Goal: Transaction & Acquisition: Purchase product/service

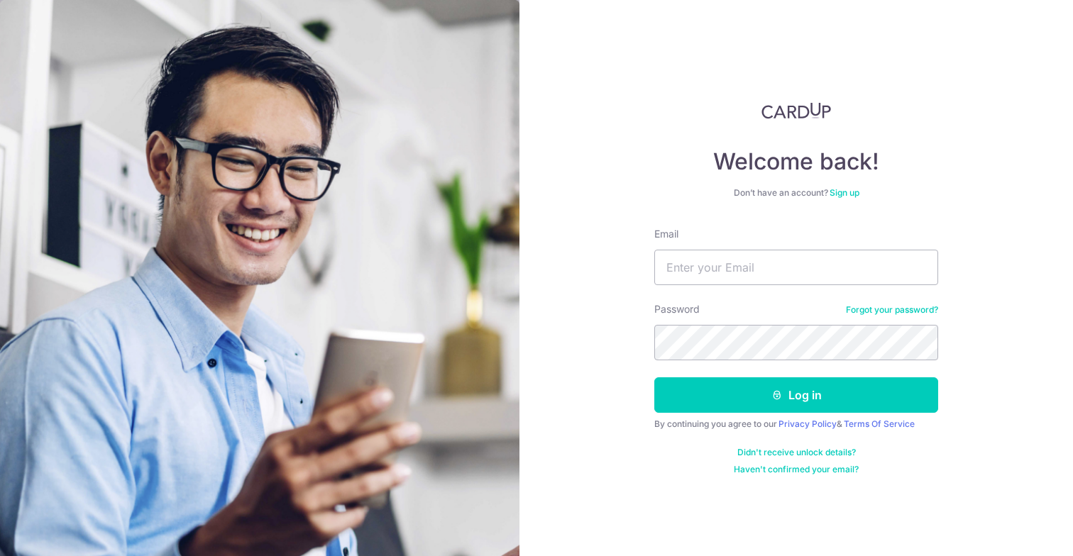
type input "[EMAIL_ADDRESS][DOMAIN_NAME]"
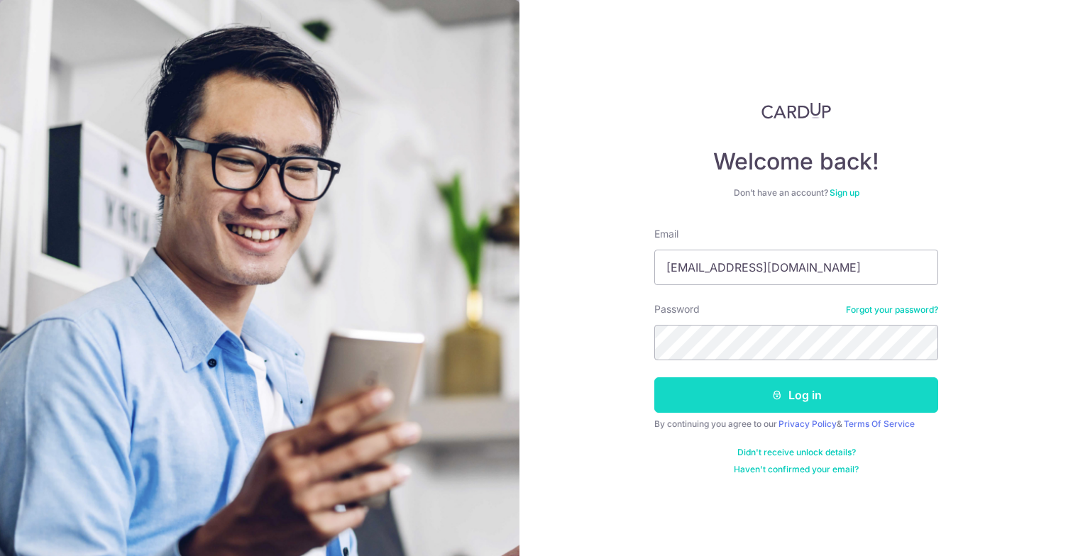
click at [739, 392] on button "Log in" at bounding box center [796, 395] width 284 height 35
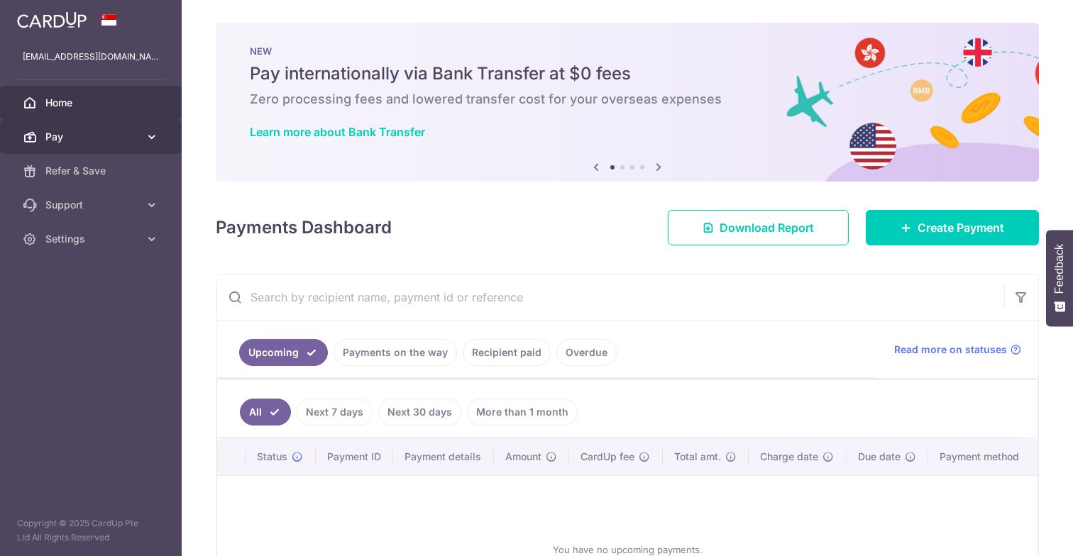
click at [84, 142] on span "Pay" at bounding box center [92, 137] width 94 height 14
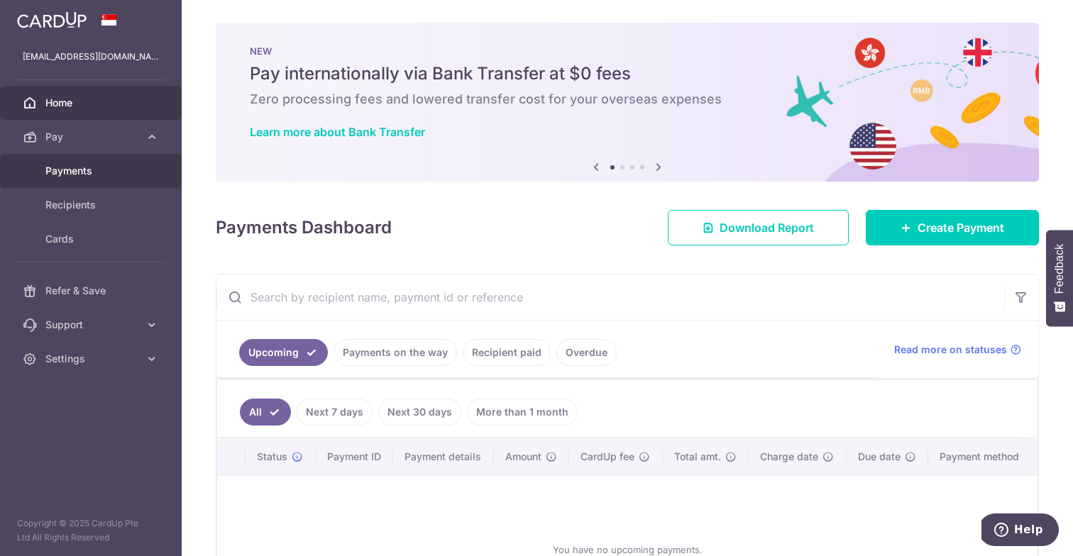
click at [82, 159] on link "Payments" at bounding box center [91, 171] width 182 height 34
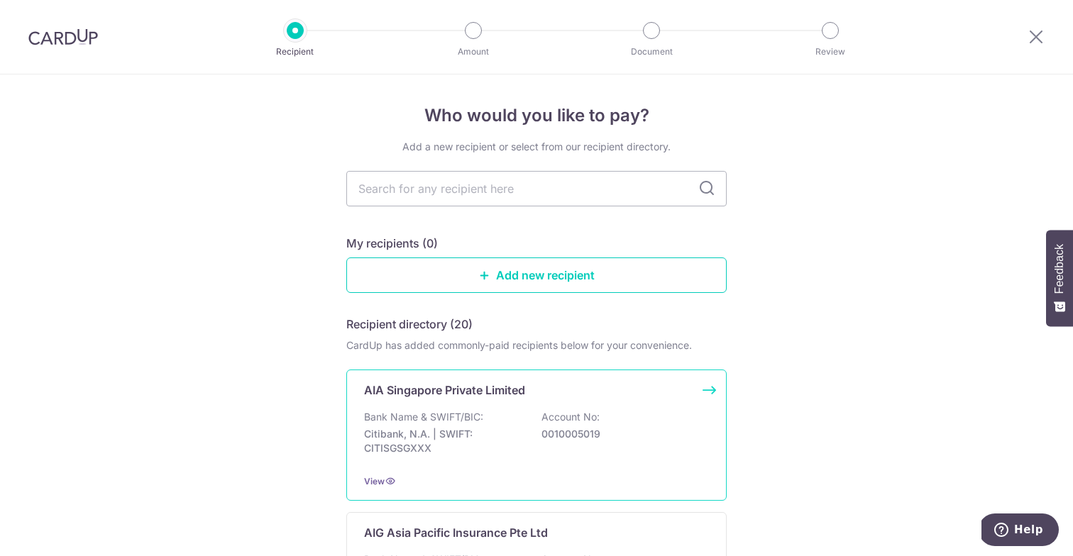
click at [392, 452] on p "Citibank, N.A. | SWIFT: CITISGSGXXX" at bounding box center [443, 441] width 159 height 28
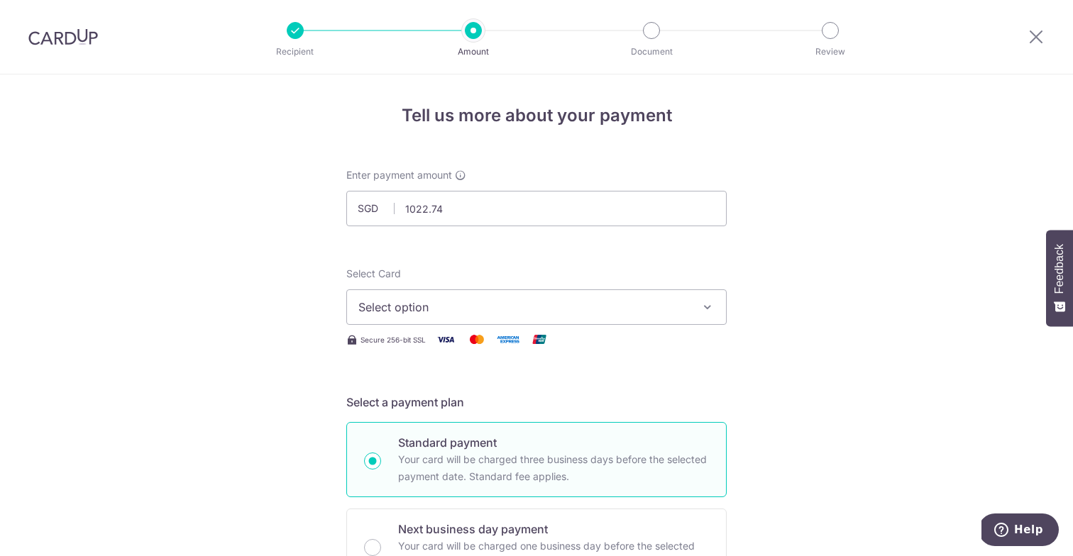
type input "1,022.74"
click at [398, 321] on button "Select option" at bounding box center [536, 307] width 380 height 35
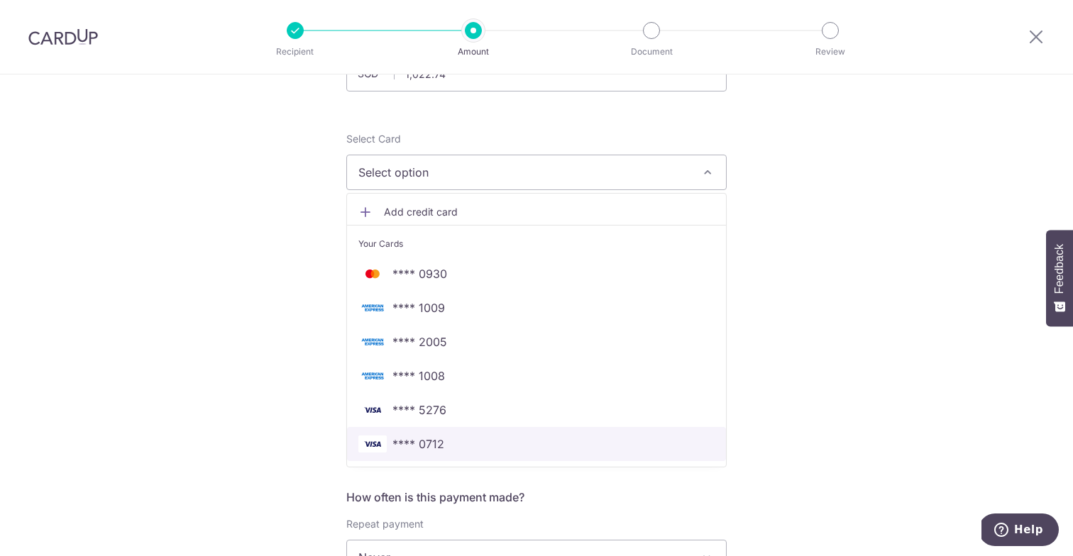
scroll to position [136, 0]
click at [397, 214] on span "Add credit card" at bounding box center [549, 211] width 331 height 14
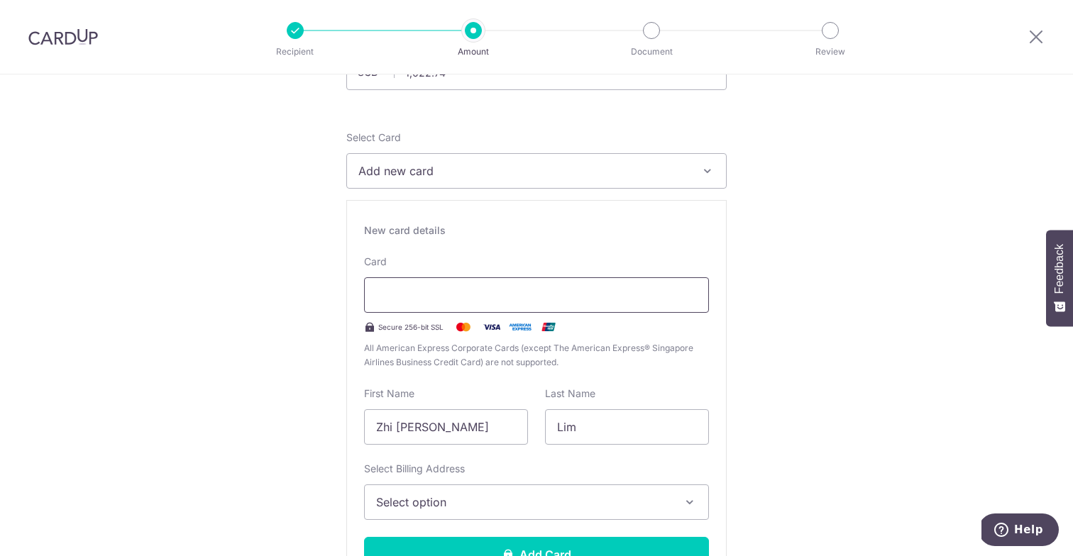
click at [417, 286] on div at bounding box center [536, 294] width 345 height 35
click at [478, 427] on input "Zhi Ting Mary" at bounding box center [446, 426] width 164 height 35
click at [478, 427] on input "Zhi [PERSON_NAME]" at bounding box center [446, 426] width 164 height 35
type input "R"
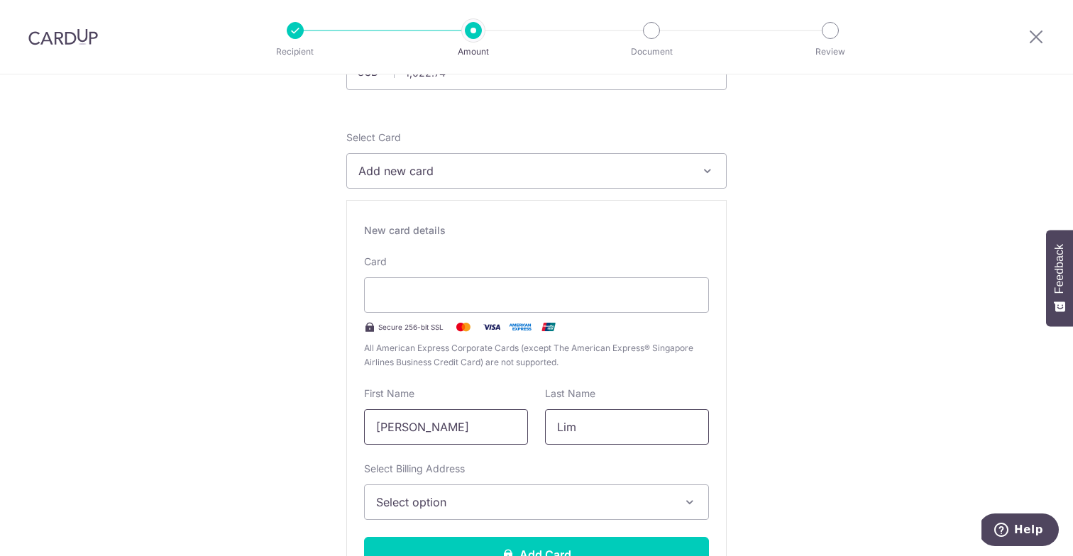
type input "Tan Zhiyong"
click at [655, 430] on input "Lim" at bounding box center [627, 426] width 164 height 35
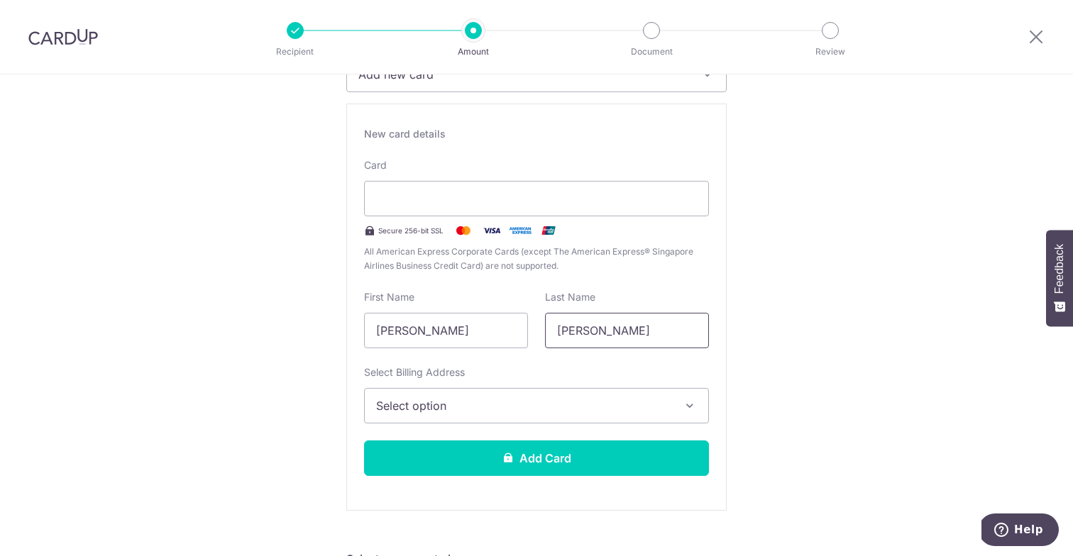
scroll to position [287, 0]
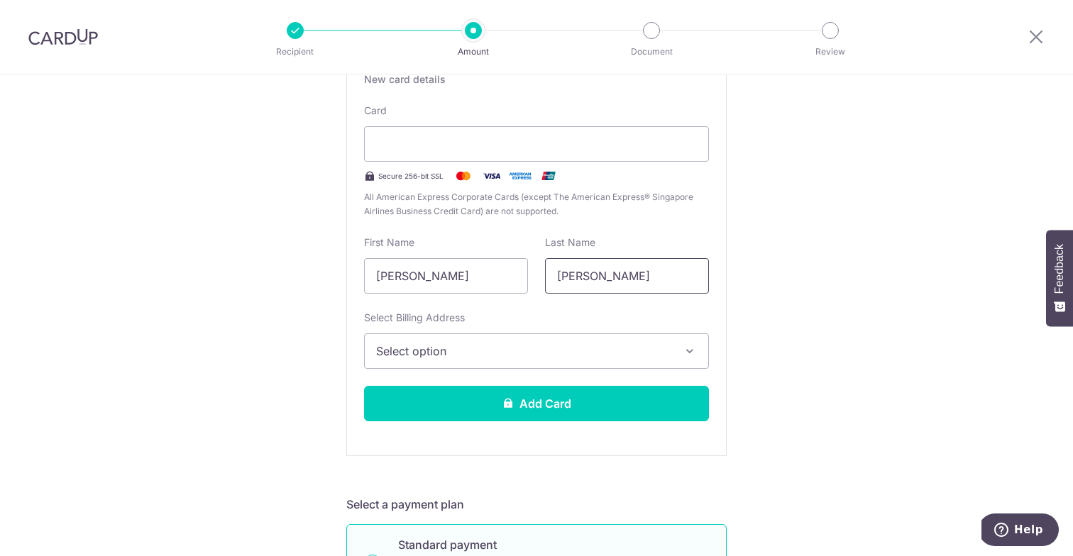
type input "Darryl"
click at [460, 346] on span "Select option" at bounding box center [523, 351] width 295 height 17
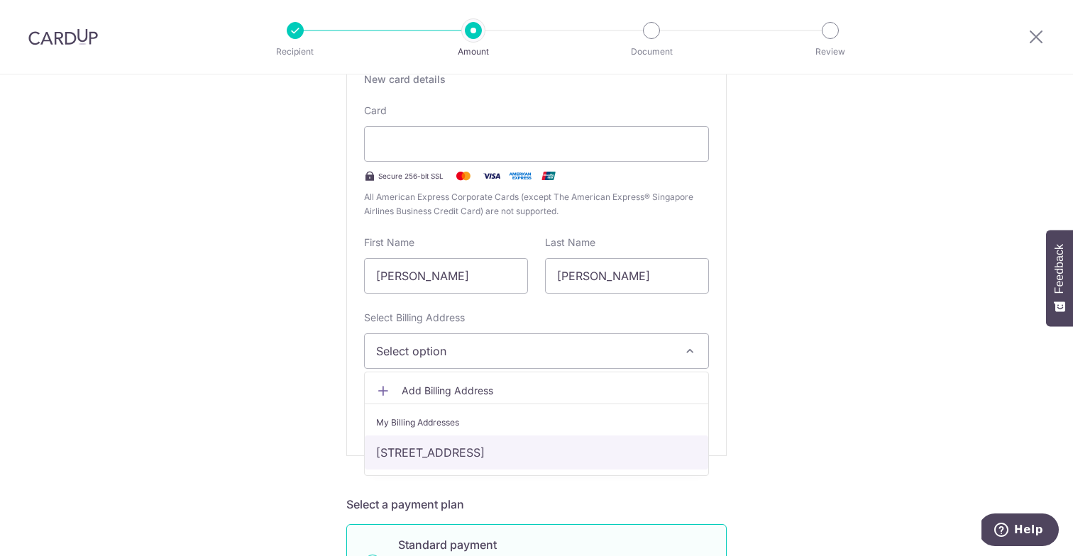
click at [453, 454] on link "316C Yishun Ave 9 #12-168, Singapore, Singapore, Singapore-763316" at bounding box center [536, 453] width 343 height 34
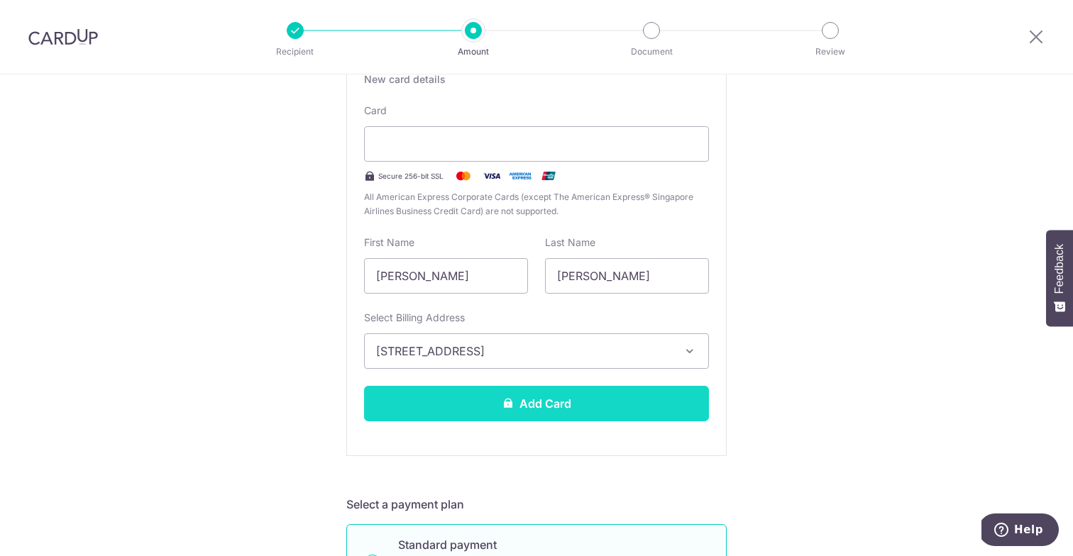
click at [491, 400] on button "Add Card" at bounding box center [536, 403] width 345 height 35
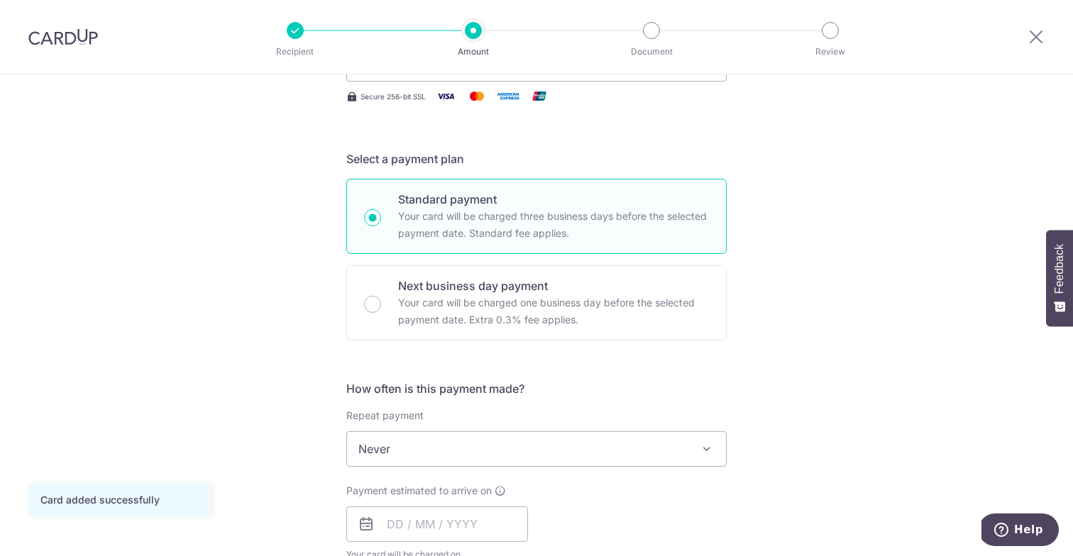
scroll to position [242, 0]
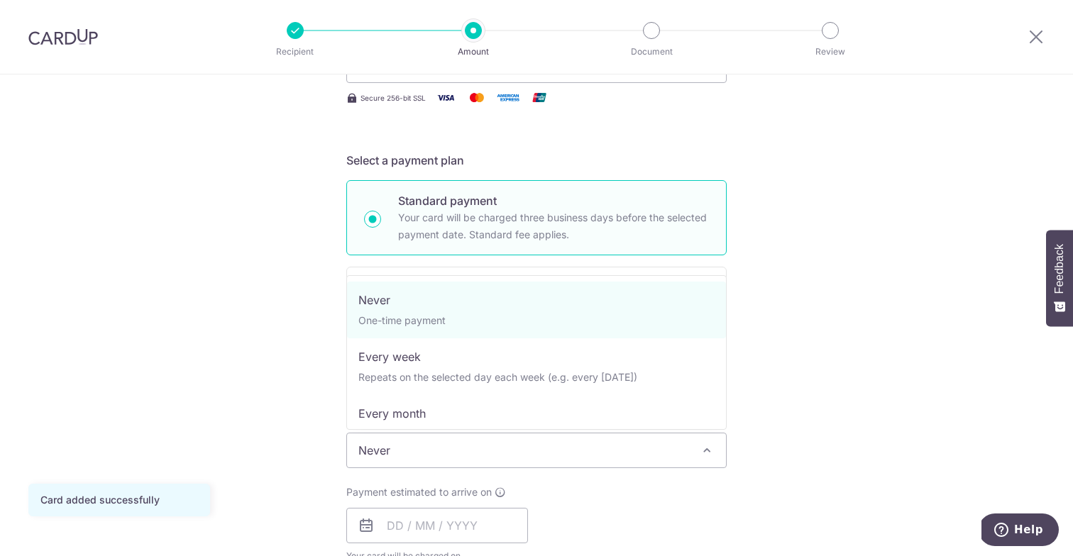
click at [424, 458] on span "Never" at bounding box center [536, 451] width 379 height 34
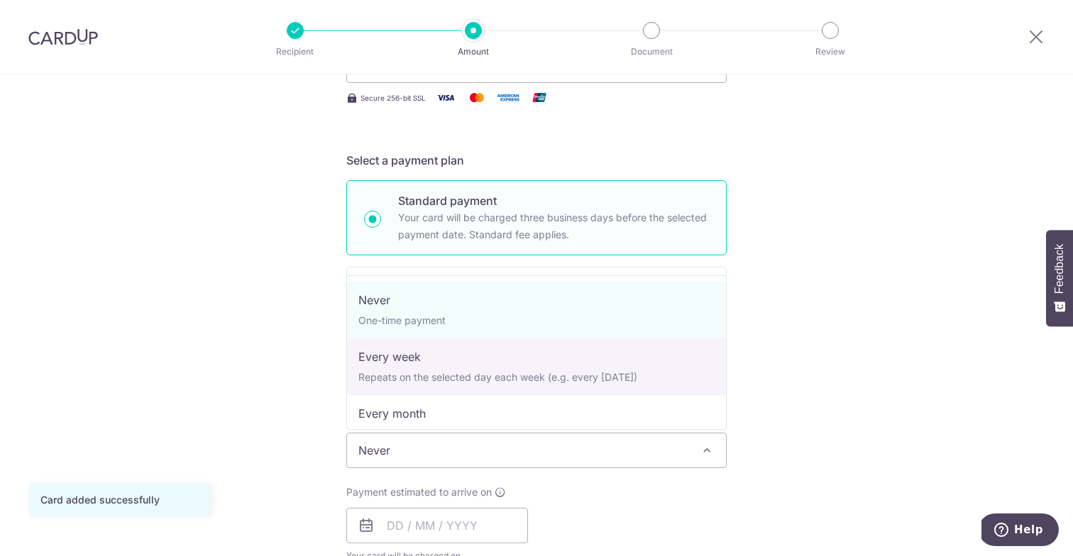
select select "2"
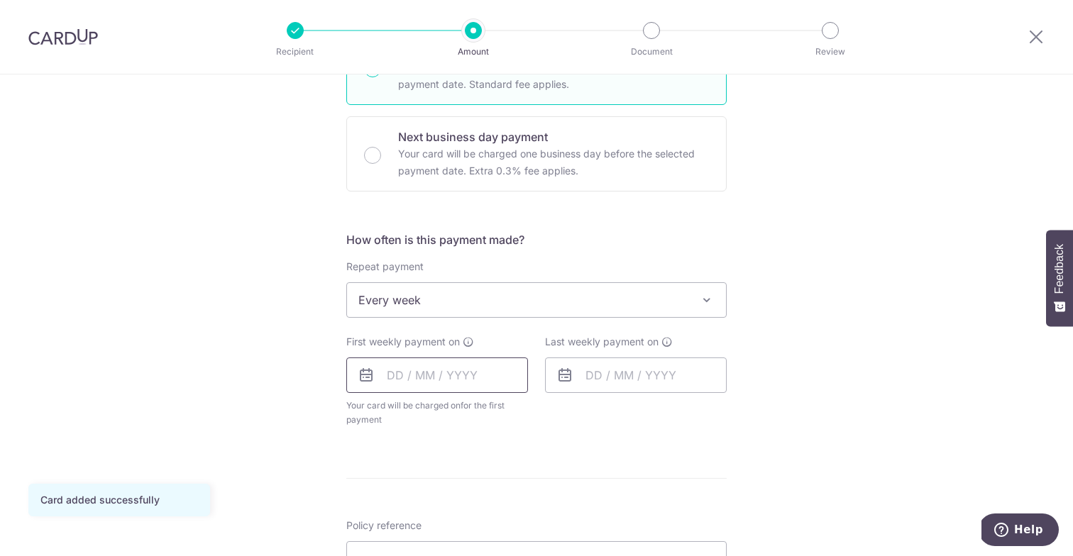
scroll to position [403, 0]
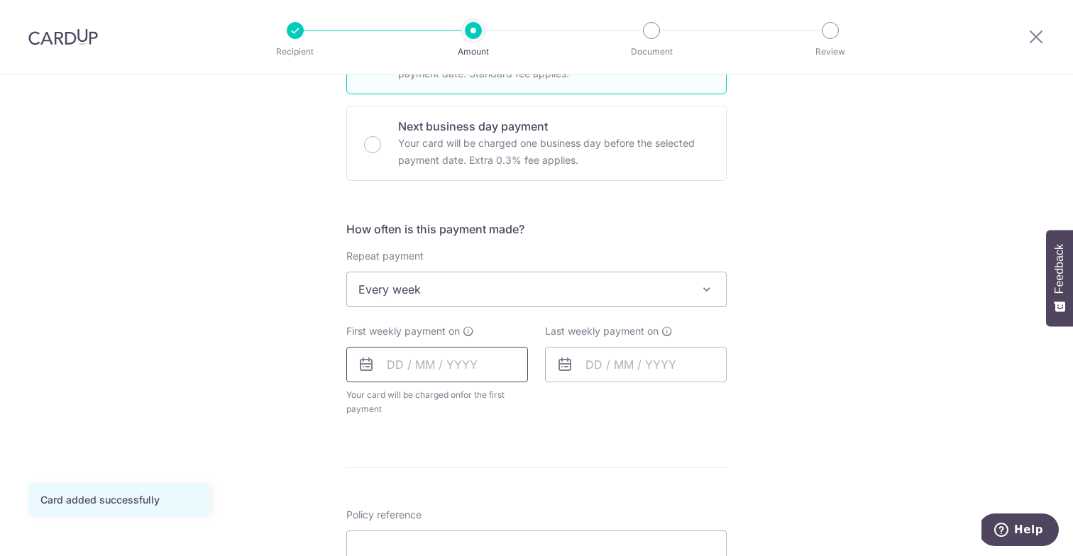
click at [493, 350] on input "text" at bounding box center [437, 364] width 182 height 35
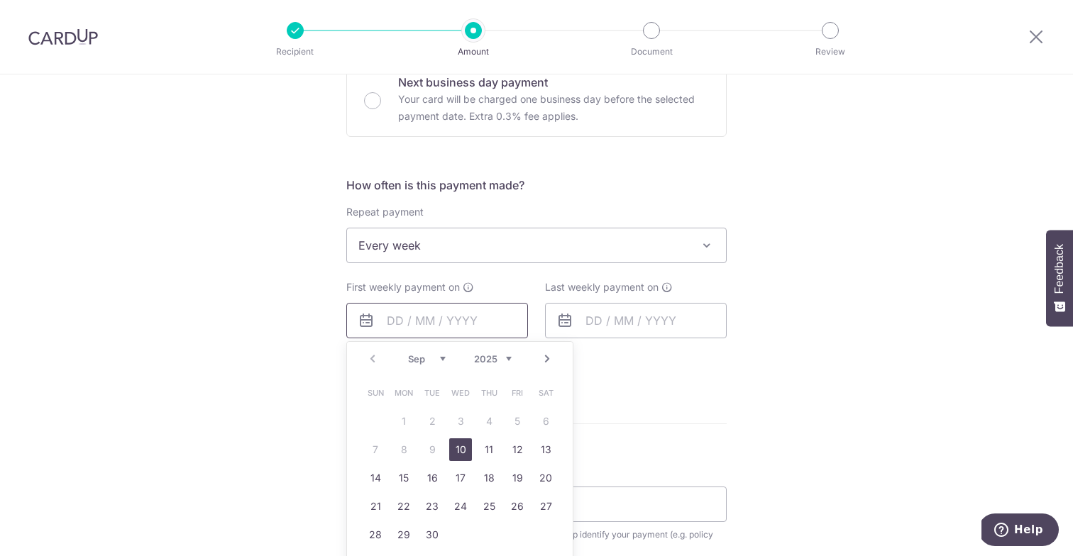
scroll to position [454, 0]
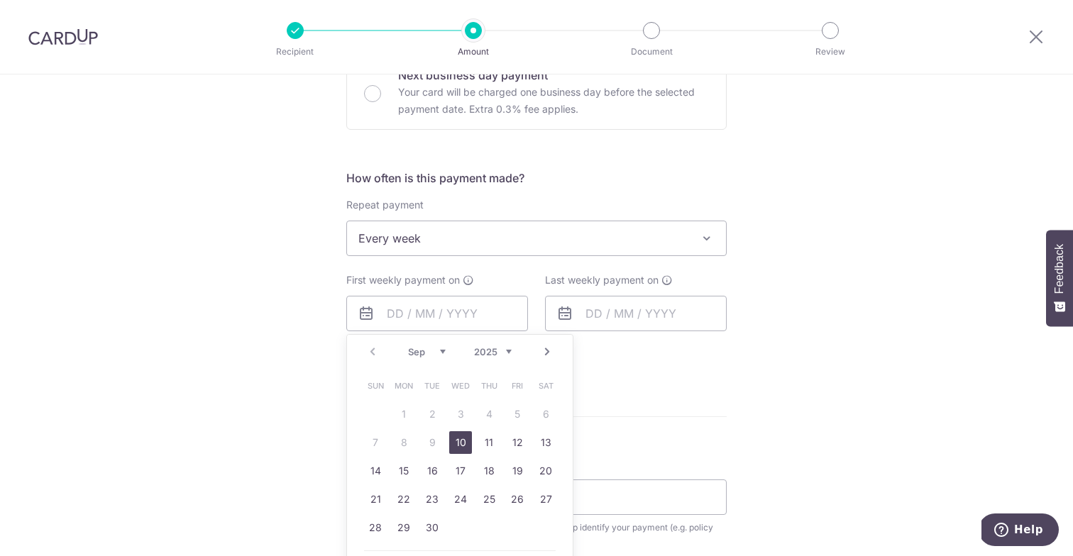
click at [454, 441] on link "10" at bounding box center [460, 442] width 23 height 23
type input "[DATE]"
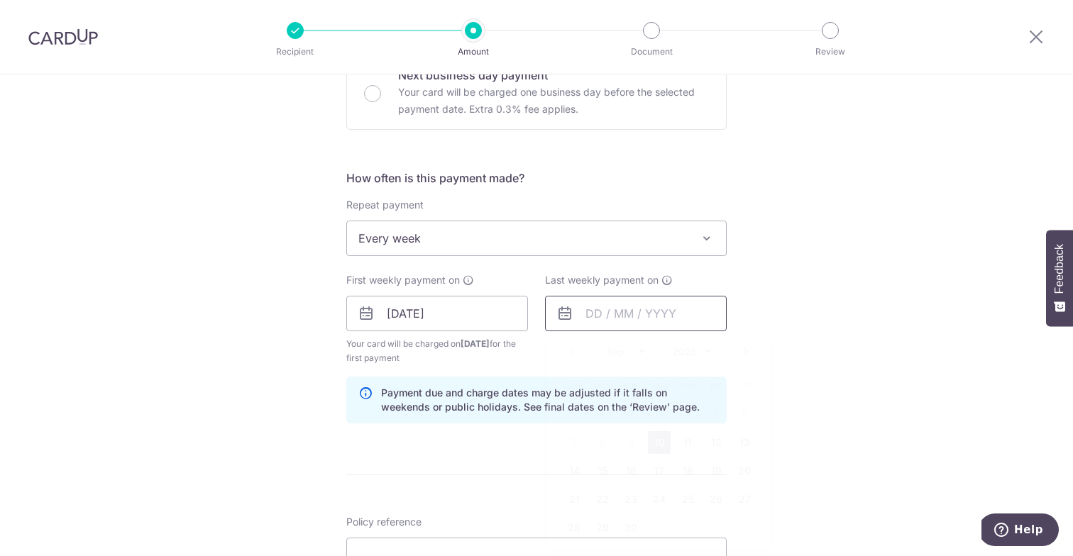
click at [596, 326] on input "text" at bounding box center [636, 313] width 182 height 35
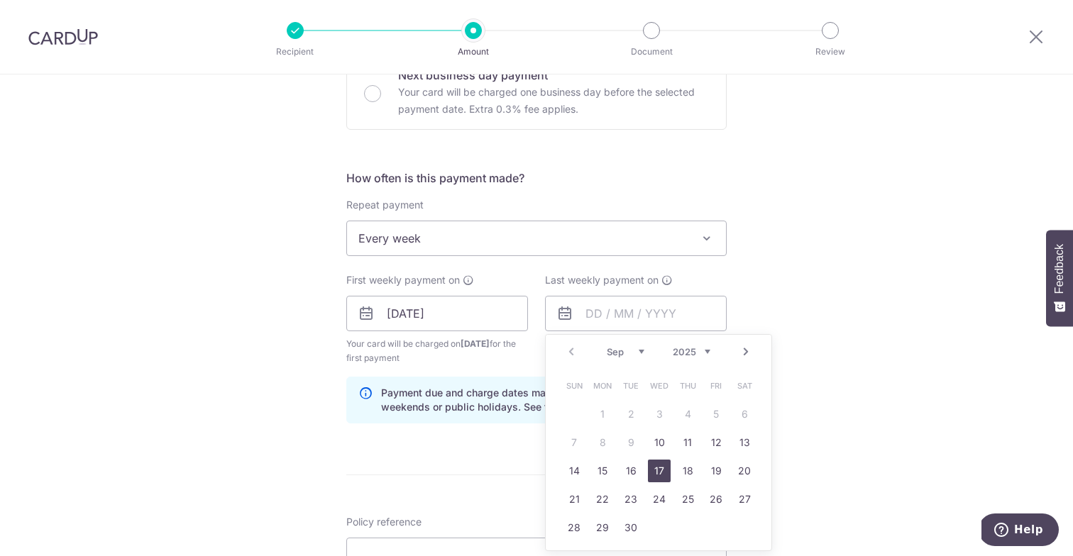
click at [659, 476] on link "17" at bounding box center [659, 471] width 23 height 23
type input "17/09/2025"
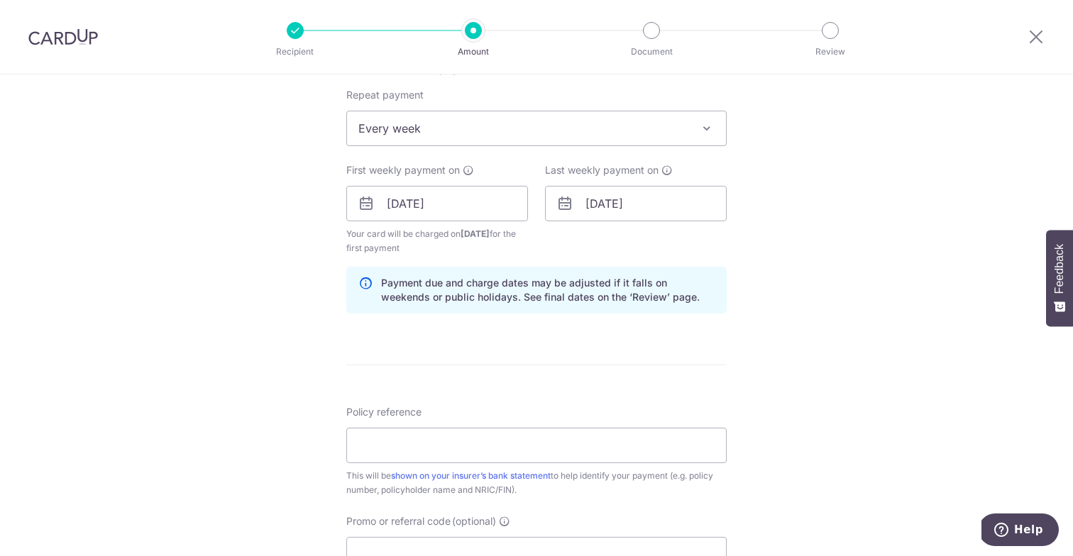
scroll to position [564, 0]
click at [477, 451] on input "Policy reference" at bounding box center [536, 445] width 380 height 35
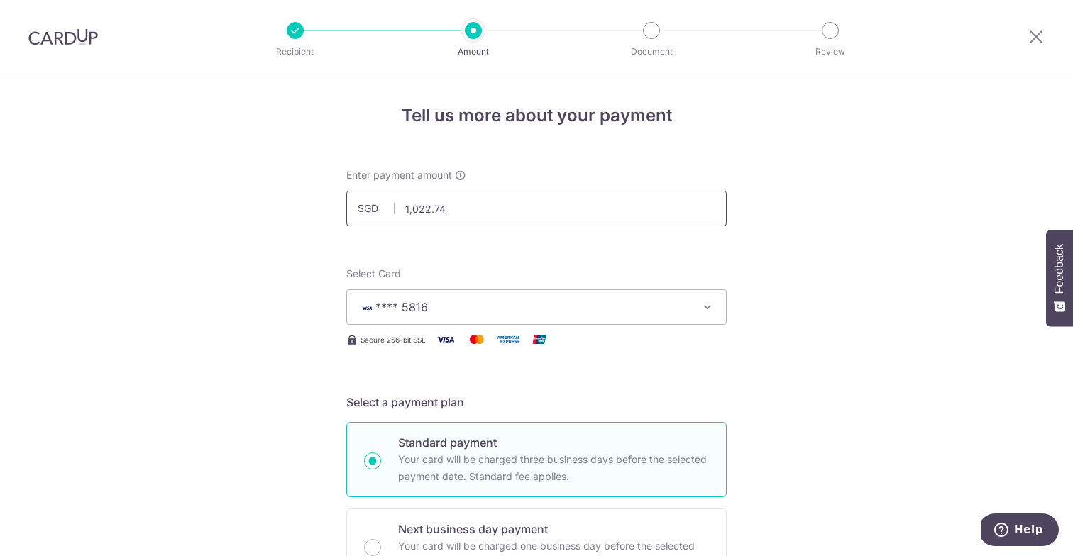
scroll to position [0, 0]
click at [429, 216] on input "1,022.74" at bounding box center [536, 208] width 380 height 35
type input "960.74"
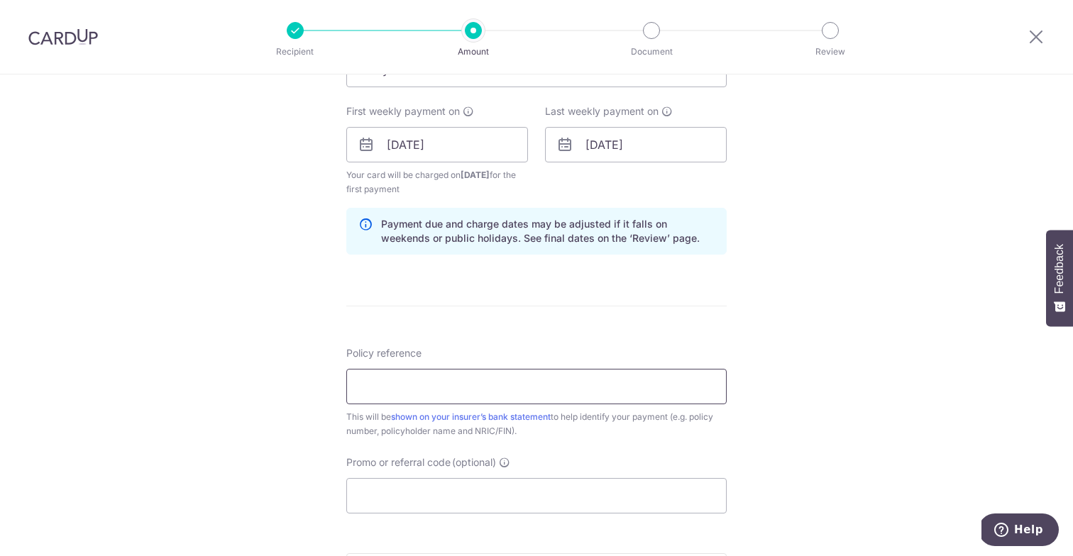
scroll to position [625, 0]
click at [417, 378] on input "E24223360" at bounding box center [536, 384] width 380 height 35
type input "E24223360"
click at [456, 485] on input "Promo or referral code (optional)" at bounding box center [536, 493] width 380 height 35
paste input "REC185"
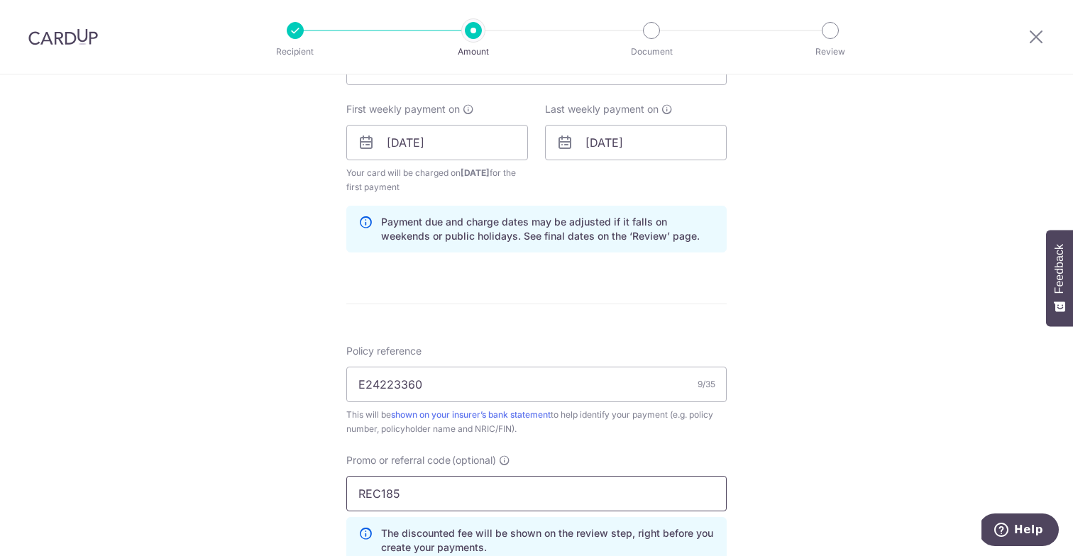
click at [439, 484] on input "REC185" at bounding box center [536, 493] width 380 height 35
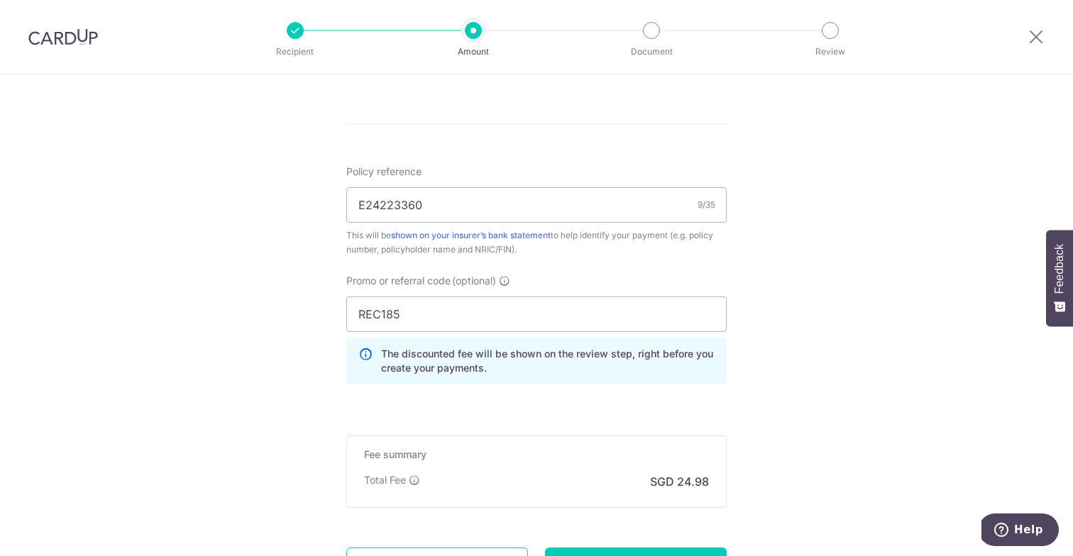
scroll to position [924, 0]
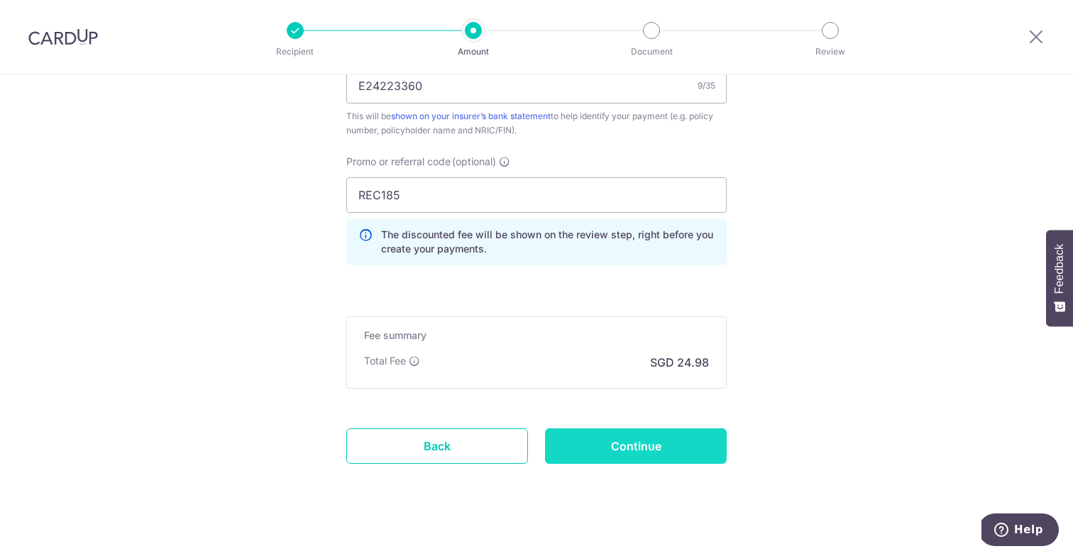
type input "REC185"
click at [624, 449] on input "Continue" at bounding box center [636, 446] width 182 height 35
type input "Create Schedule"
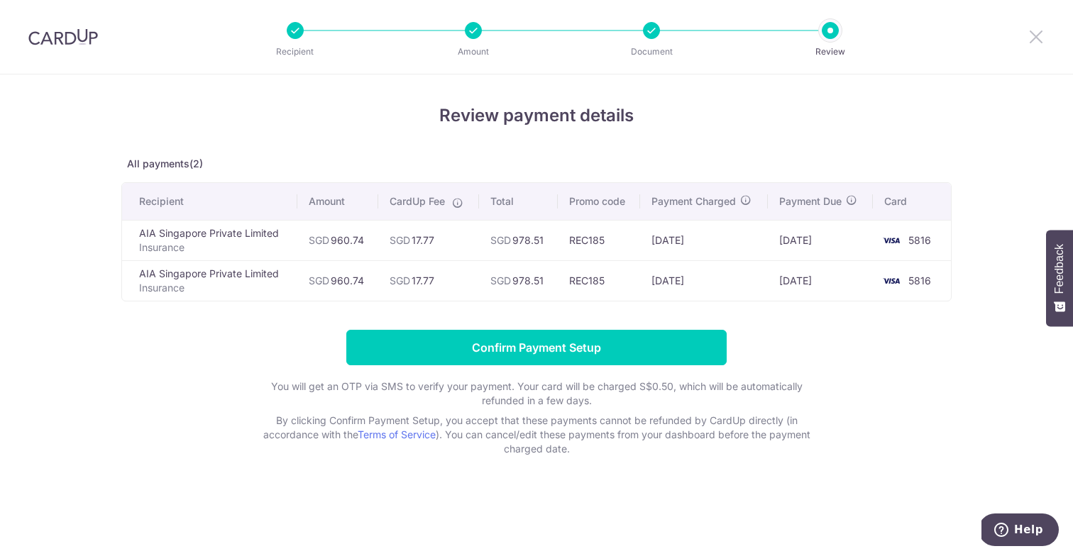
click at [1035, 41] on icon at bounding box center [1036, 37] width 17 height 18
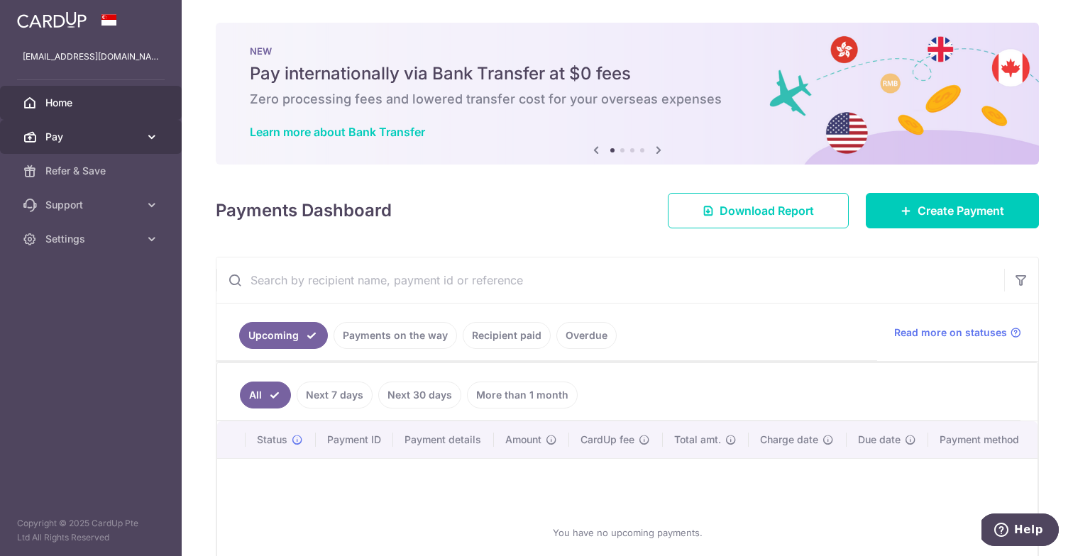
click at [69, 140] on span "Pay" at bounding box center [92, 137] width 94 height 14
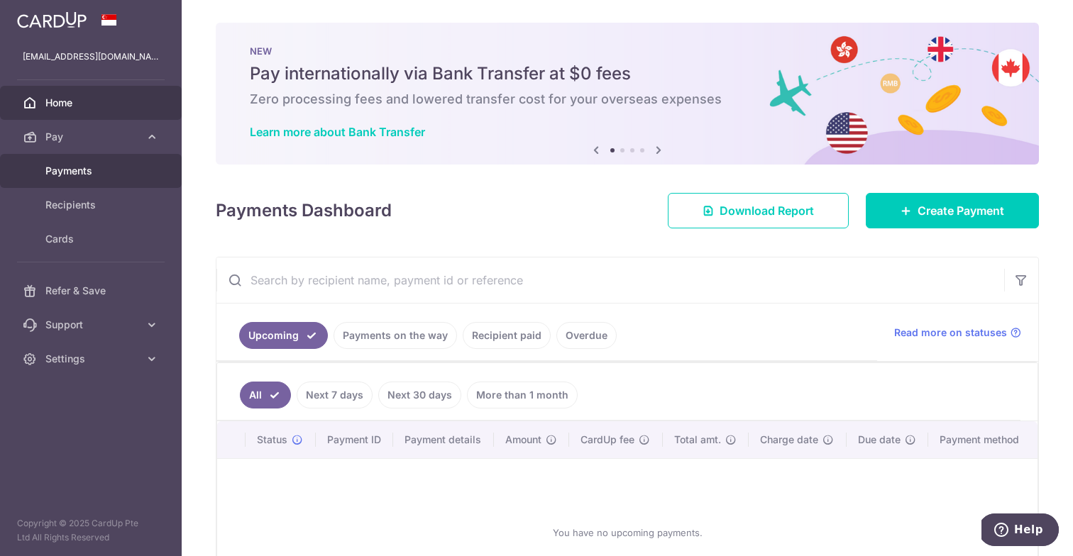
click at [70, 181] on link "Payments" at bounding box center [91, 171] width 182 height 34
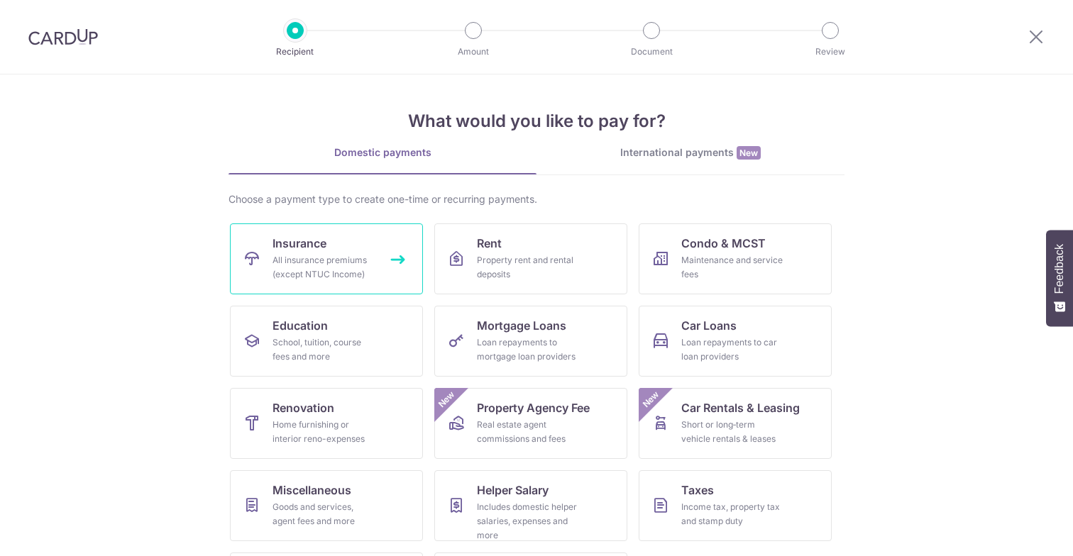
click at [280, 246] on span "Insurance" at bounding box center [300, 243] width 54 height 17
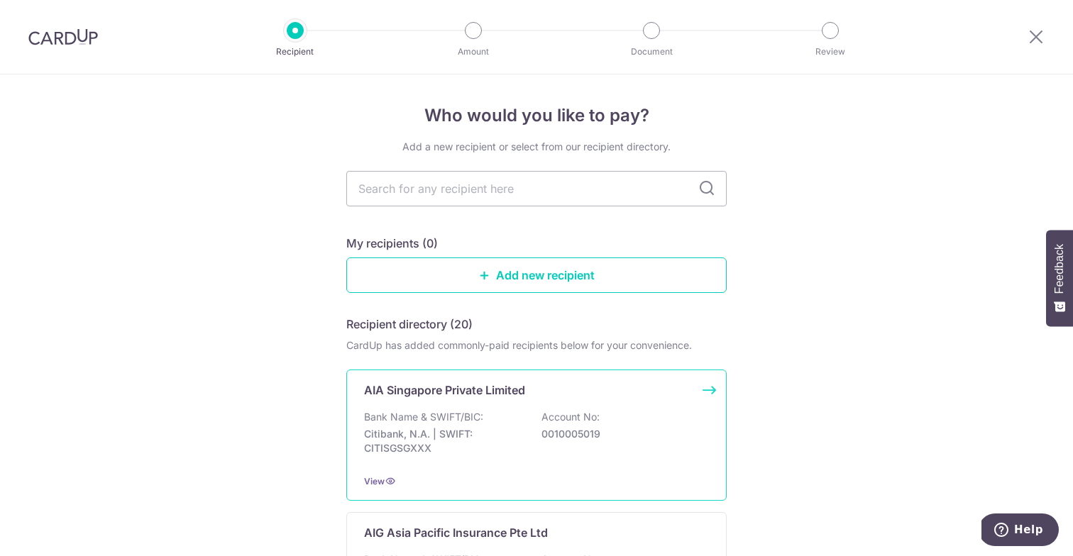
click at [387, 422] on p "Bank Name & SWIFT/BIC:" at bounding box center [423, 417] width 119 height 14
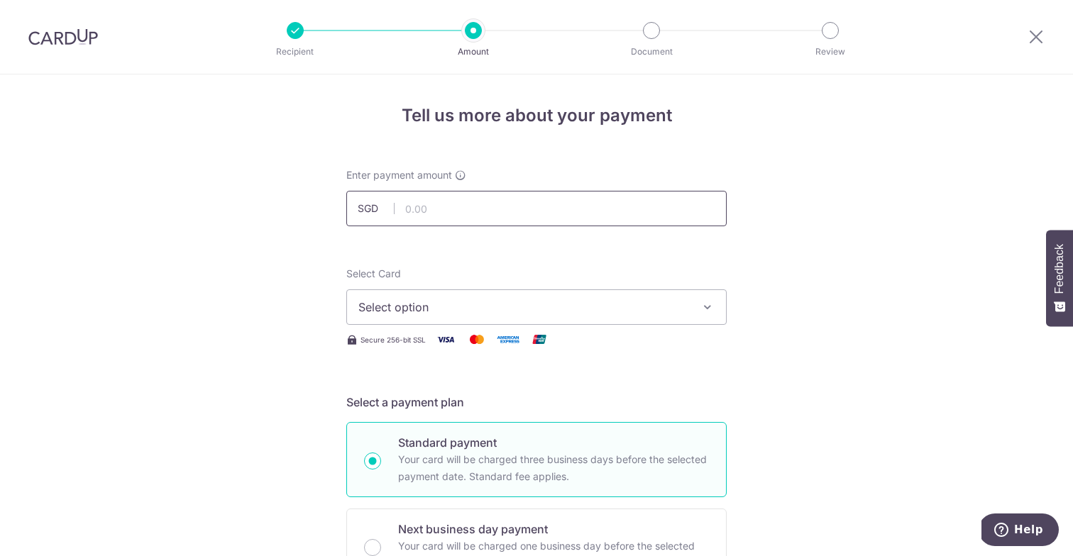
click at [439, 202] on input "text" at bounding box center [536, 208] width 380 height 35
type input "480.37"
click at [394, 307] on span "Select option" at bounding box center [523, 307] width 331 height 17
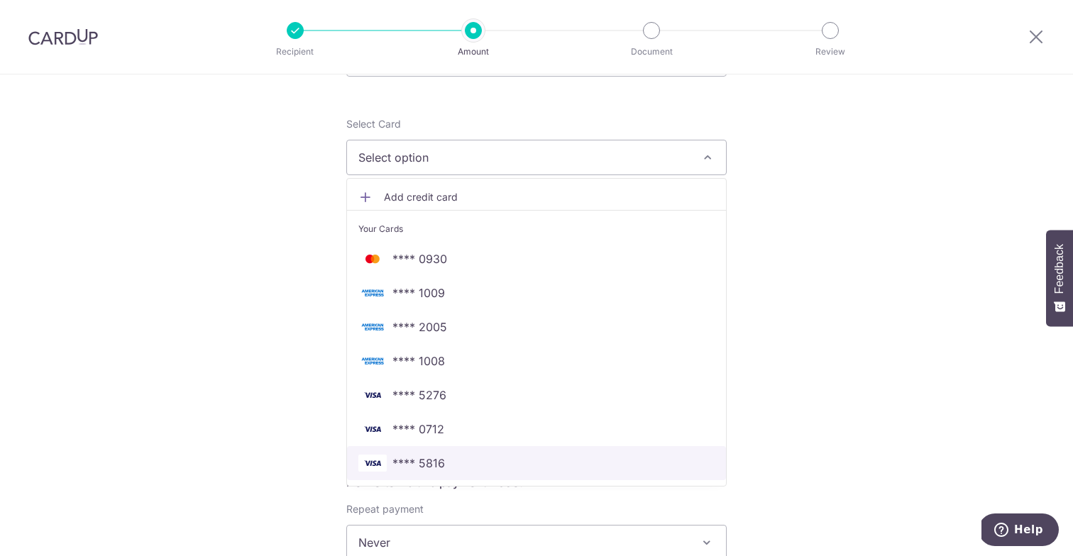
scroll to position [153, 0]
click at [409, 461] on span "**** 5816" at bounding box center [418, 460] width 53 height 17
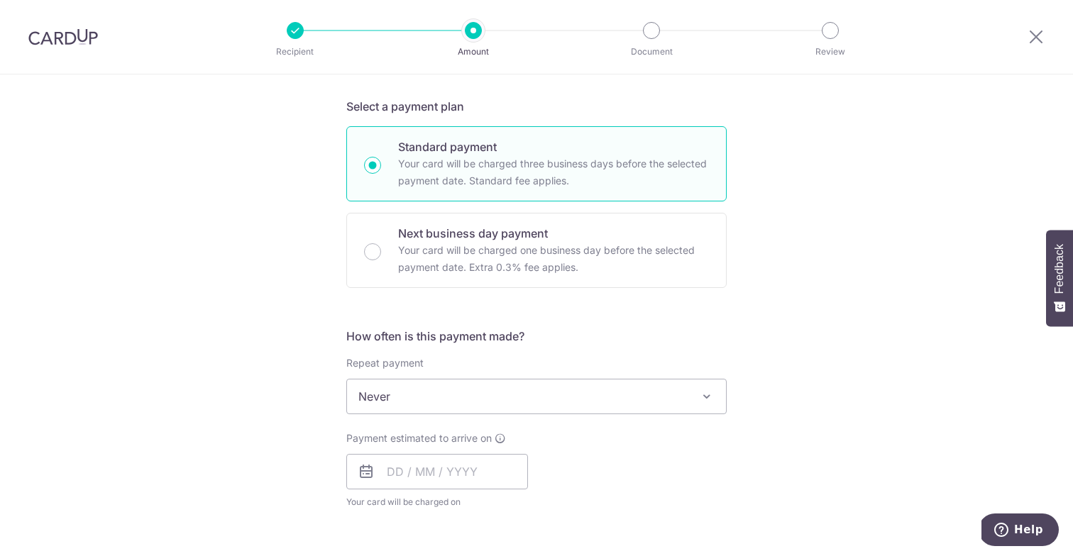
scroll to position [307, 0]
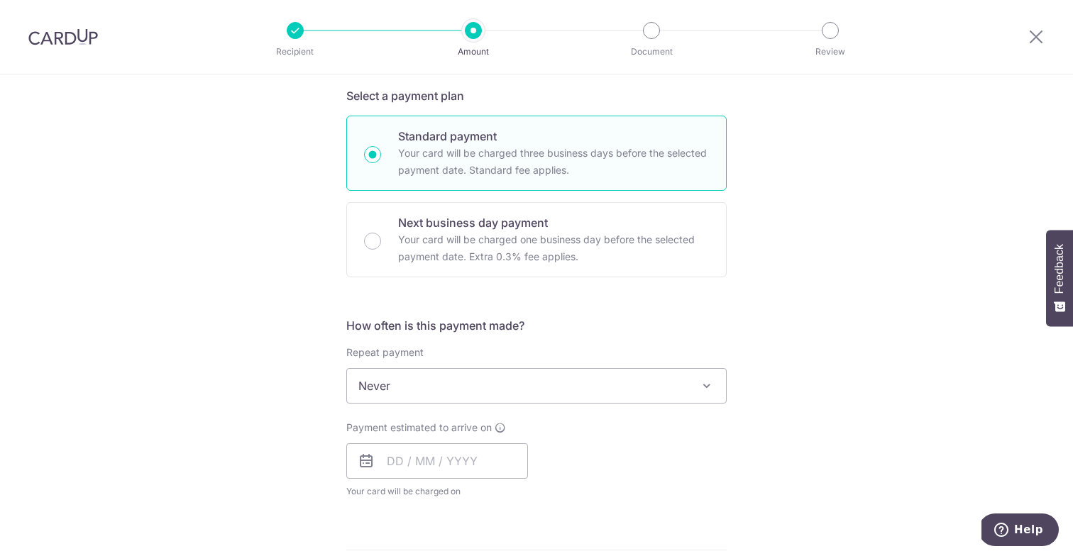
click at [392, 387] on span "Never" at bounding box center [536, 386] width 379 height 34
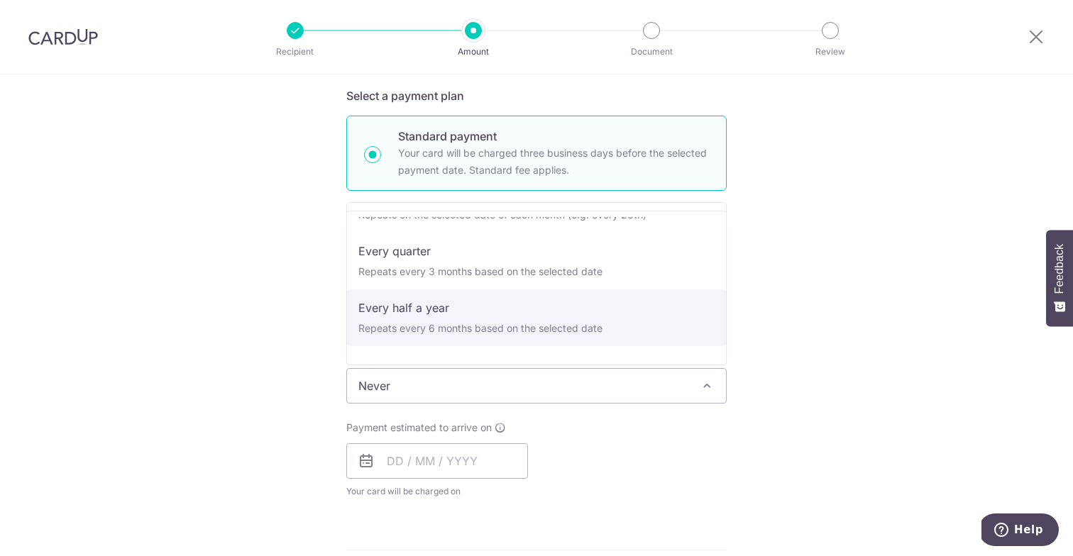
scroll to position [0, 0]
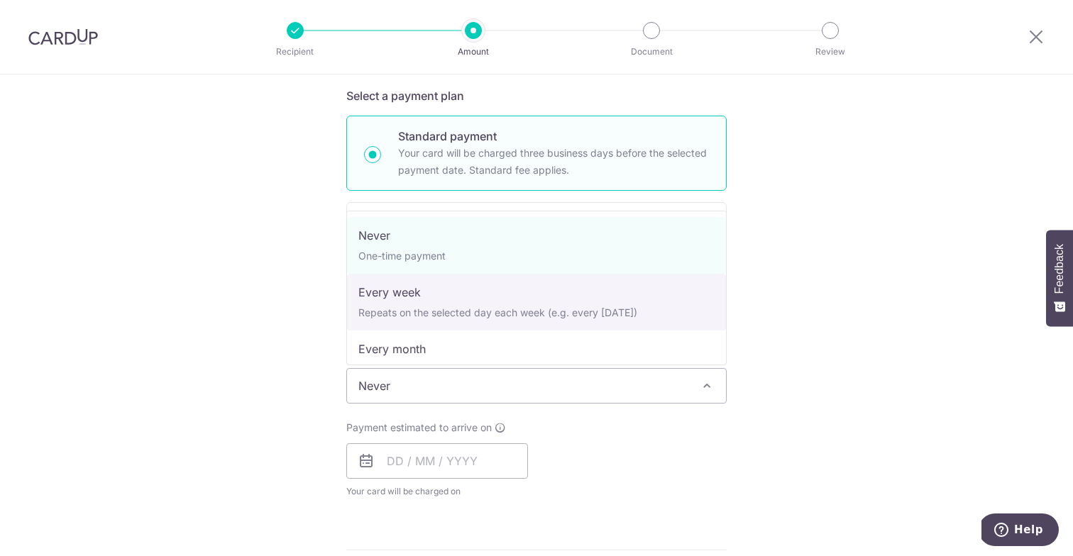
select select "2"
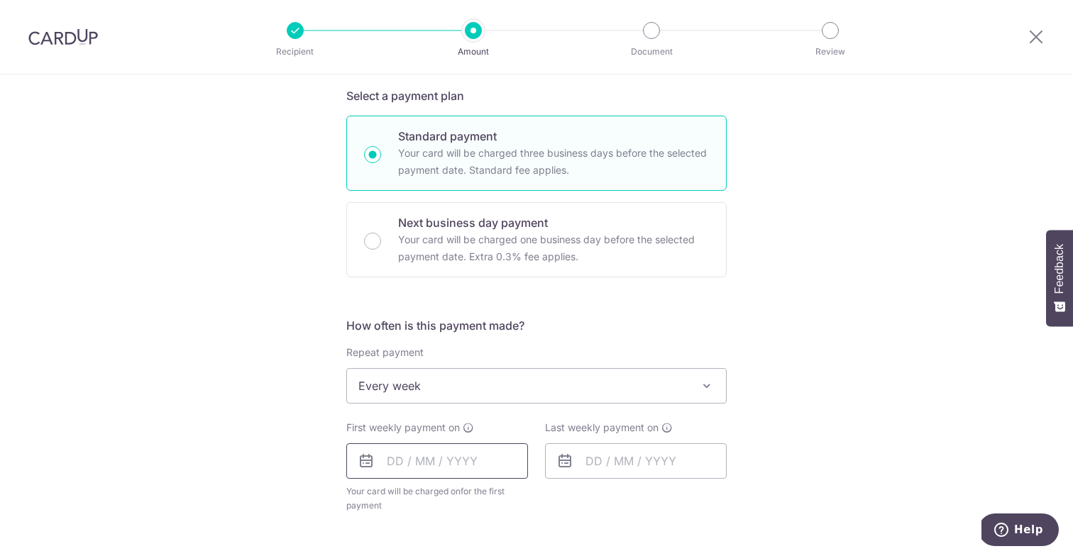
click at [449, 451] on input "text" at bounding box center [437, 461] width 182 height 35
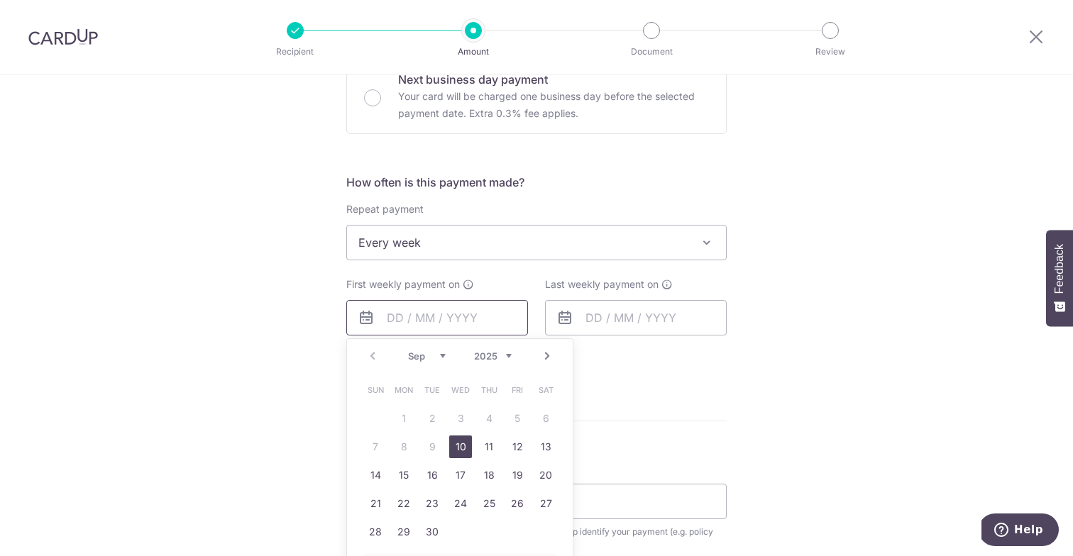
scroll to position [462, 0]
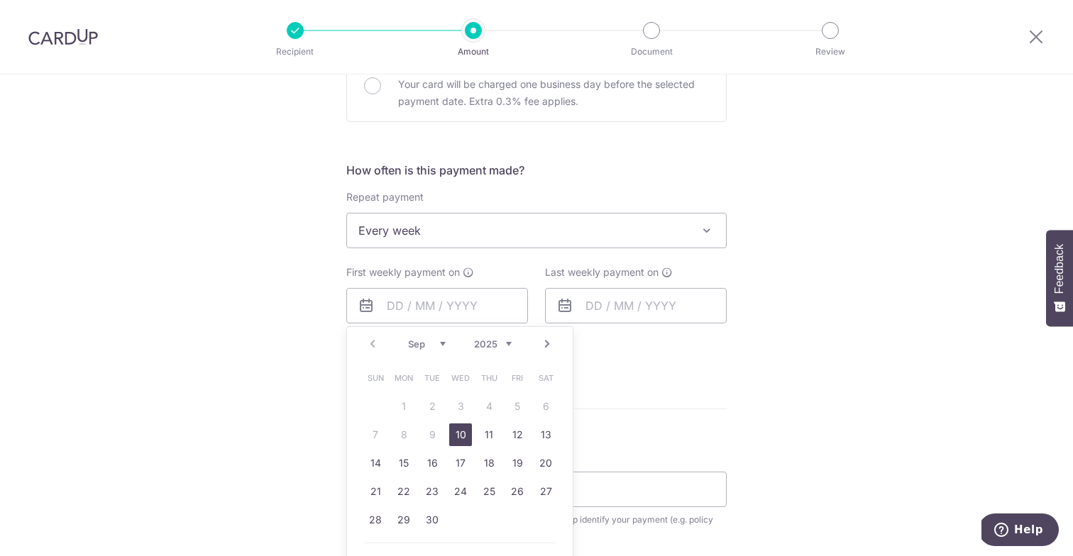
click at [468, 436] on link "10" at bounding box center [460, 435] width 23 height 23
type input "[DATE]"
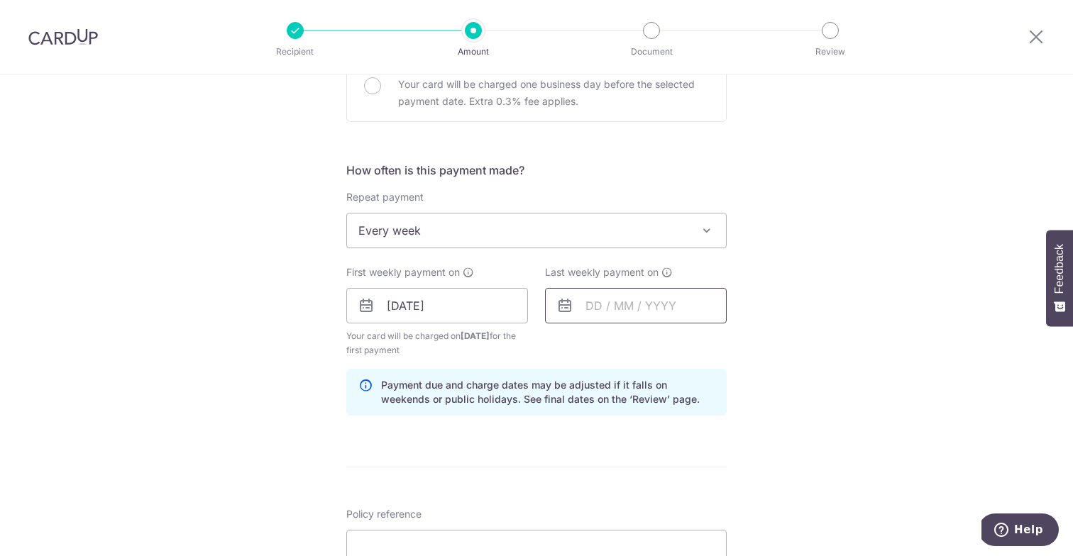
click at [619, 309] on input "text" at bounding box center [636, 305] width 182 height 35
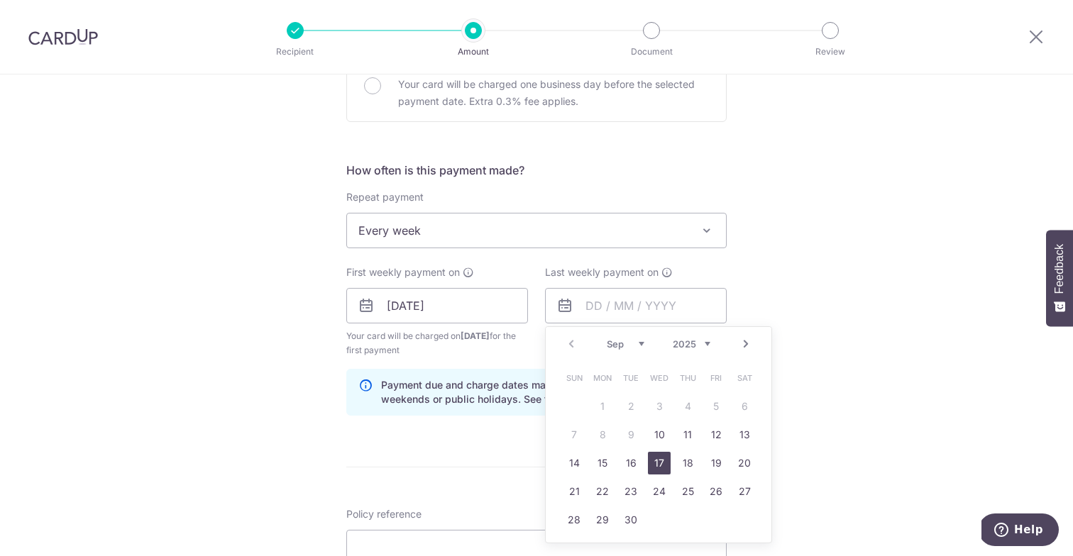
click at [656, 456] on link "17" at bounding box center [659, 463] width 23 height 23
type input "[DATE]"
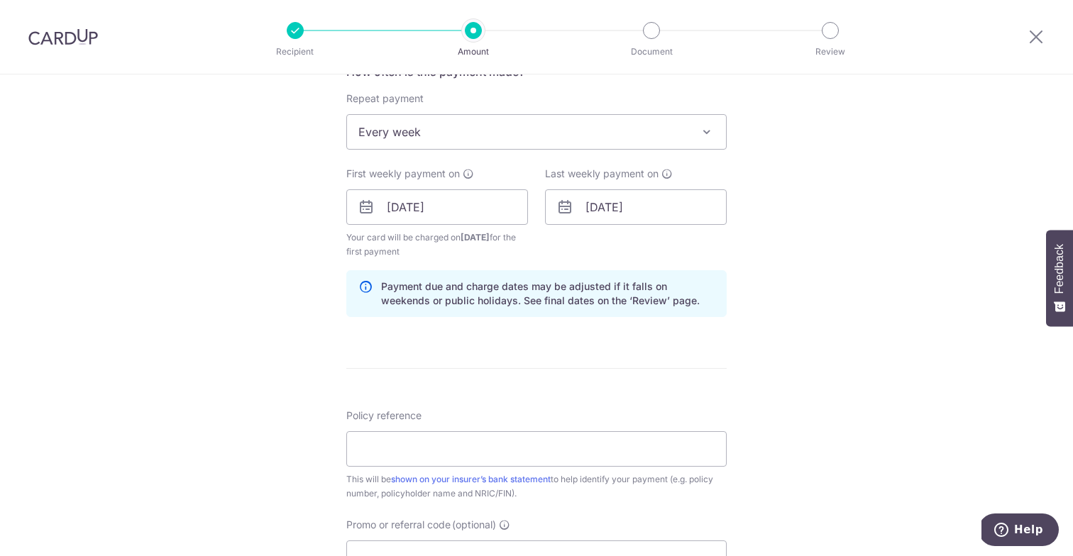
scroll to position [567, 0]
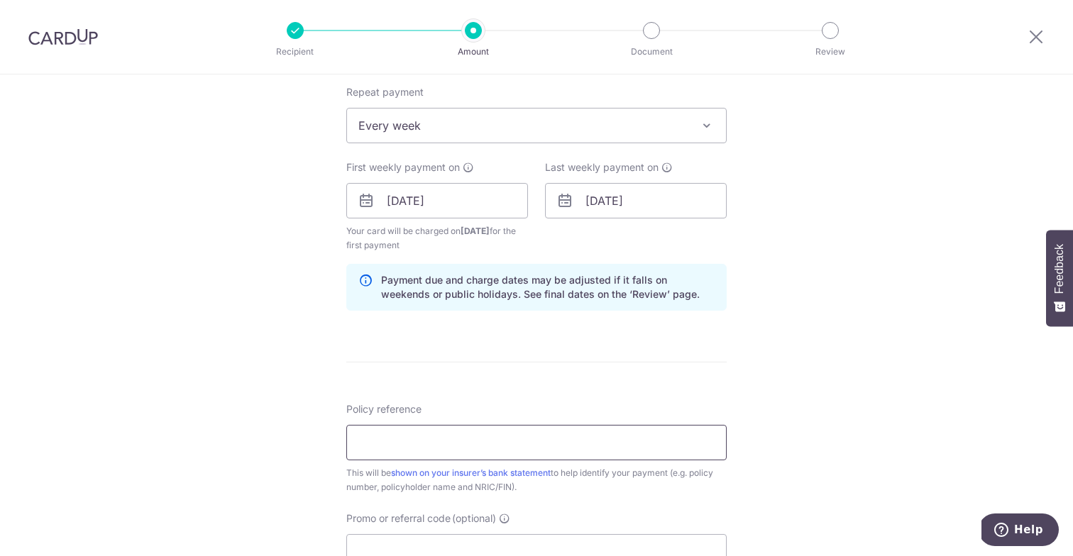
click at [561, 459] on input "Policy reference" at bounding box center [536, 442] width 380 height 35
click at [417, 441] on input "E242233680" at bounding box center [536, 442] width 380 height 35
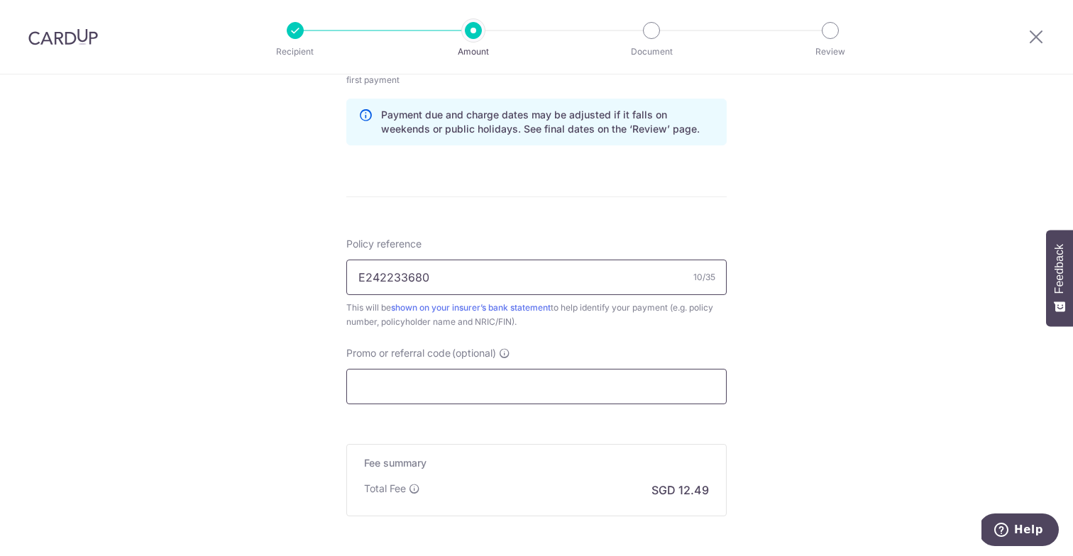
type input "E242233680"
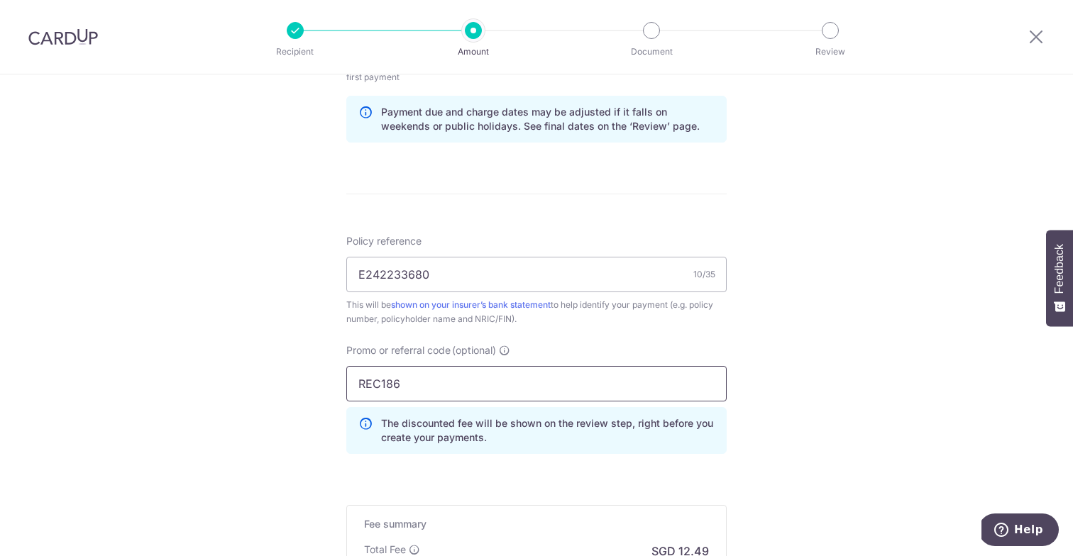
drag, startPoint x: 405, startPoint y: 401, endPoint x: 588, endPoint y: 184, distance: 283.6
click at [405, 401] on input "REC186" at bounding box center [536, 383] width 380 height 35
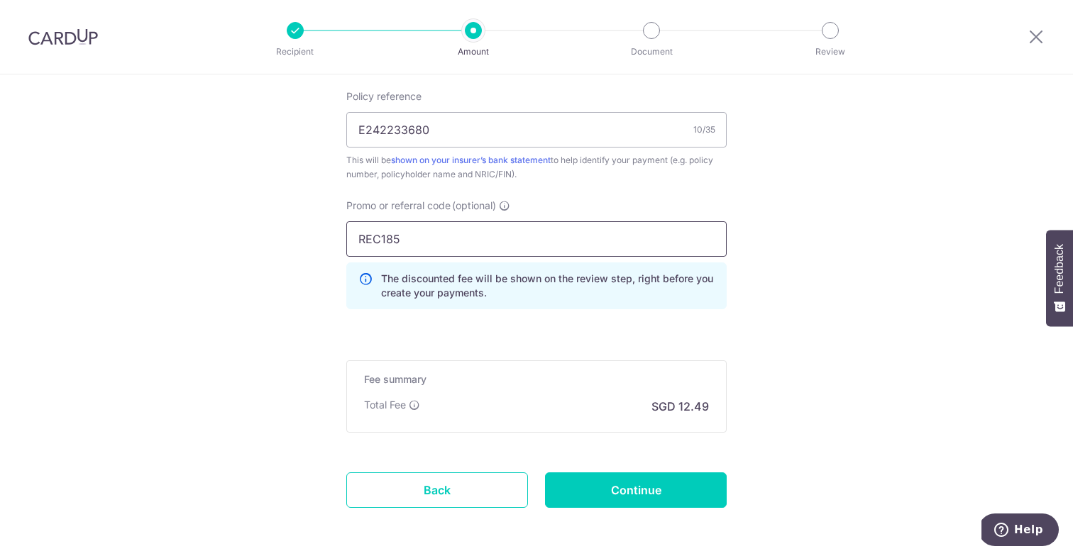
scroll to position [938, 0]
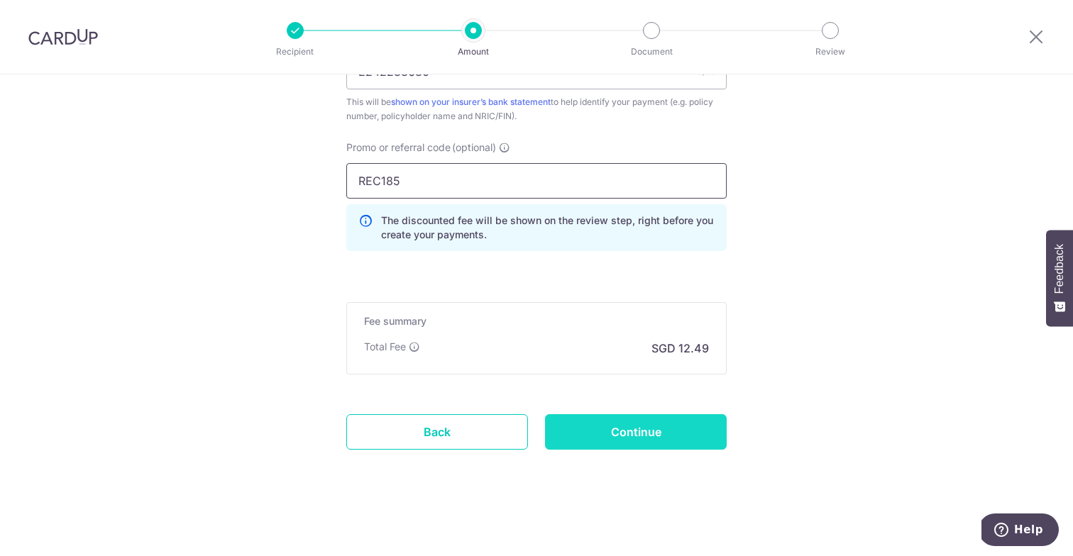
type input "REC185"
click at [601, 427] on input "Continue" at bounding box center [636, 431] width 182 height 35
type input "Create Schedule"
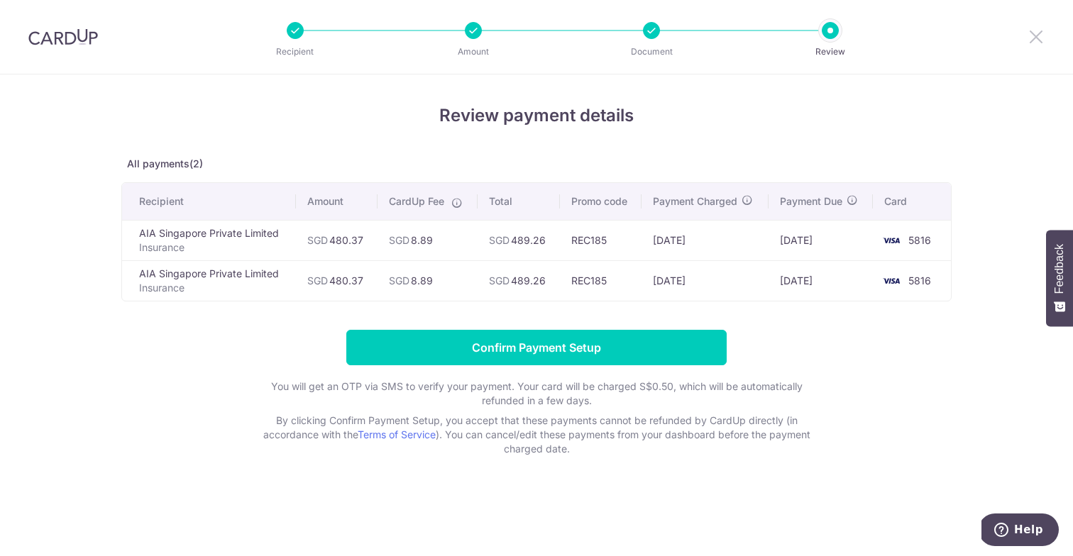
click at [1042, 43] on icon at bounding box center [1036, 37] width 17 height 18
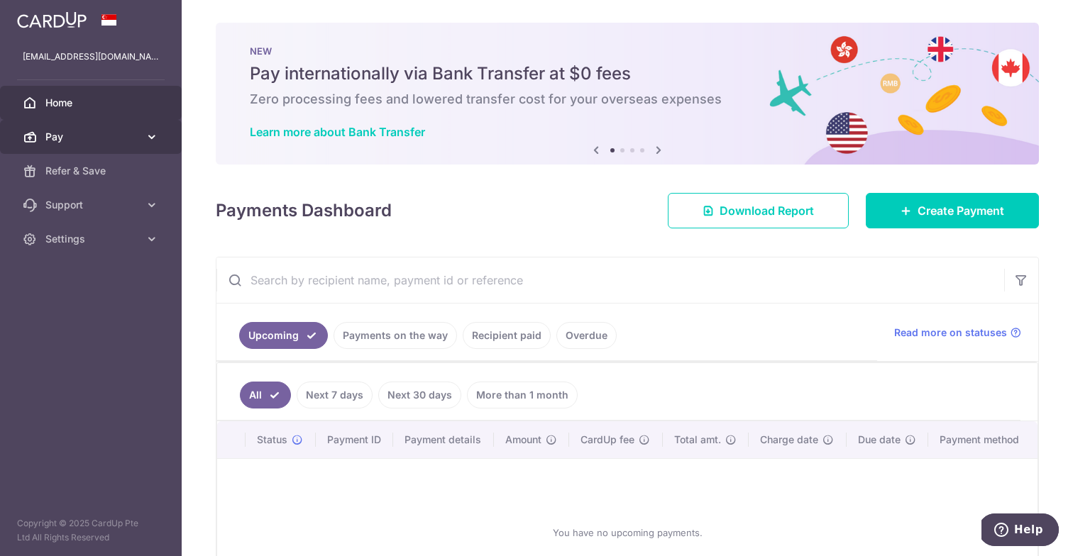
click at [121, 134] on span "Pay" at bounding box center [92, 137] width 94 height 14
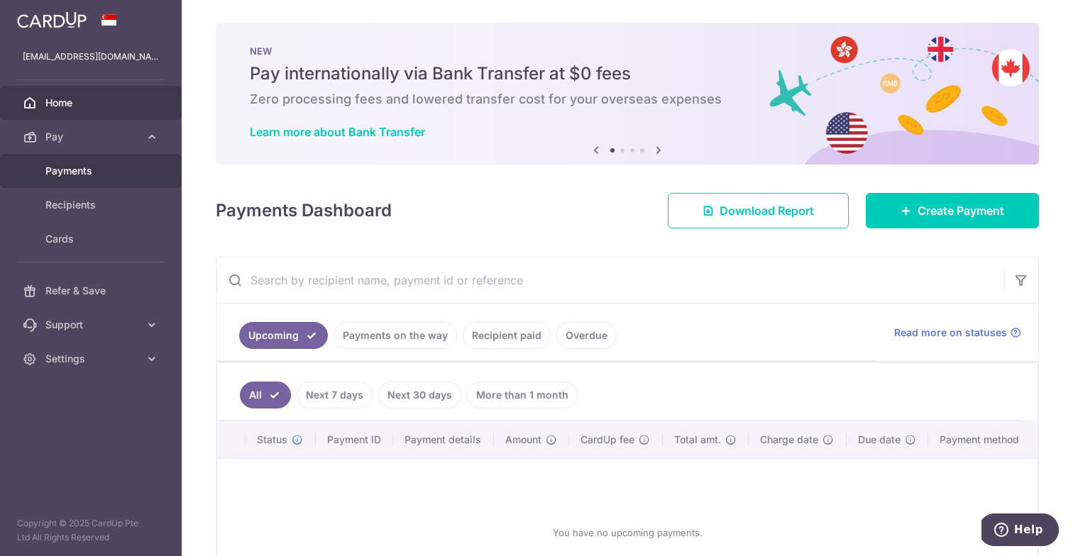
click at [88, 173] on span "Payments" at bounding box center [92, 171] width 94 height 14
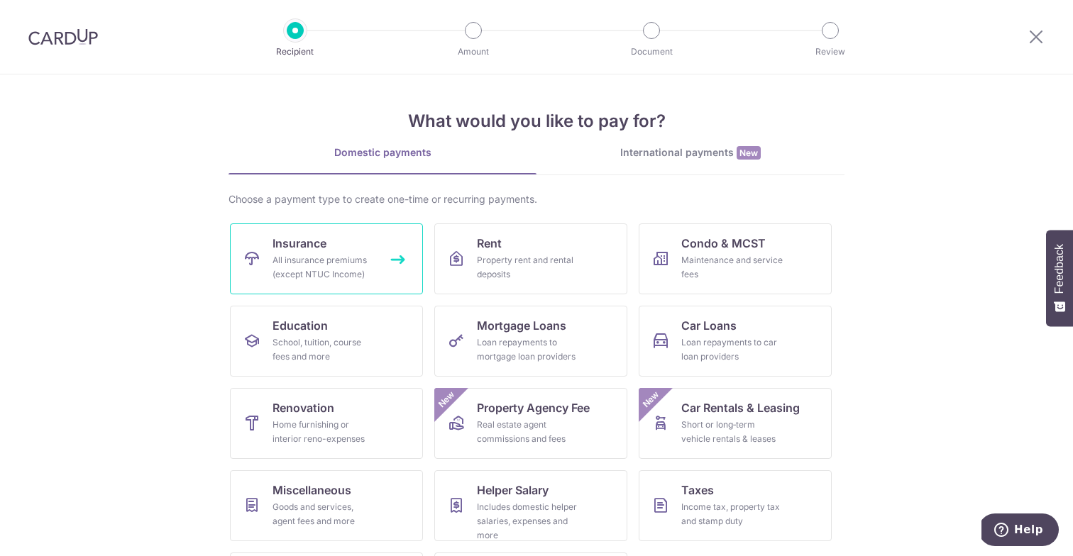
click at [353, 245] on link "Insurance All insurance premiums (except NTUC Income)" at bounding box center [326, 259] width 193 height 71
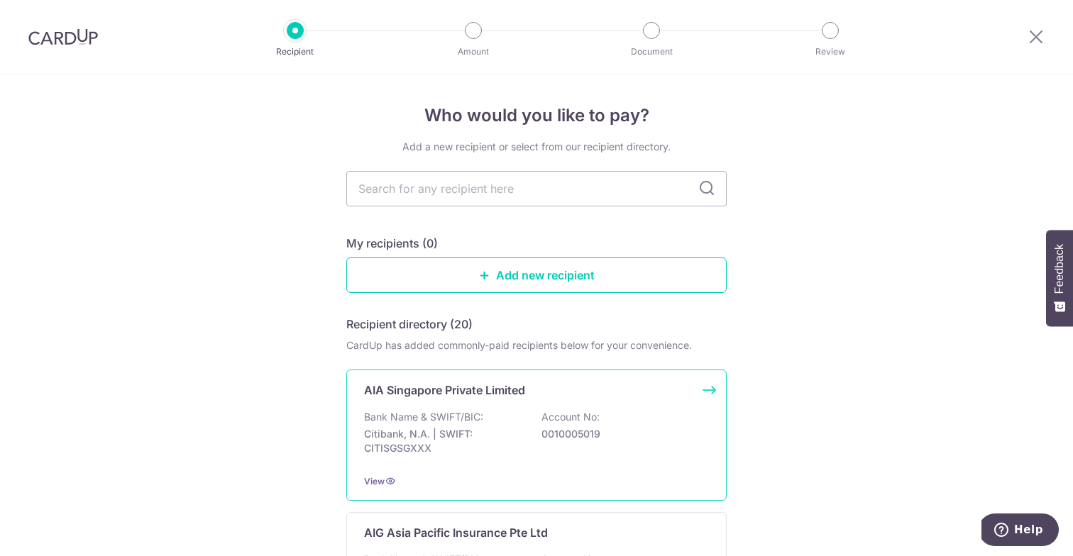
click at [480, 413] on p "Bank Name & SWIFT/BIC:" at bounding box center [423, 417] width 119 height 14
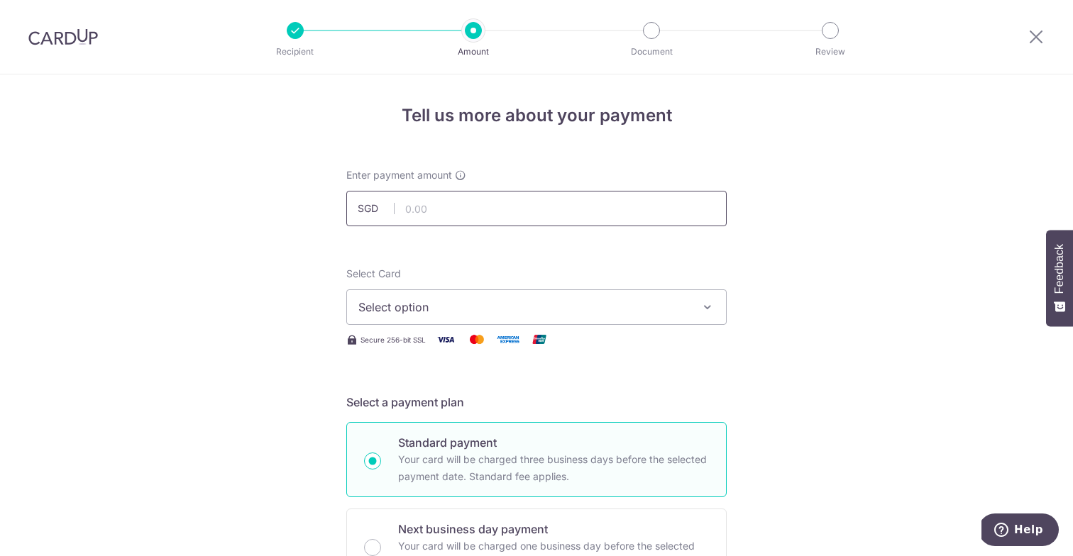
click at [427, 203] on input "text" at bounding box center [536, 208] width 380 height 35
paste input "1021.13"
click at [462, 311] on span "Select option" at bounding box center [523, 307] width 331 height 17
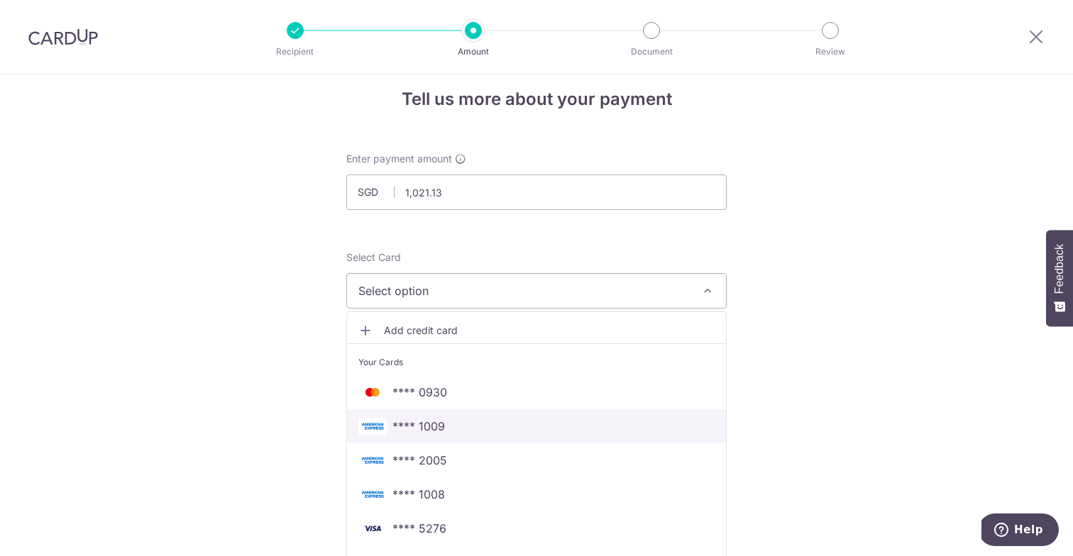
scroll to position [18, 0]
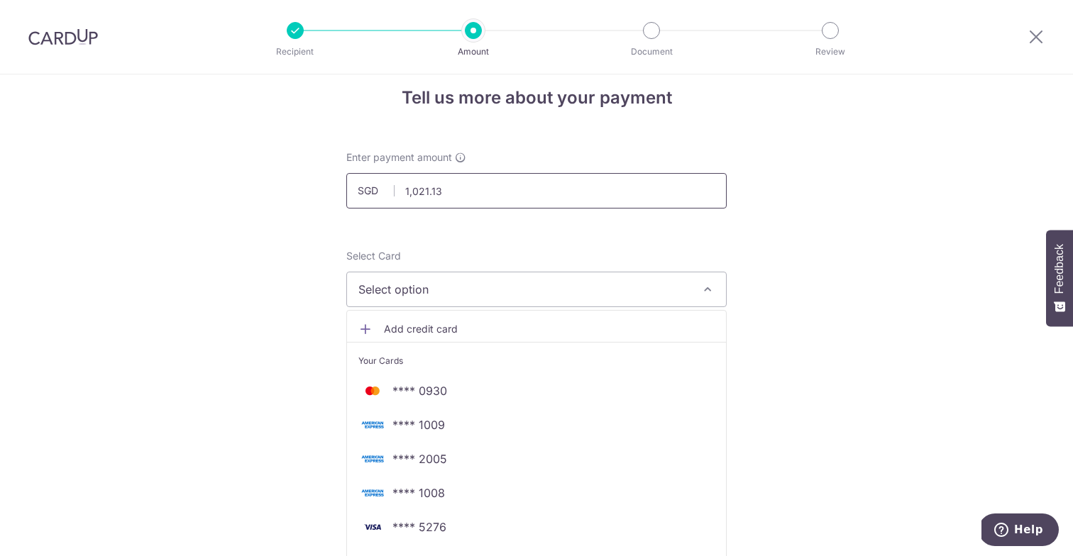
click at [439, 198] on input "1,021.13" at bounding box center [536, 190] width 380 height 35
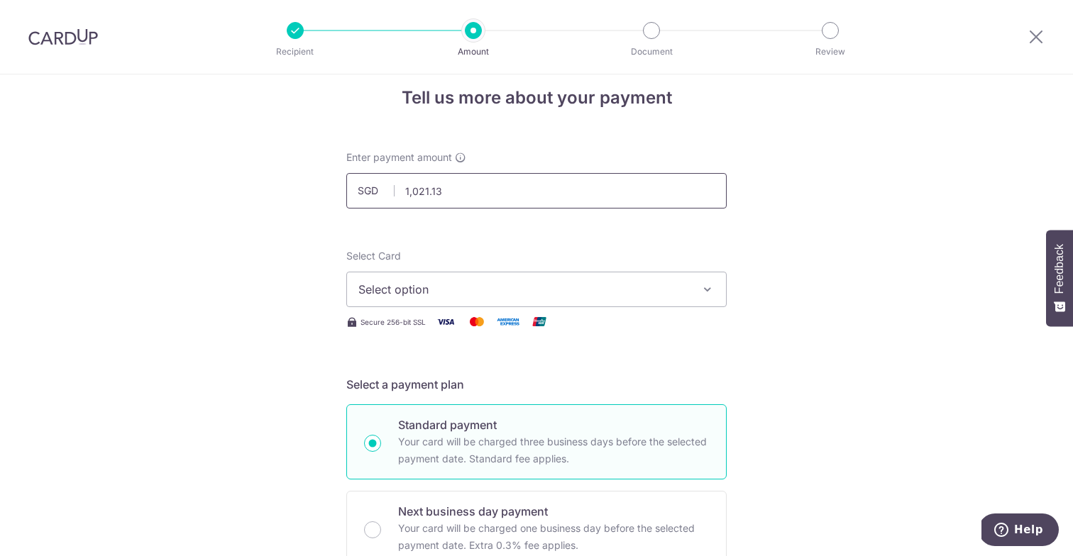
click at [439, 198] on input "1,021.13" at bounding box center [536, 190] width 380 height 35
type input "510.56"
click at [407, 290] on span "Select option" at bounding box center [523, 289] width 331 height 17
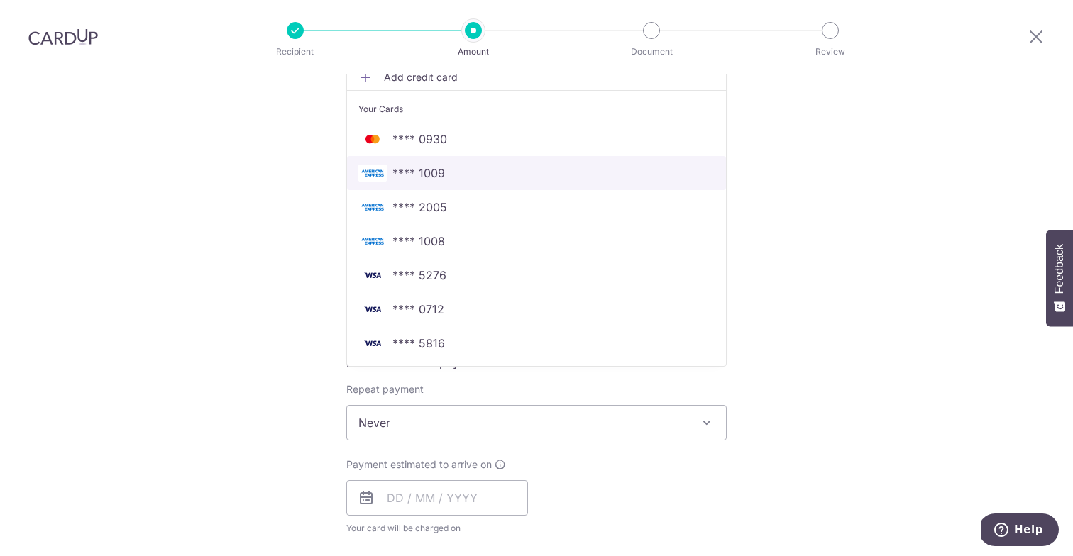
scroll to position [312, 0]
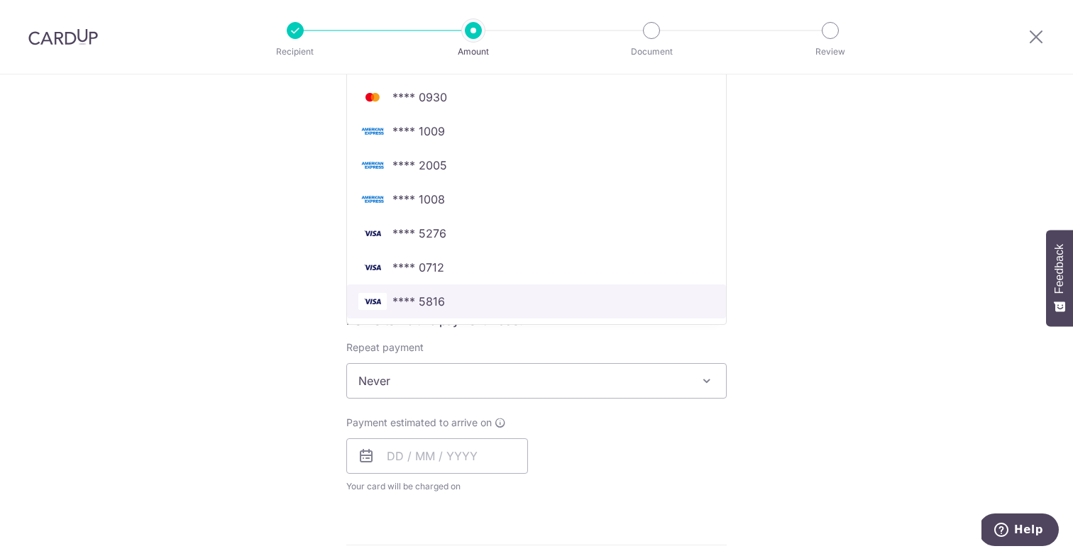
click at [421, 309] on span "**** 5816" at bounding box center [418, 301] width 53 height 17
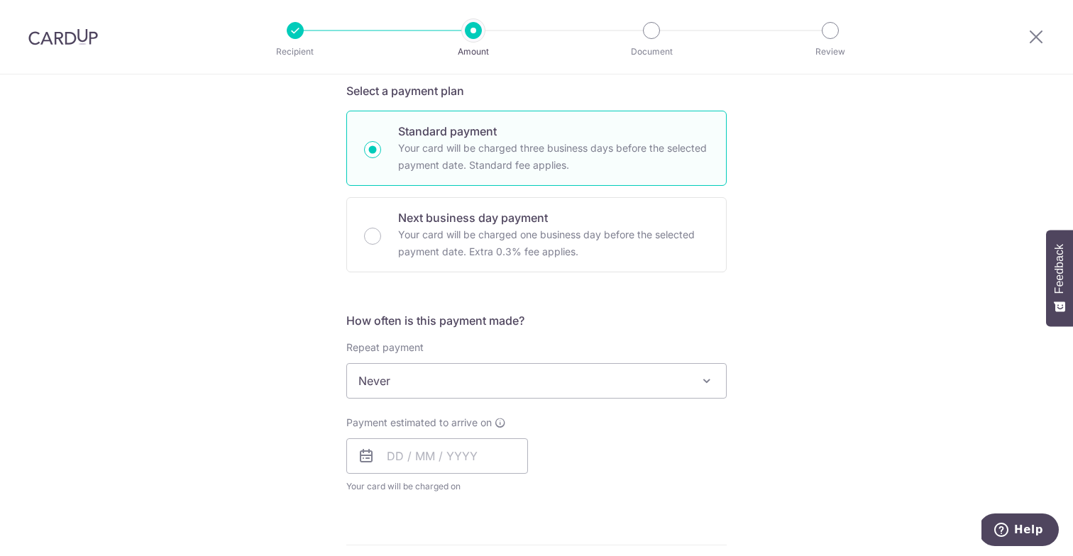
click at [405, 376] on span "Never" at bounding box center [536, 381] width 379 height 34
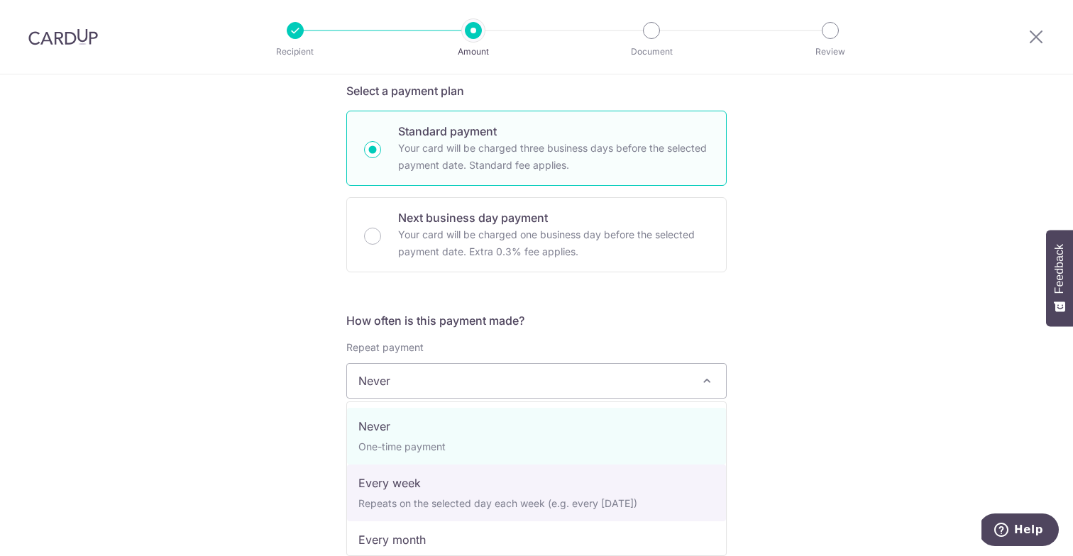
select select "2"
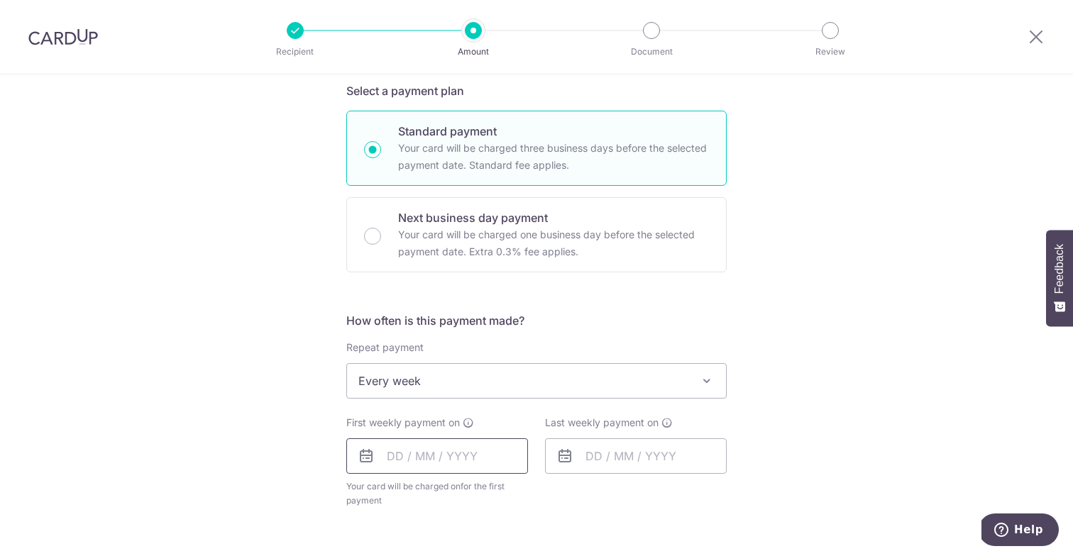
click at [460, 446] on input "text" at bounding box center [437, 456] width 182 height 35
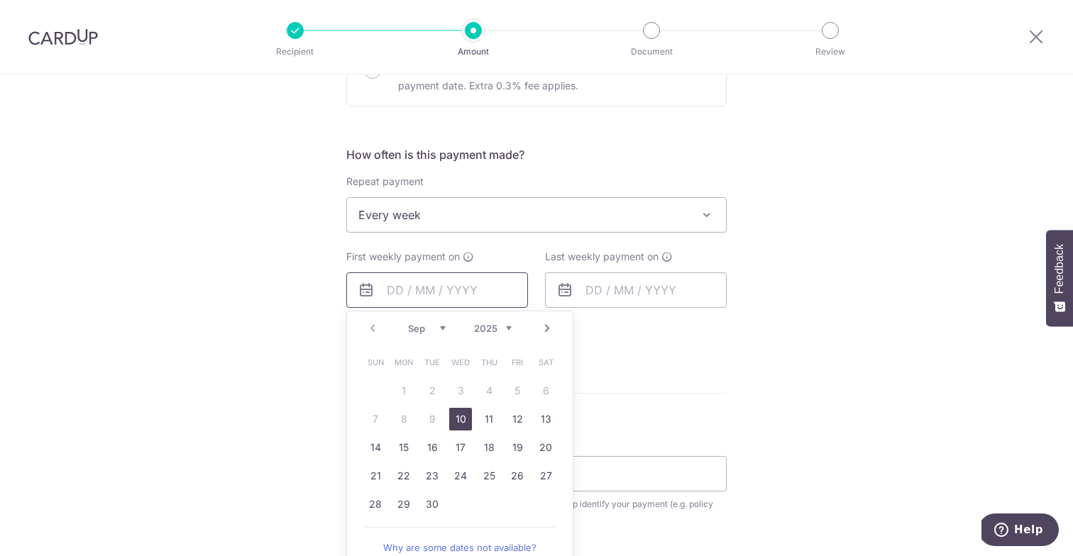
scroll to position [528, 0]
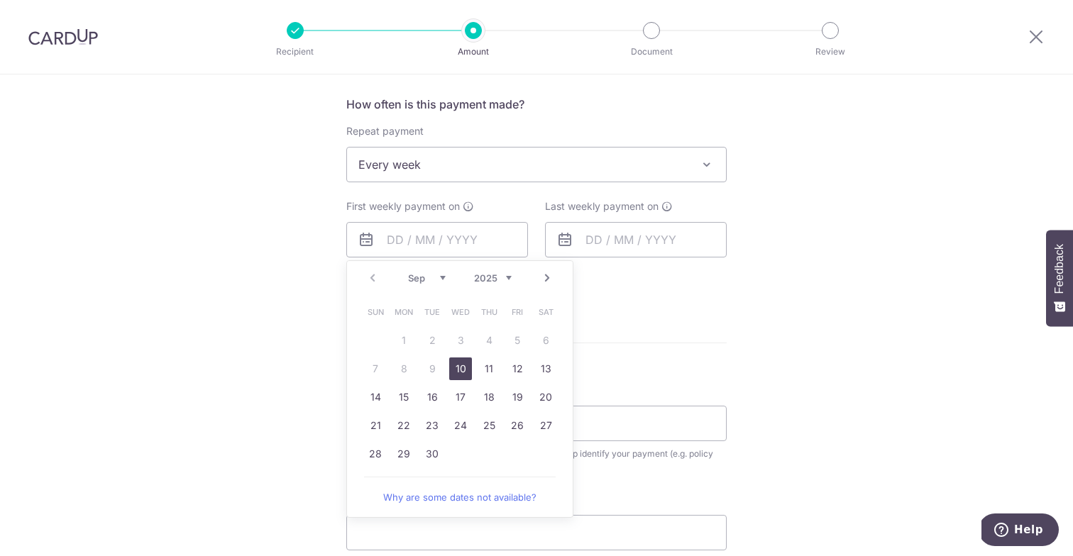
click at [462, 371] on link "10" at bounding box center [460, 369] width 23 height 23
type input "[DATE]"
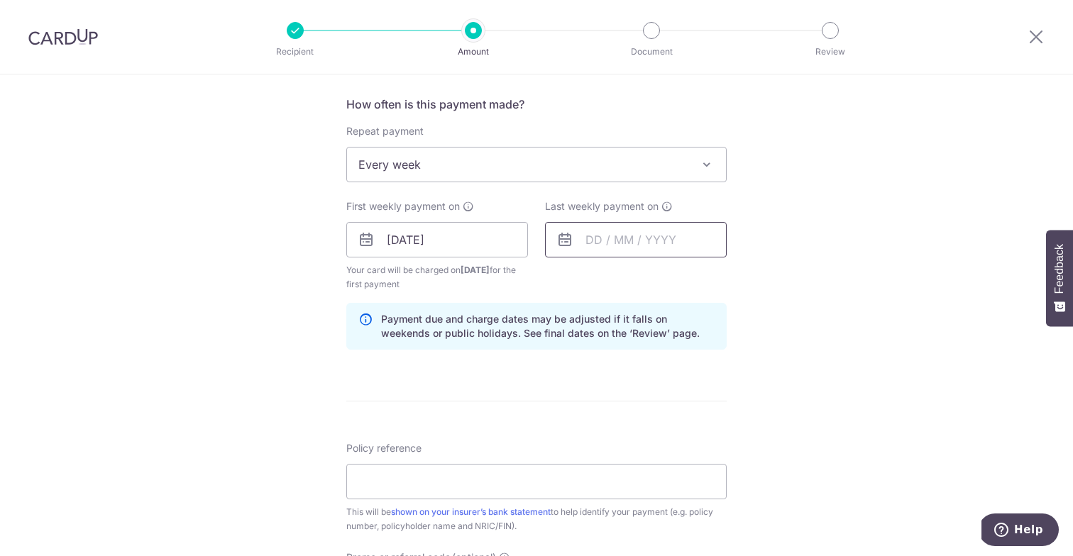
click at [628, 247] on input "text" at bounding box center [636, 239] width 182 height 35
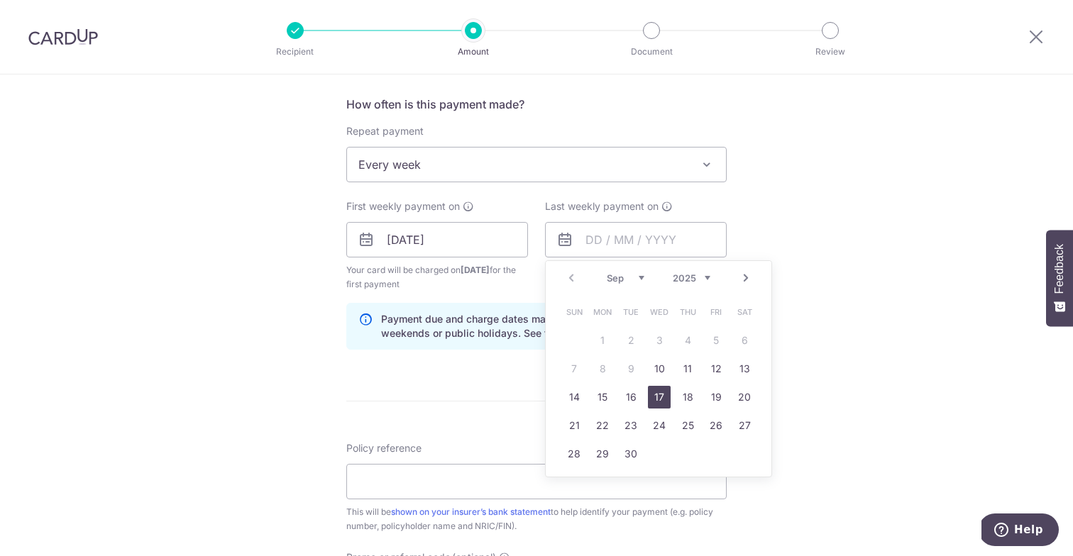
click at [667, 394] on link "17" at bounding box center [659, 397] width 23 height 23
type input "17/09/2025"
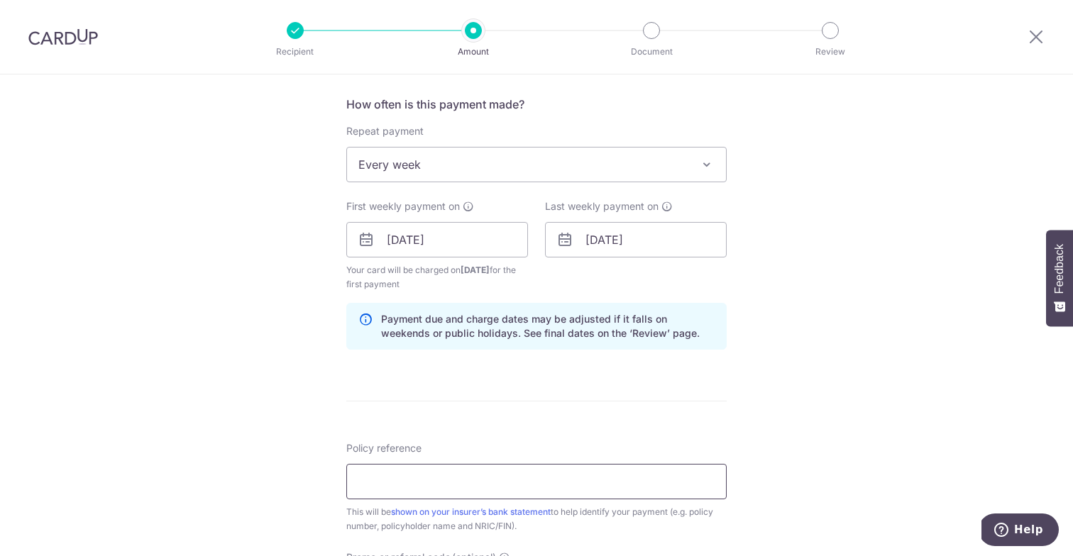
click at [446, 467] on input "Policy reference" at bounding box center [536, 481] width 380 height 35
paste input "1021.13"
type input "1021.13"
type input "E242233680"
click at [324, 495] on div "Tell us more about your payment Enter payment amount SGD 510.56 510.56 Select C…" at bounding box center [536, 225] width 1073 height 1356
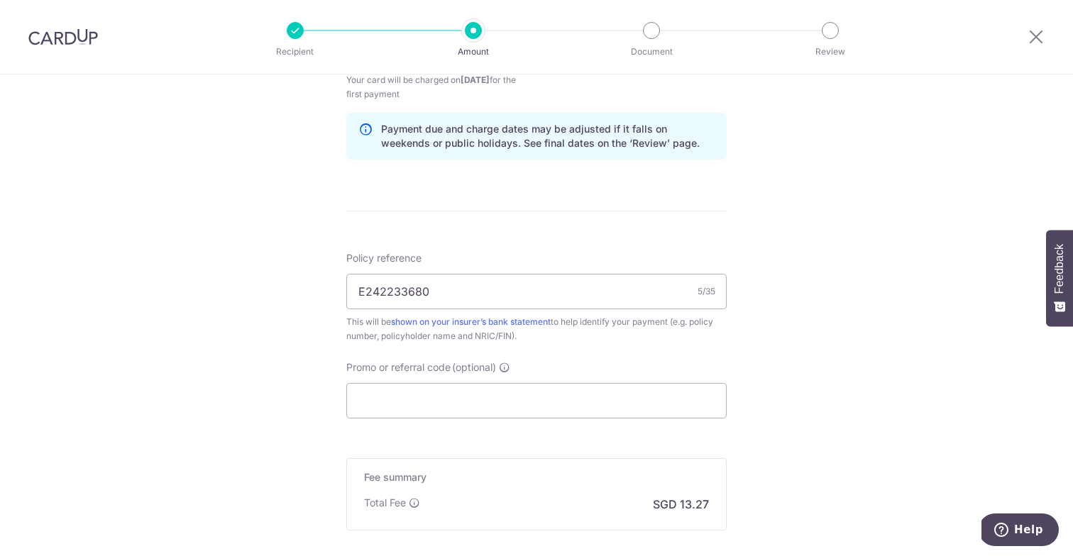
scroll to position [782, 0]
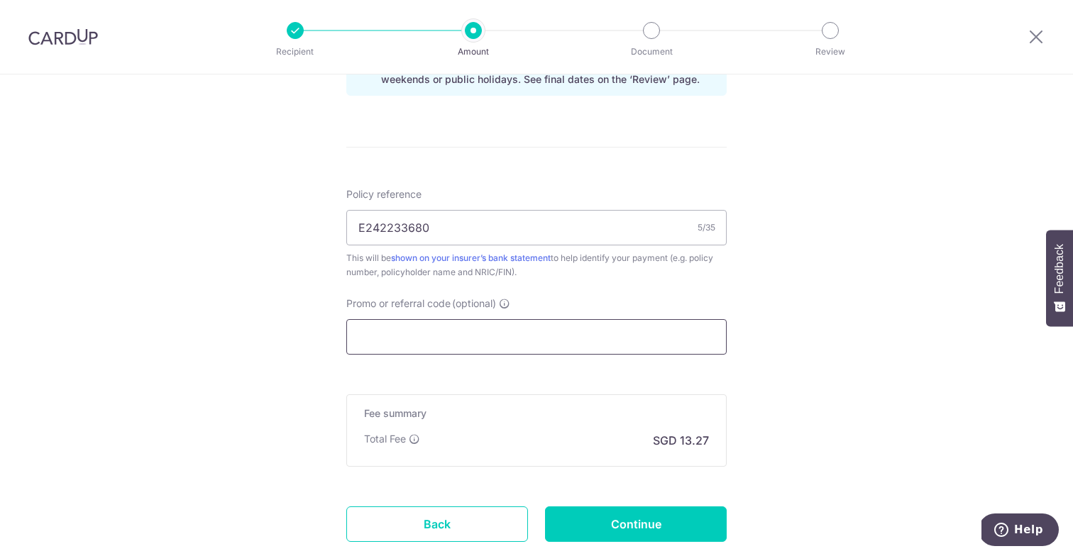
click at [406, 345] on input "Promo or referral code (optional)" at bounding box center [536, 336] width 380 height 35
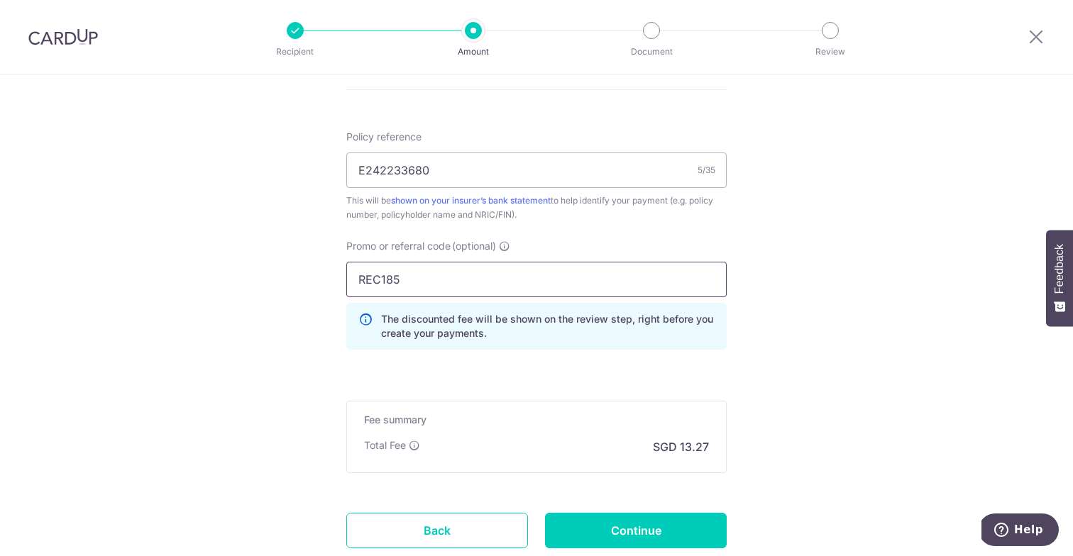
scroll to position [899, 0]
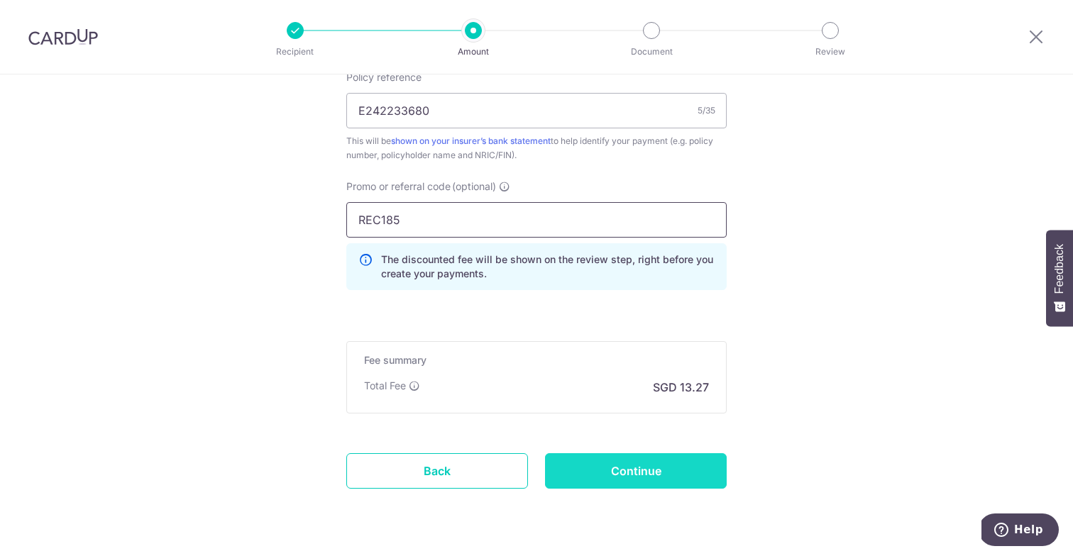
type input "REC185"
click at [635, 468] on input "Continue" at bounding box center [636, 470] width 182 height 35
type input "Create Schedule"
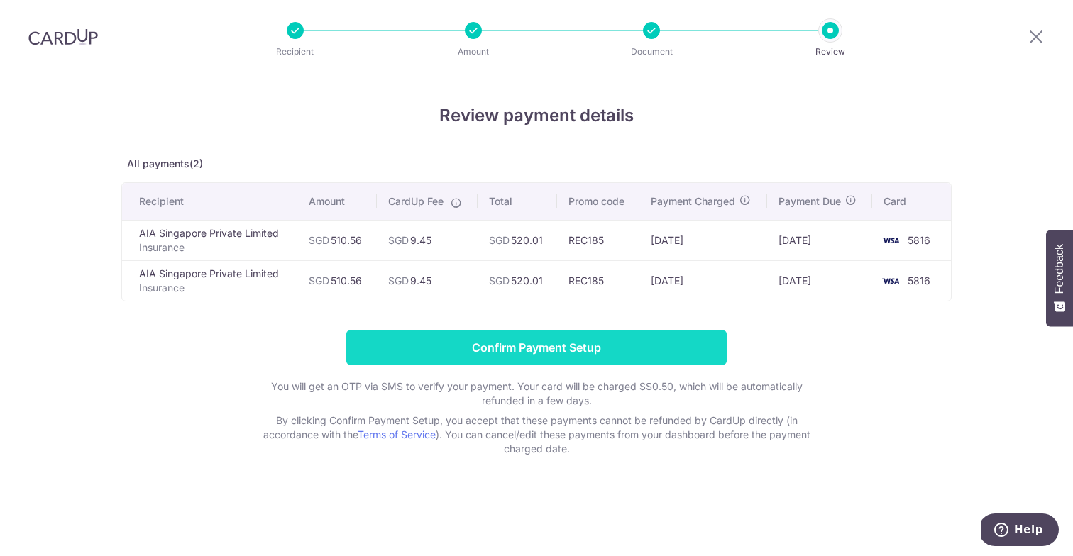
click at [462, 353] on input "Confirm Payment Setup" at bounding box center [536, 347] width 380 height 35
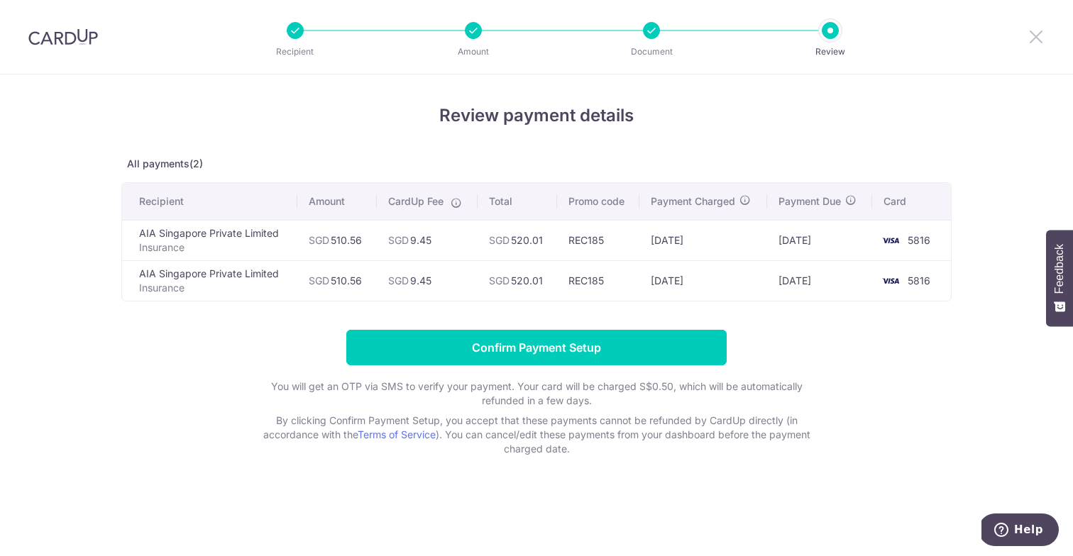
click at [1039, 36] on icon at bounding box center [1036, 37] width 17 height 18
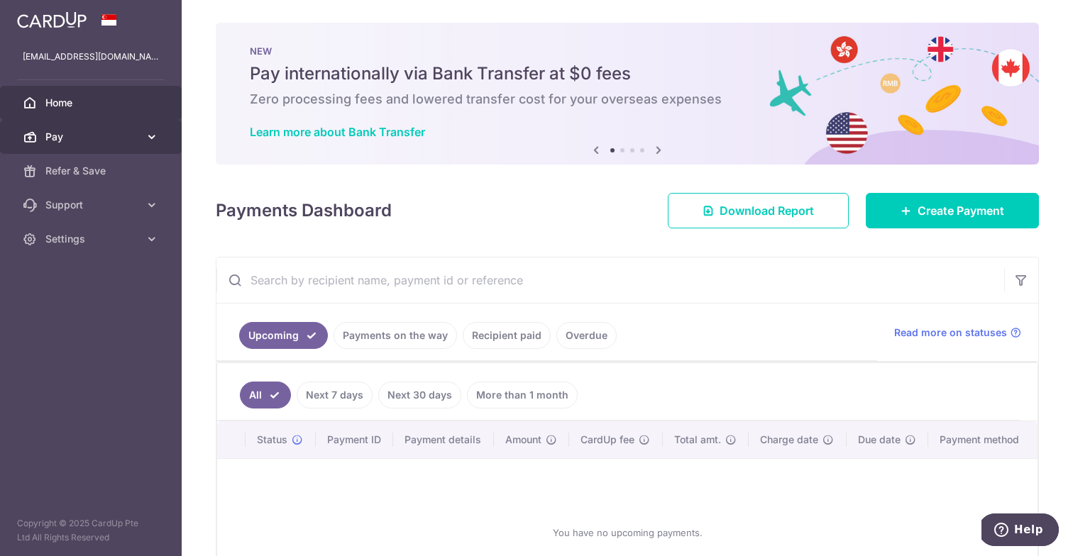
click at [92, 135] on span "Pay" at bounding box center [92, 137] width 94 height 14
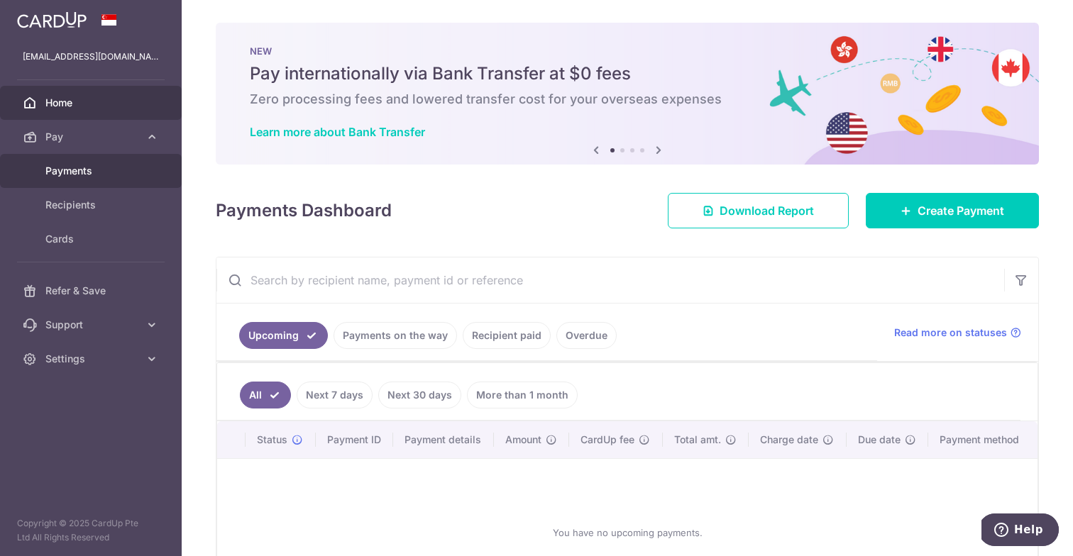
click at [75, 164] on span "Payments" at bounding box center [92, 171] width 94 height 14
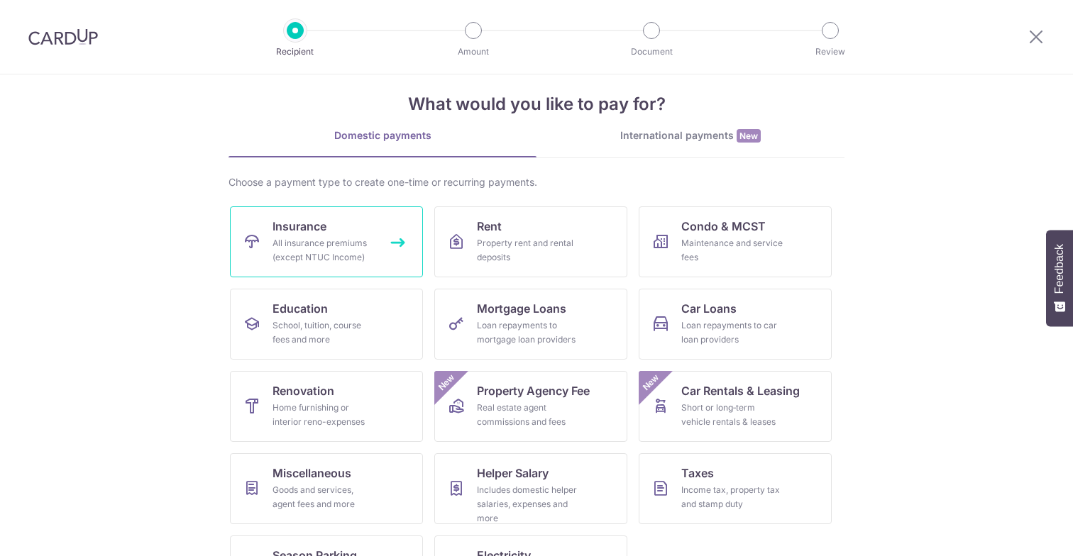
click at [352, 255] on div "All insurance premiums (except NTUC Income)" at bounding box center [324, 250] width 102 height 28
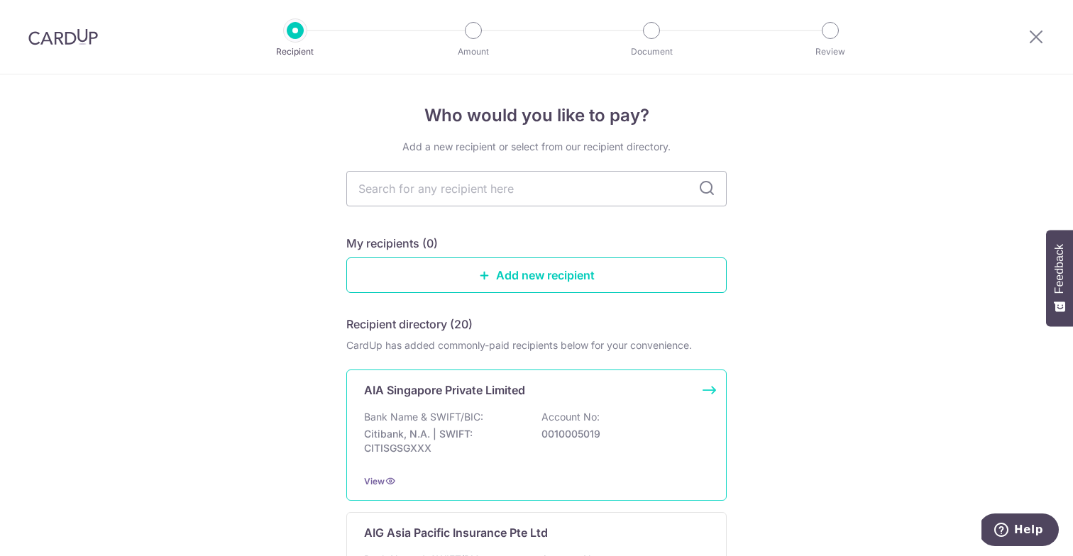
click at [414, 441] on p "Citibank, N.A. | SWIFT: CITISGSGXXX" at bounding box center [443, 441] width 159 height 28
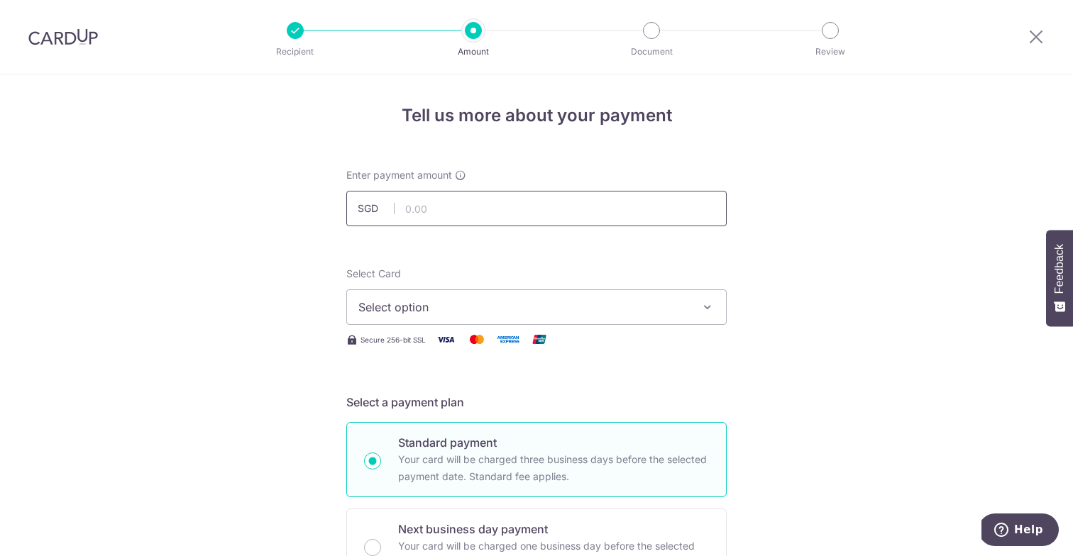
click at [424, 217] on input "text" at bounding box center [536, 208] width 380 height 35
click at [1045, 33] on div at bounding box center [1036, 37] width 74 height 74
click at [1043, 33] on icon at bounding box center [1036, 37] width 17 height 18
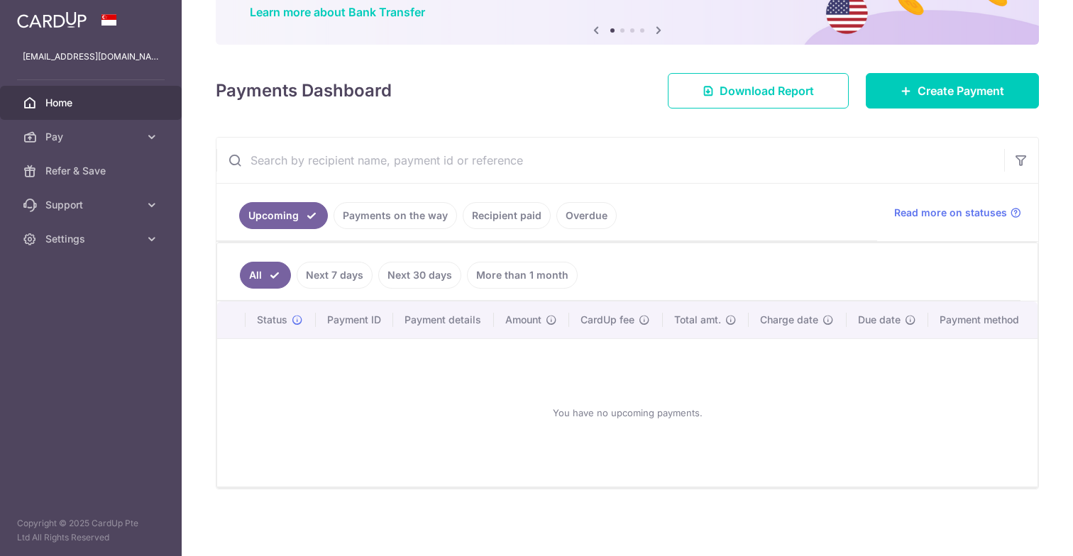
click at [381, 221] on link "Payments on the way" at bounding box center [395, 215] width 123 height 27
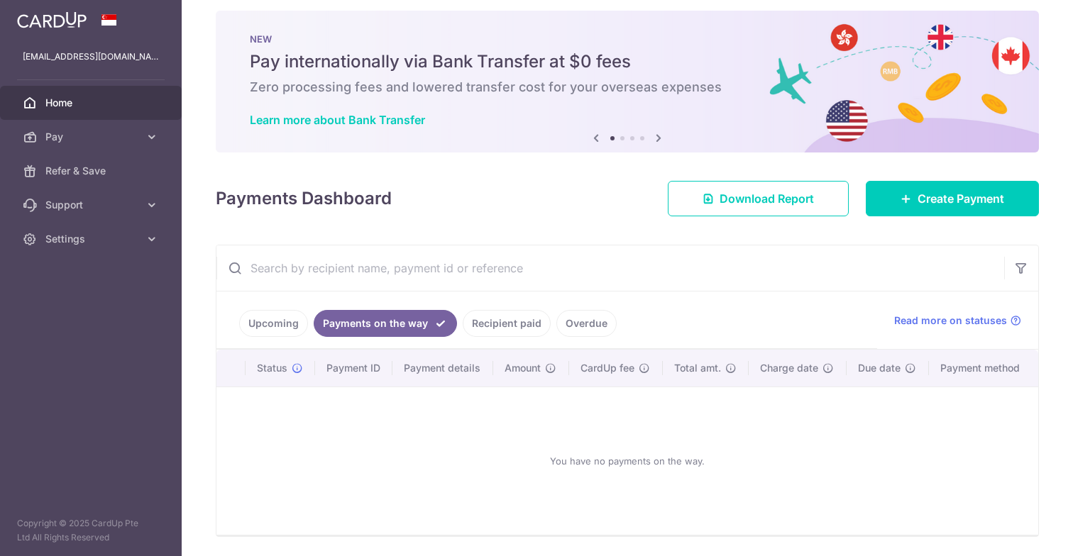
click at [495, 336] on link "Recipient paid" at bounding box center [507, 323] width 88 height 27
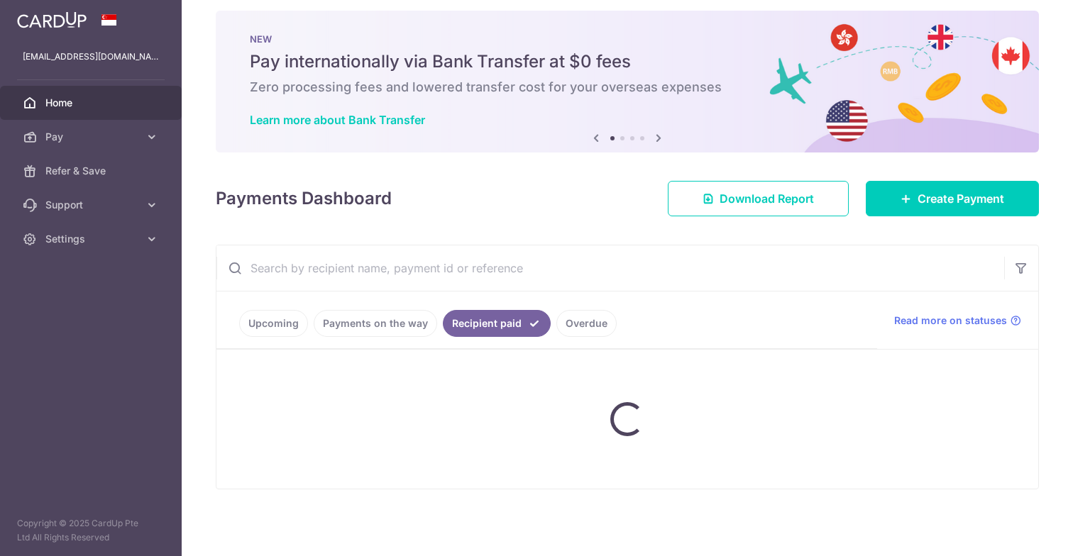
click at [569, 329] on link "Overdue" at bounding box center [586, 323] width 60 height 27
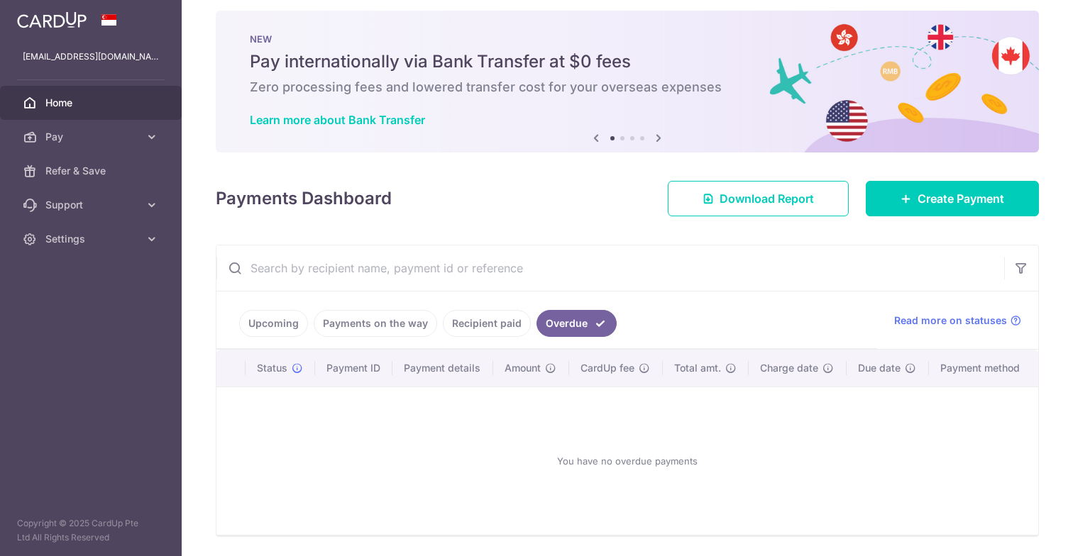
click at [454, 336] on link "Recipient paid" at bounding box center [487, 323] width 88 height 27
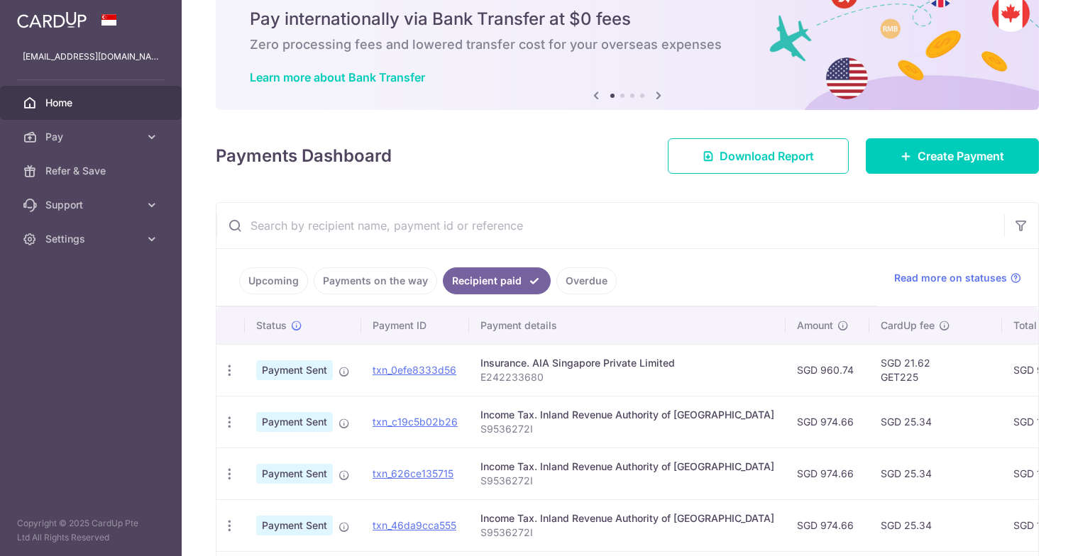
click at [292, 280] on link "Upcoming" at bounding box center [273, 281] width 69 height 27
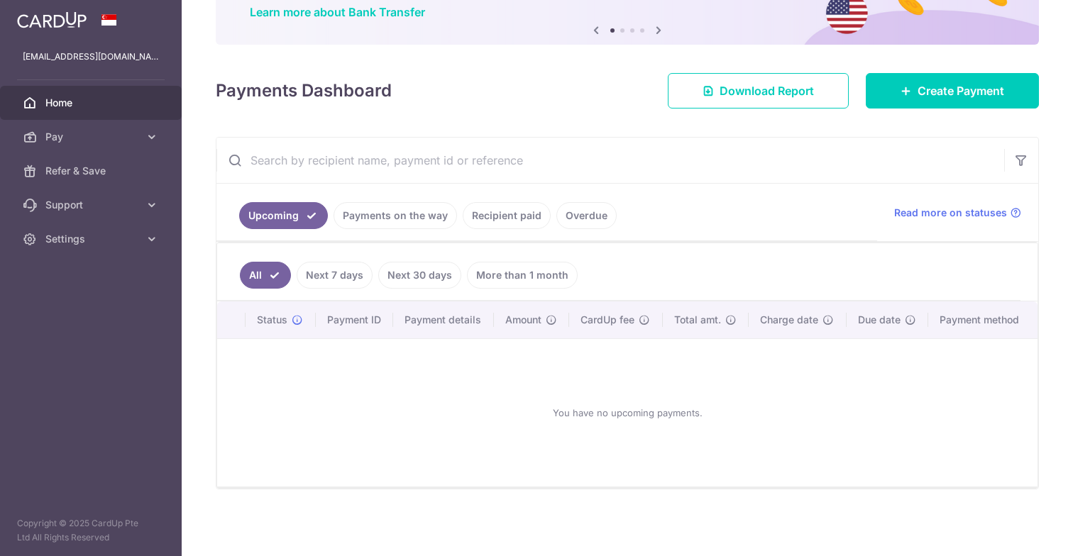
scroll to position [120, 0]
click at [97, 143] on span "Pay" at bounding box center [92, 137] width 94 height 14
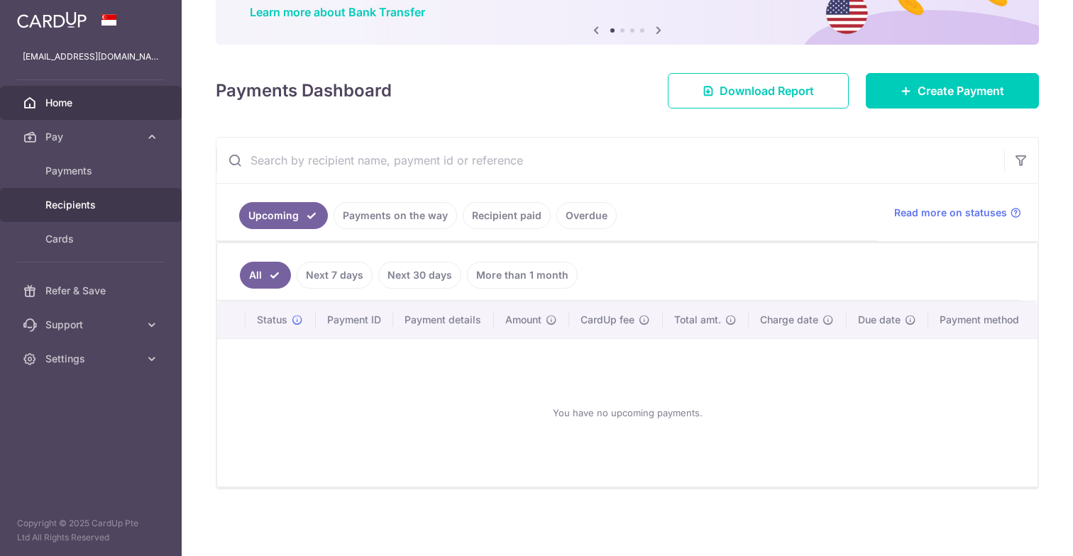
click at [82, 191] on link "Recipients" at bounding box center [91, 205] width 182 height 34
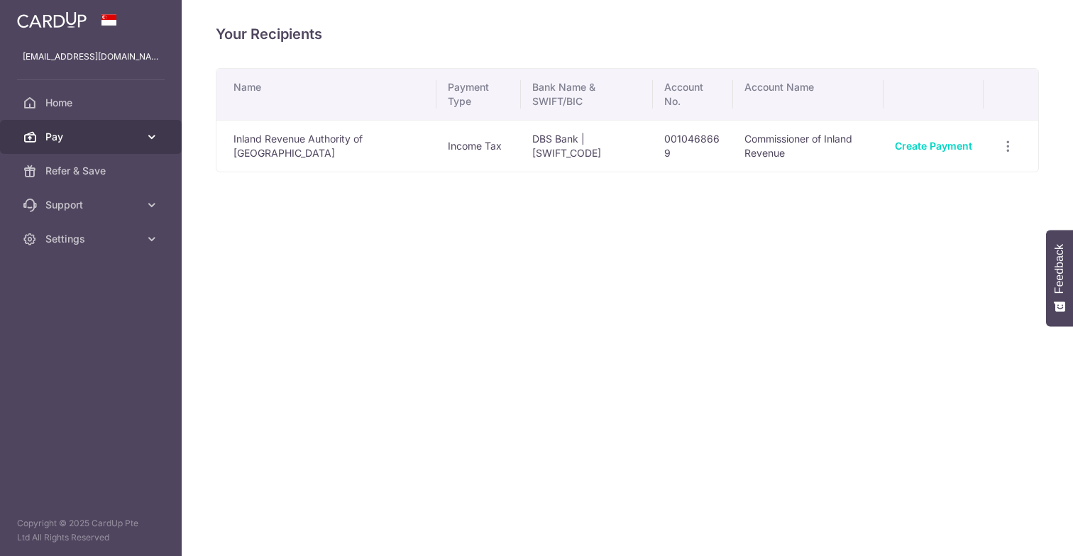
click at [79, 142] on span "Pay" at bounding box center [92, 137] width 94 height 14
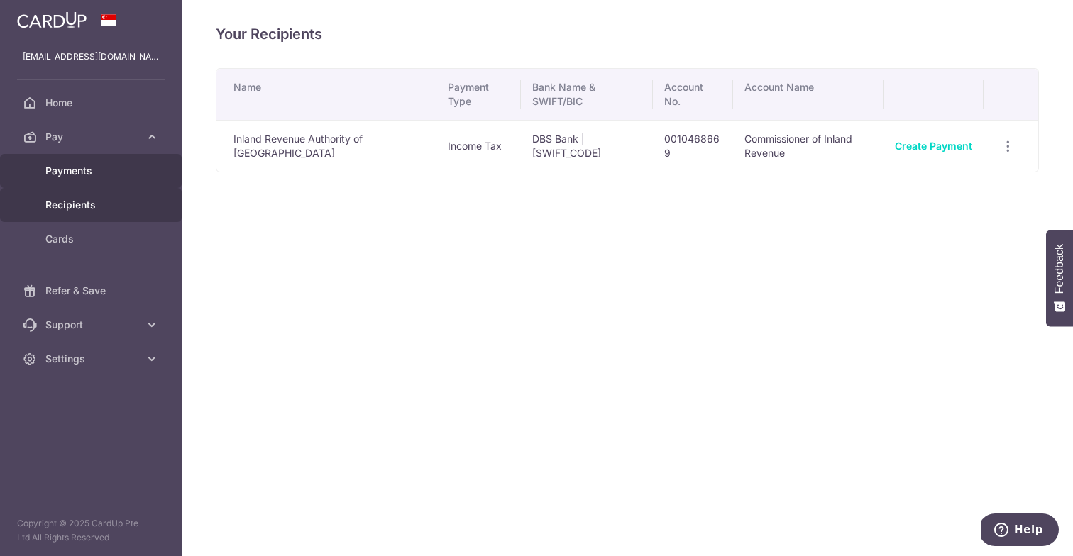
click at [77, 181] on link "Payments" at bounding box center [91, 171] width 182 height 34
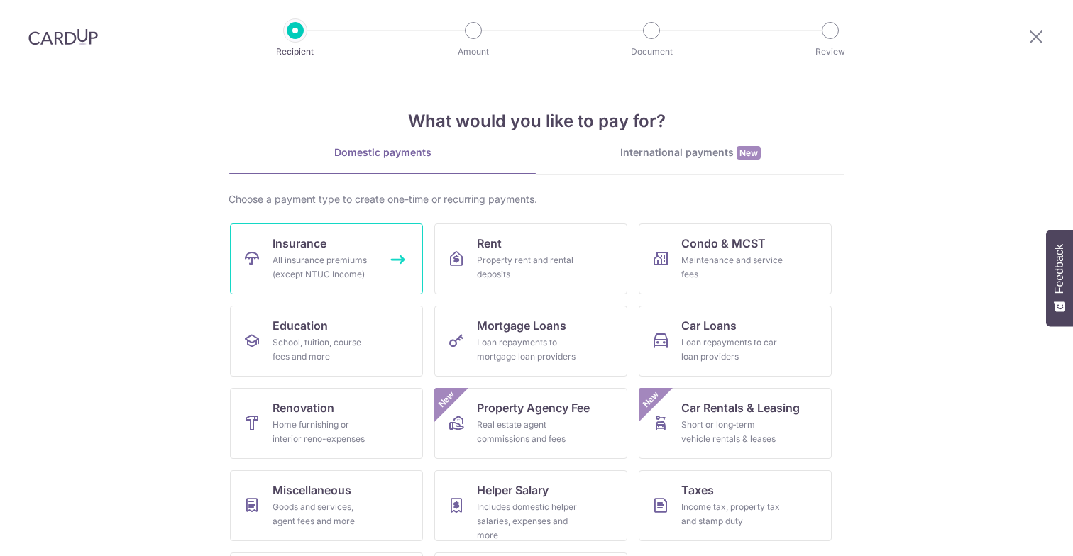
click at [376, 264] on link "Insurance All insurance premiums (except NTUC Income)" at bounding box center [326, 259] width 193 height 71
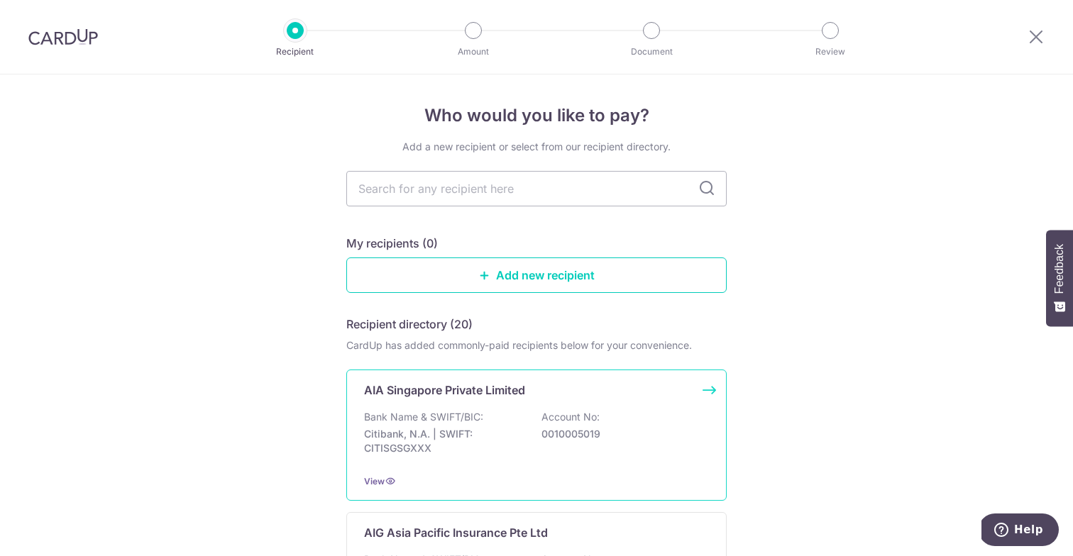
click at [430, 427] on p "Citibank, N.A. | SWIFT: CITISGSGXXX" at bounding box center [443, 441] width 159 height 28
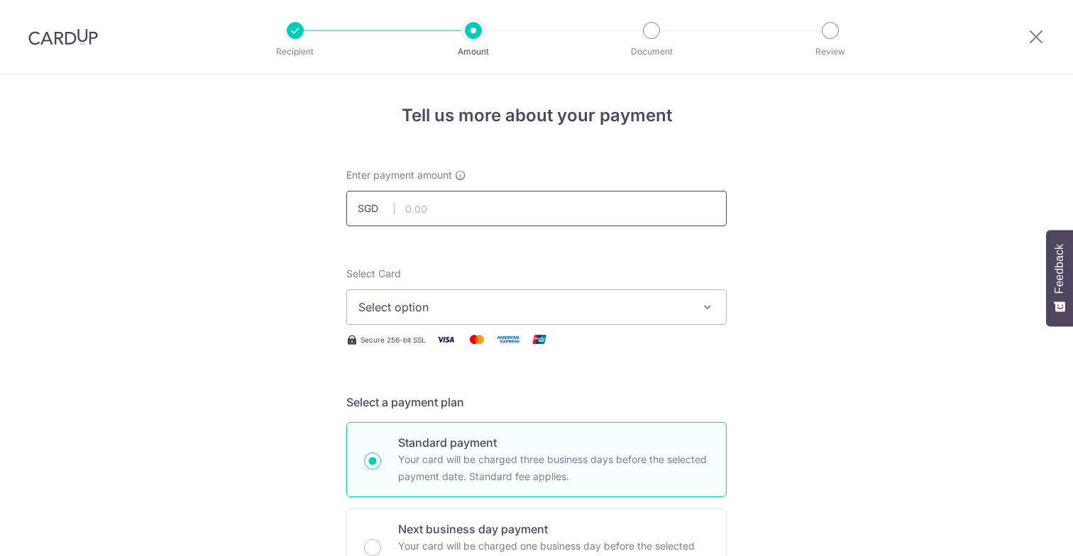
drag, startPoint x: 0, startPoint y: 0, endPoint x: 422, endPoint y: 214, distance: 472.9
click at [422, 214] on input "text" at bounding box center [536, 208] width 380 height 35
type input "510.65"
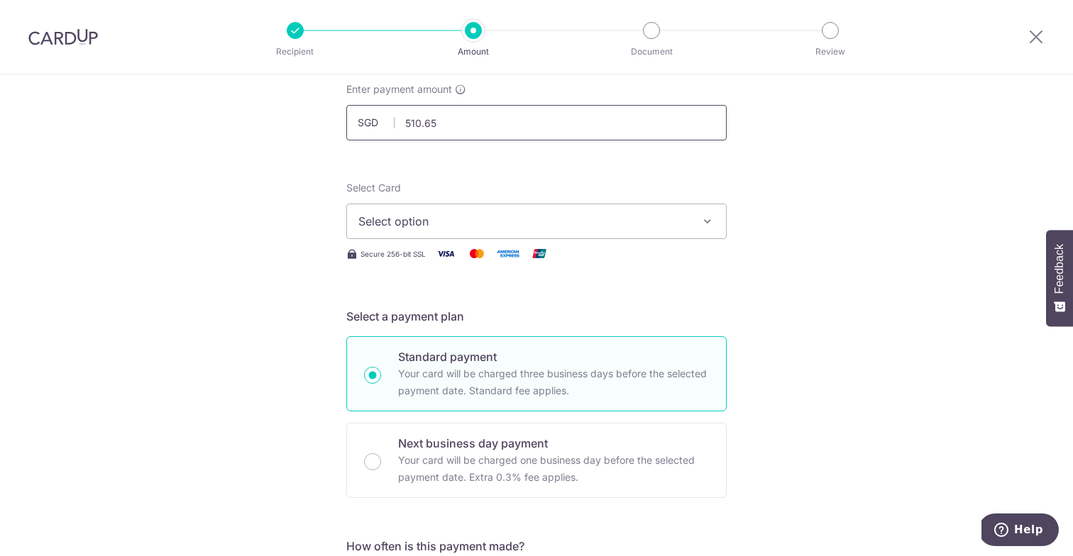
scroll to position [87, 0]
click at [392, 216] on span "Select option" at bounding box center [523, 220] width 331 height 17
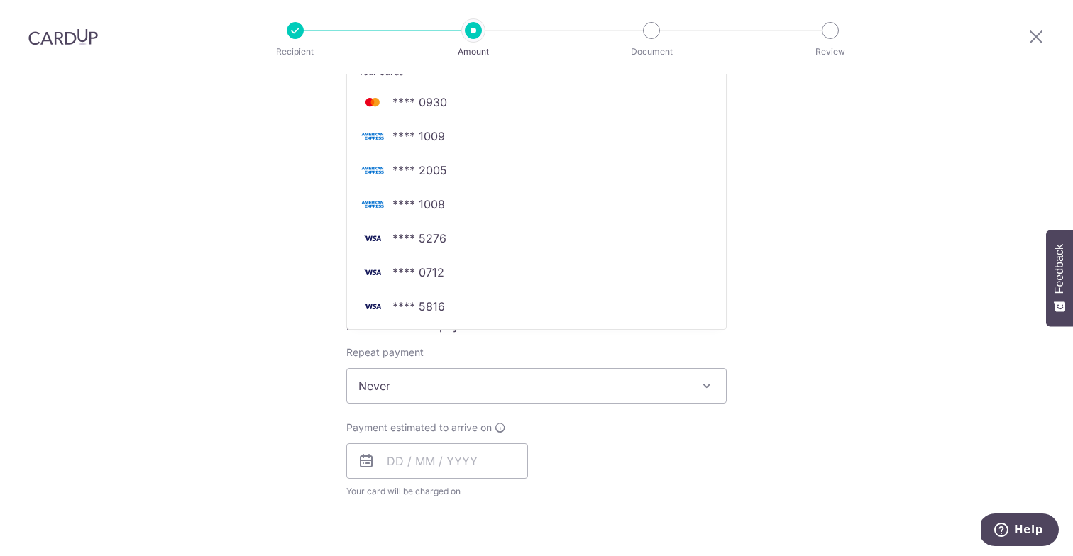
scroll to position [278, 0]
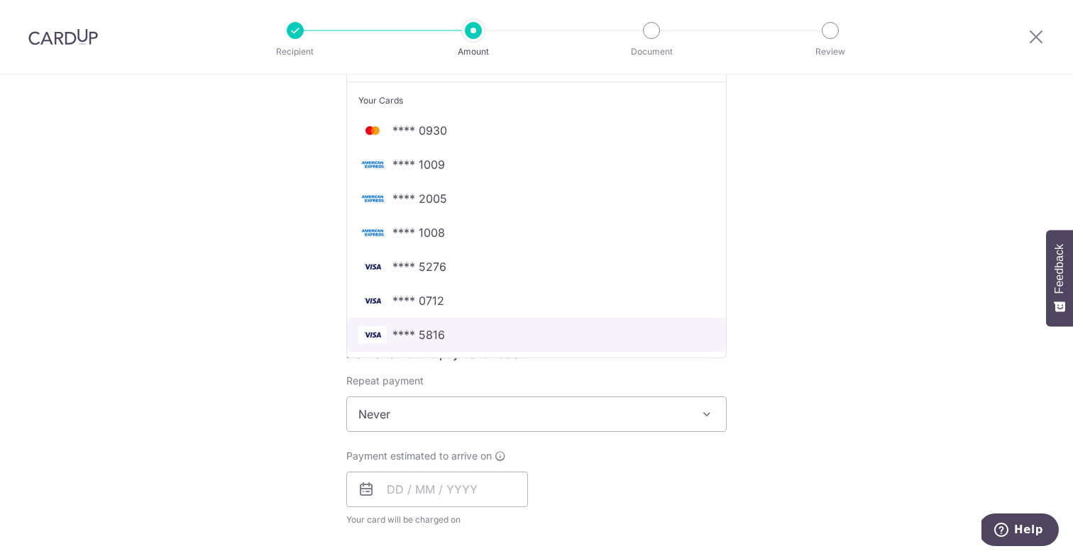
click at [422, 347] on link "**** 5816" at bounding box center [536, 335] width 379 height 34
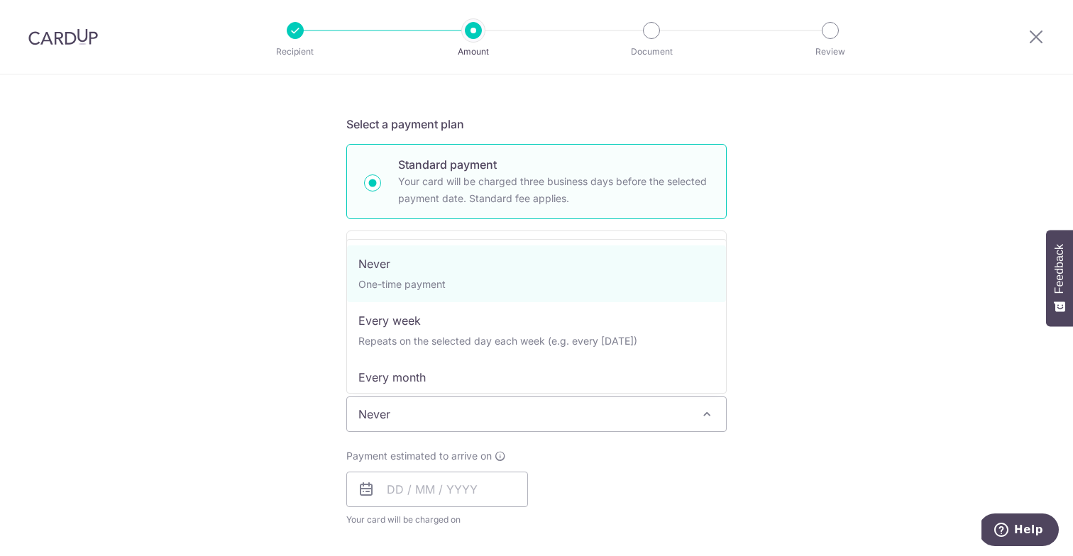
click at [420, 423] on span "Never" at bounding box center [536, 414] width 379 height 34
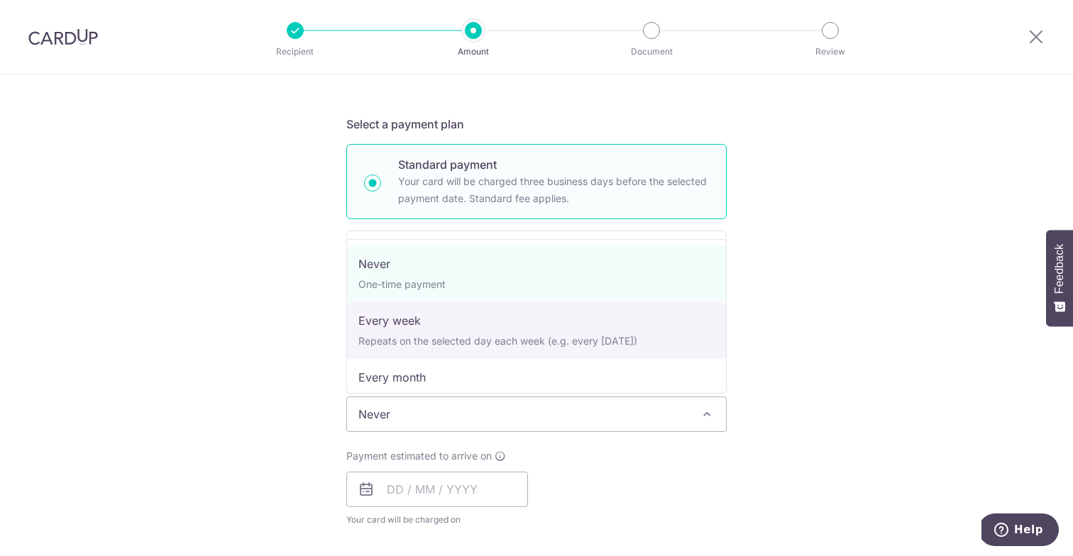
select select "2"
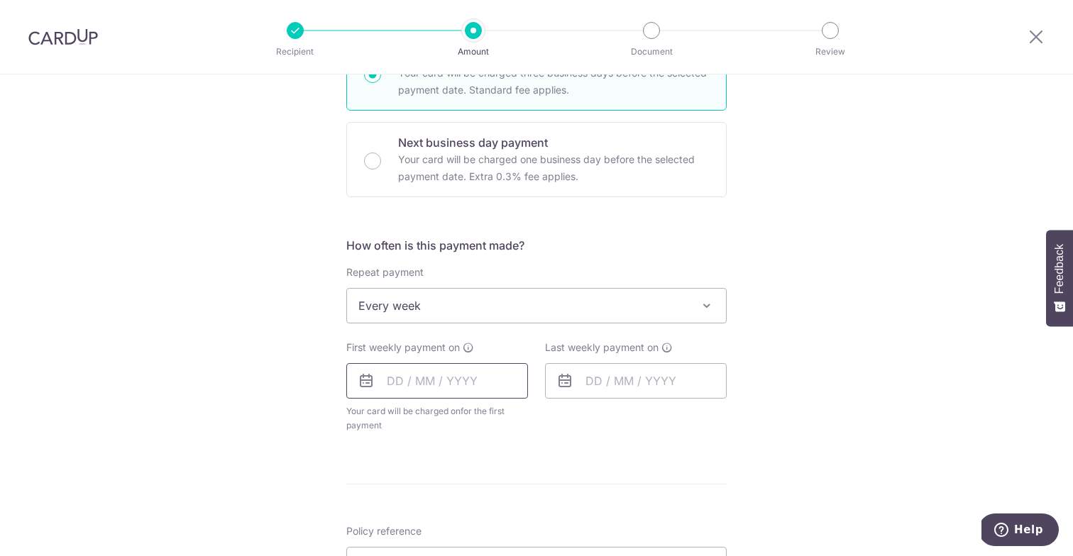
scroll to position [388, 0]
click at [448, 384] on input "text" at bounding box center [437, 379] width 182 height 35
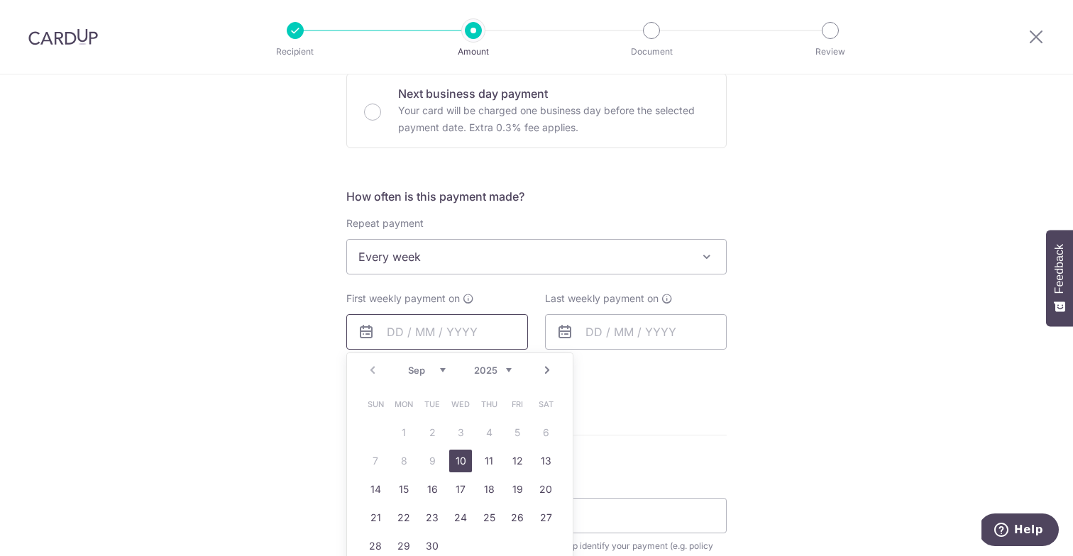
scroll to position [457, 0]
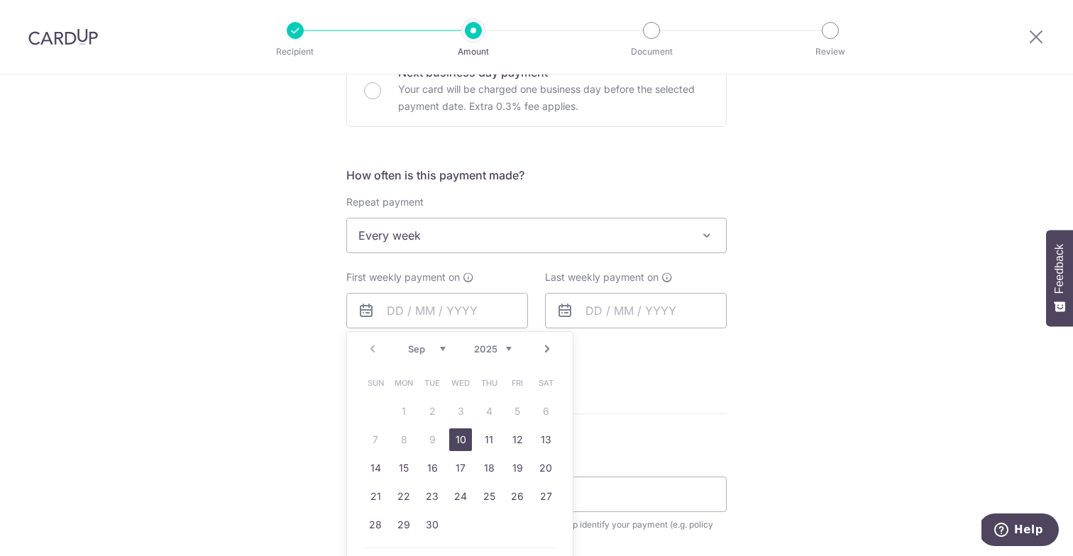
click at [461, 447] on link "10" at bounding box center [460, 440] width 23 height 23
type input "[DATE]"
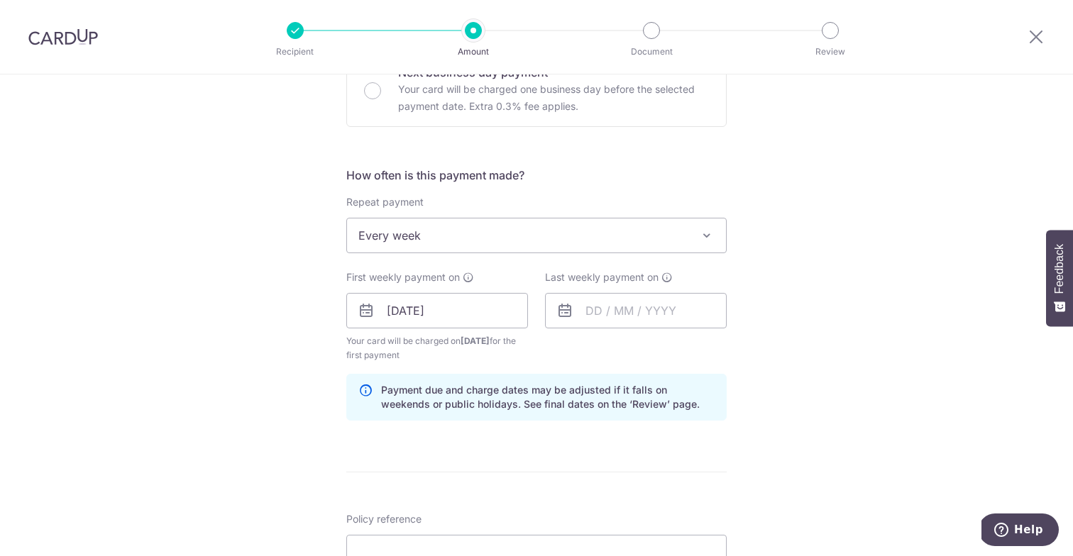
click at [597, 331] on div "Last weekly payment on" at bounding box center [636, 316] width 199 height 92
click at [607, 319] on input "text" at bounding box center [636, 310] width 182 height 35
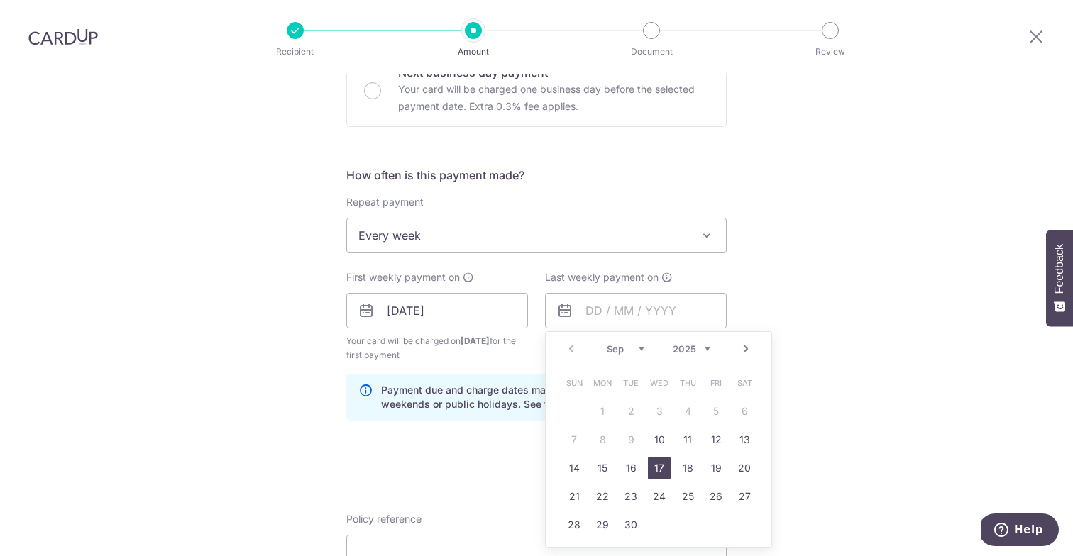
click at [663, 471] on link "17" at bounding box center [659, 468] width 23 height 23
type input "[DATE]"
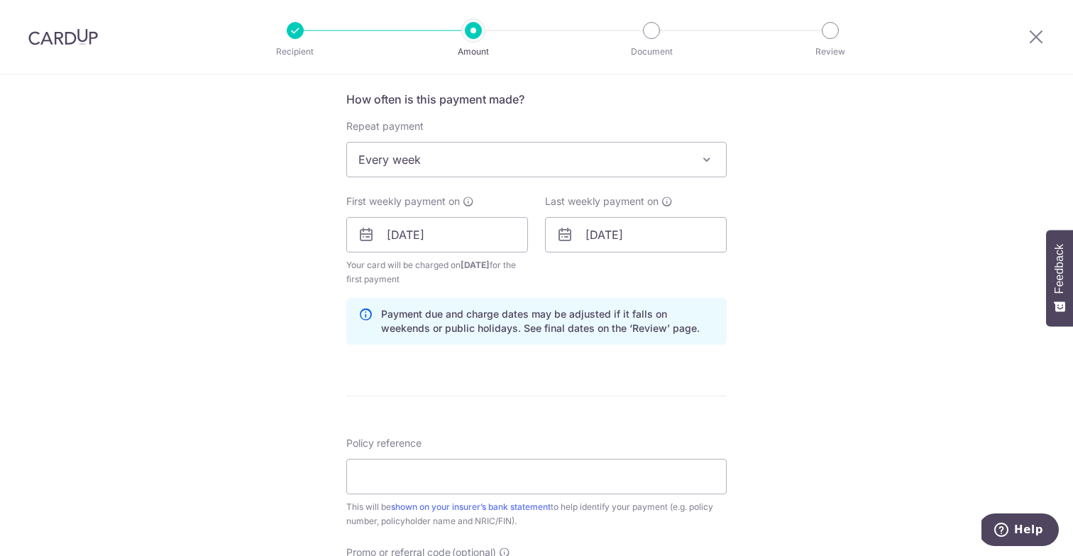
scroll to position [541, 0]
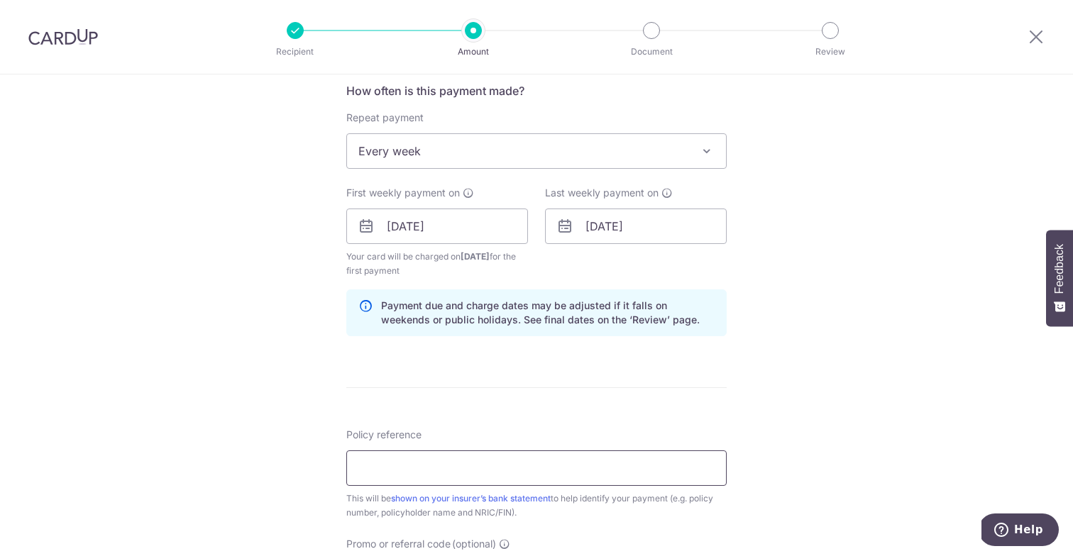
click at [439, 469] on input "Policy reference" at bounding box center [536, 468] width 380 height 35
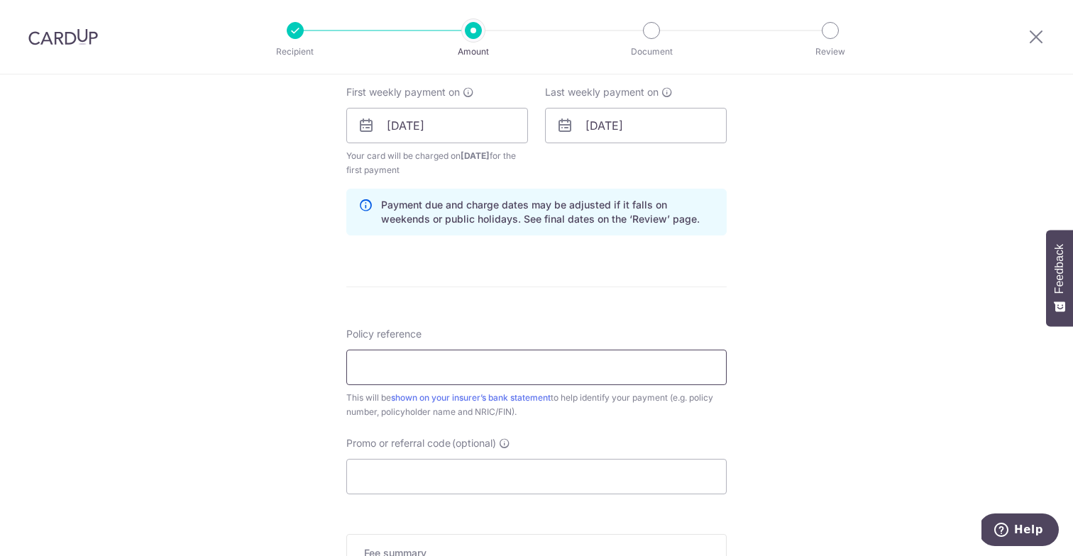
scroll to position [661, 0]
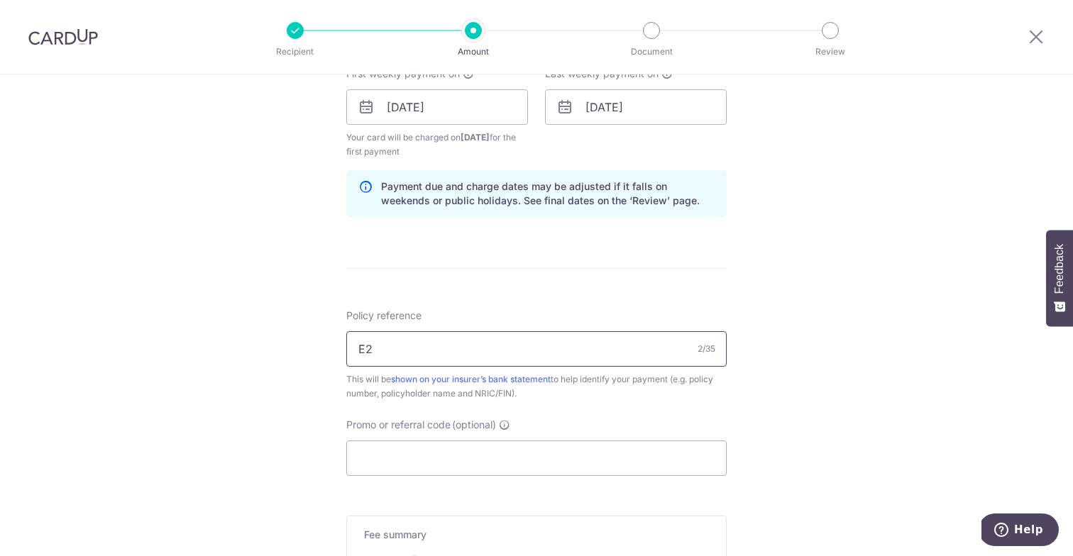
type input "E242233680"
click at [407, 466] on input "Promo or referral code (optional)" at bounding box center [536, 458] width 380 height 35
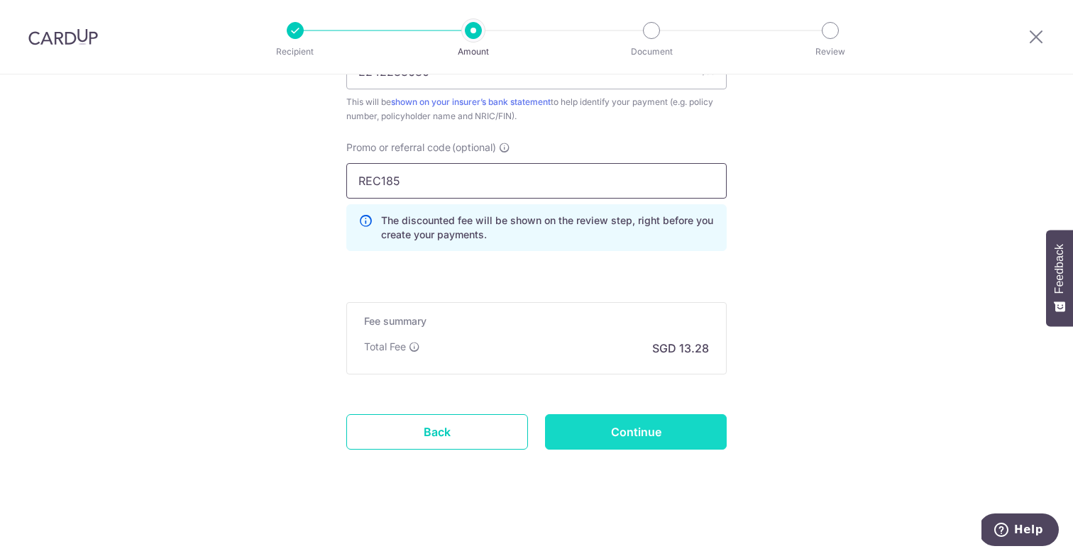
scroll to position [939, 0]
type input "REC185"
click at [650, 432] on input "Continue" at bounding box center [636, 431] width 182 height 35
type input "Create Schedule"
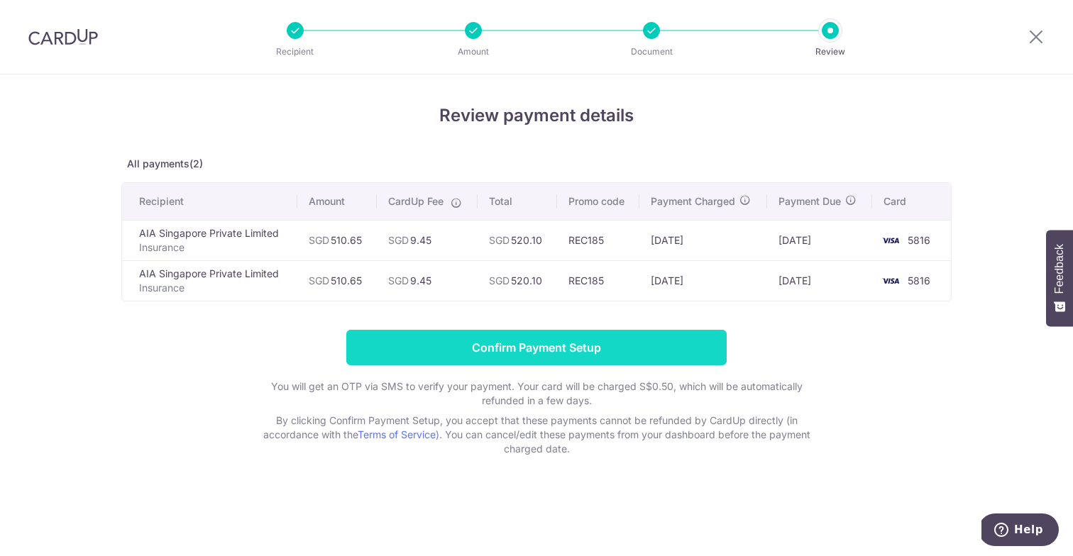
click at [522, 351] on input "Confirm Payment Setup" at bounding box center [536, 347] width 380 height 35
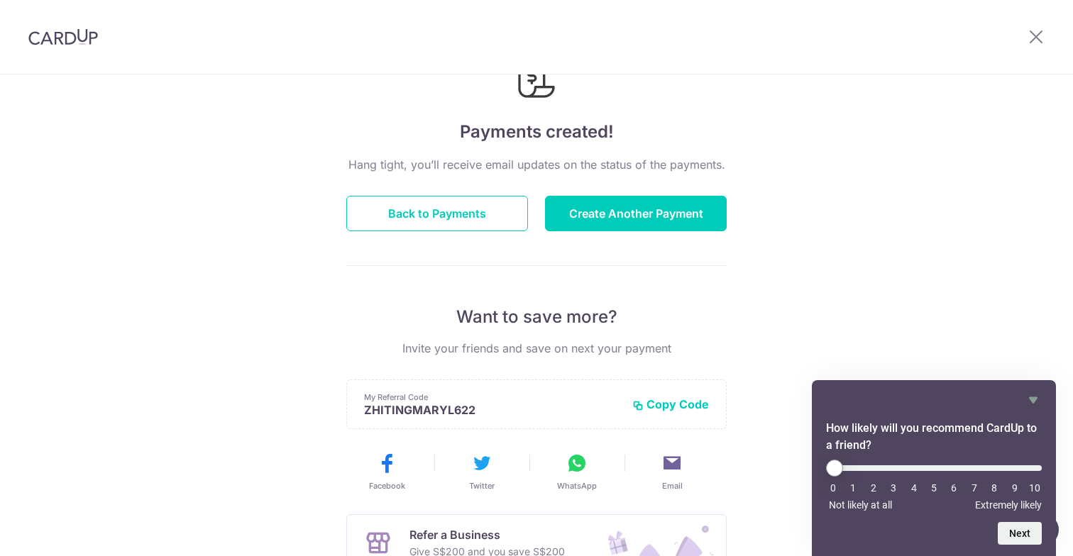
scroll to position [62, 0]
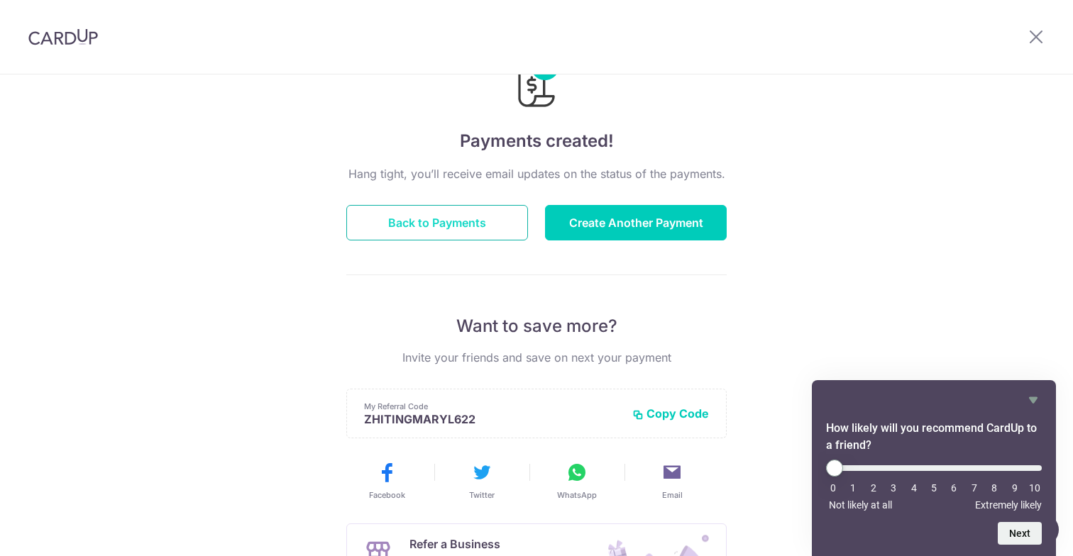
click at [453, 231] on button "Back to Payments" at bounding box center [437, 222] width 182 height 35
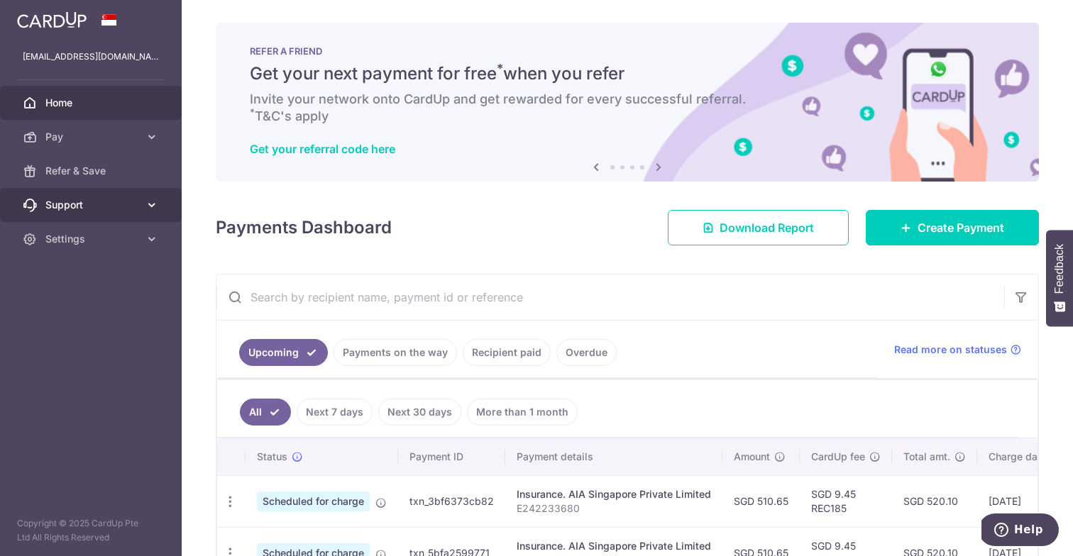
click at [67, 201] on span "Support" at bounding box center [92, 205] width 94 height 14
click at [58, 304] on ul "FAQ Contact Us" at bounding box center [91, 265] width 182 height 86
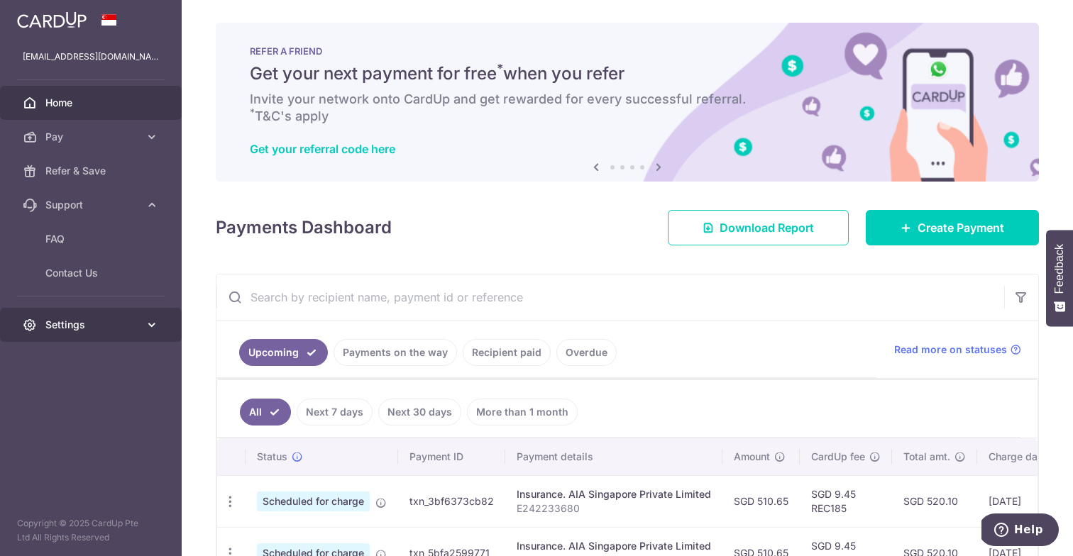
click at [58, 315] on link "Settings" at bounding box center [91, 325] width 182 height 34
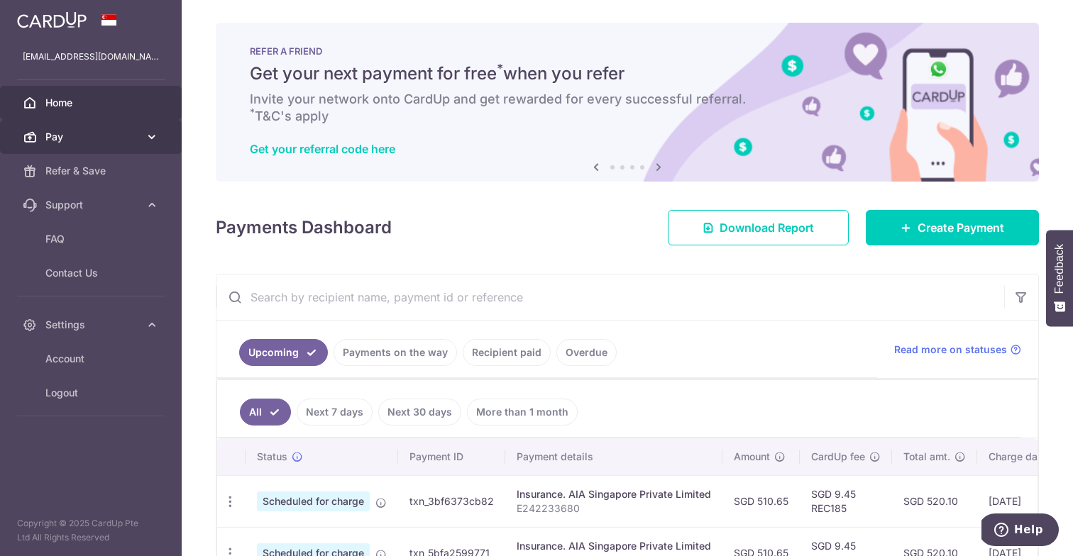
click at [79, 141] on span "Pay" at bounding box center [92, 137] width 94 height 14
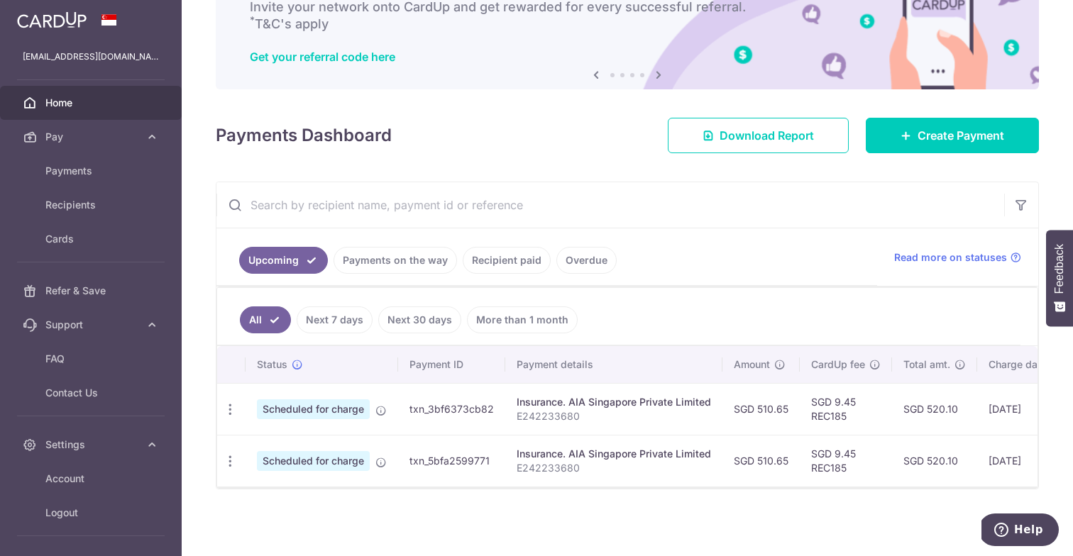
click at [588, 266] on link "Overdue" at bounding box center [586, 260] width 60 height 27
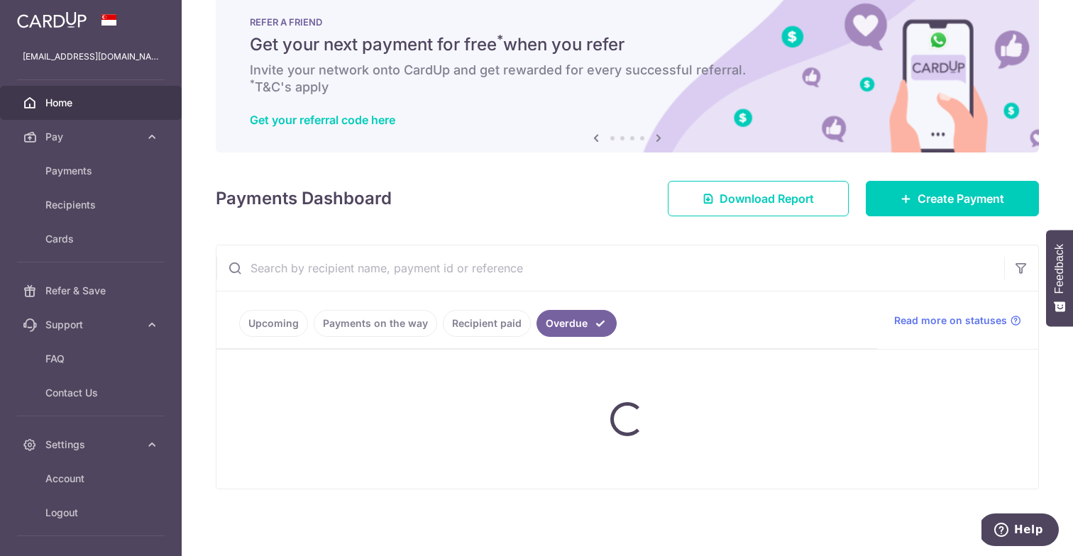
scroll to position [29, 0]
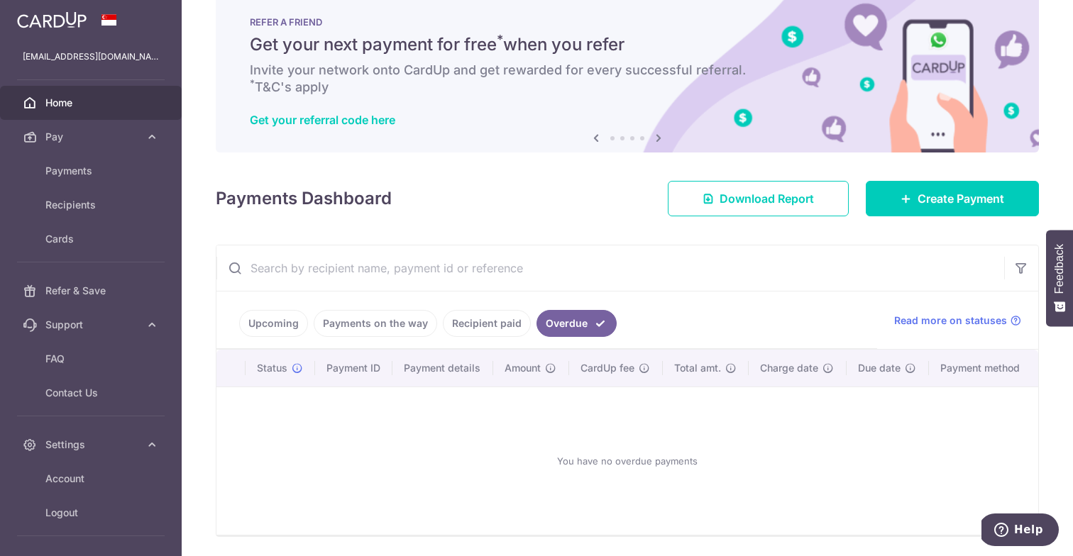
click at [473, 270] on input "text" at bounding box center [610, 268] width 788 height 45
click at [449, 309] on ul "Upcoming Payments on the way Recipient paid Overdue" at bounding box center [546, 320] width 661 height 57
click at [413, 312] on link "Payments on the way" at bounding box center [375, 323] width 123 height 27
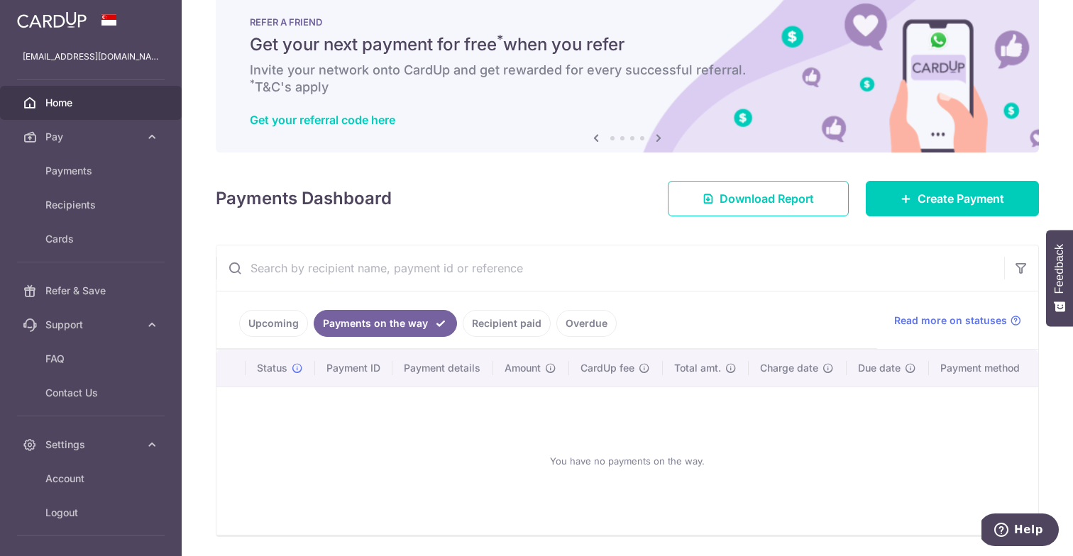
click at [489, 328] on link "Recipient paid" at bounding box center [507, 323] width 88 height 27
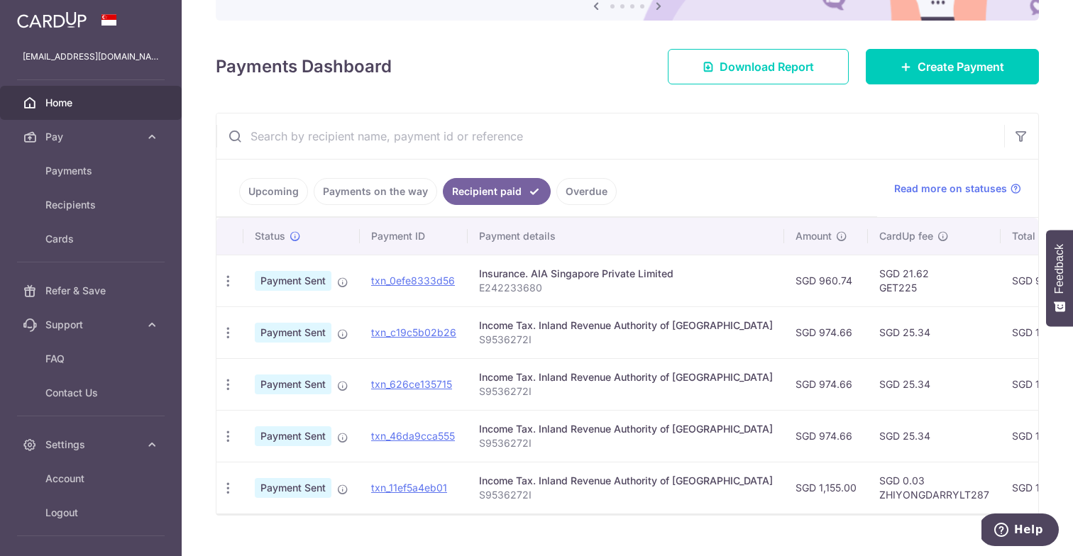
scroll to position [0, 0]
click at [77, 235] on span "Cards" at bounding box center [92, 239] width 94 height 14
